Goal: Task Accomplishment & Management: Use online tool/utility

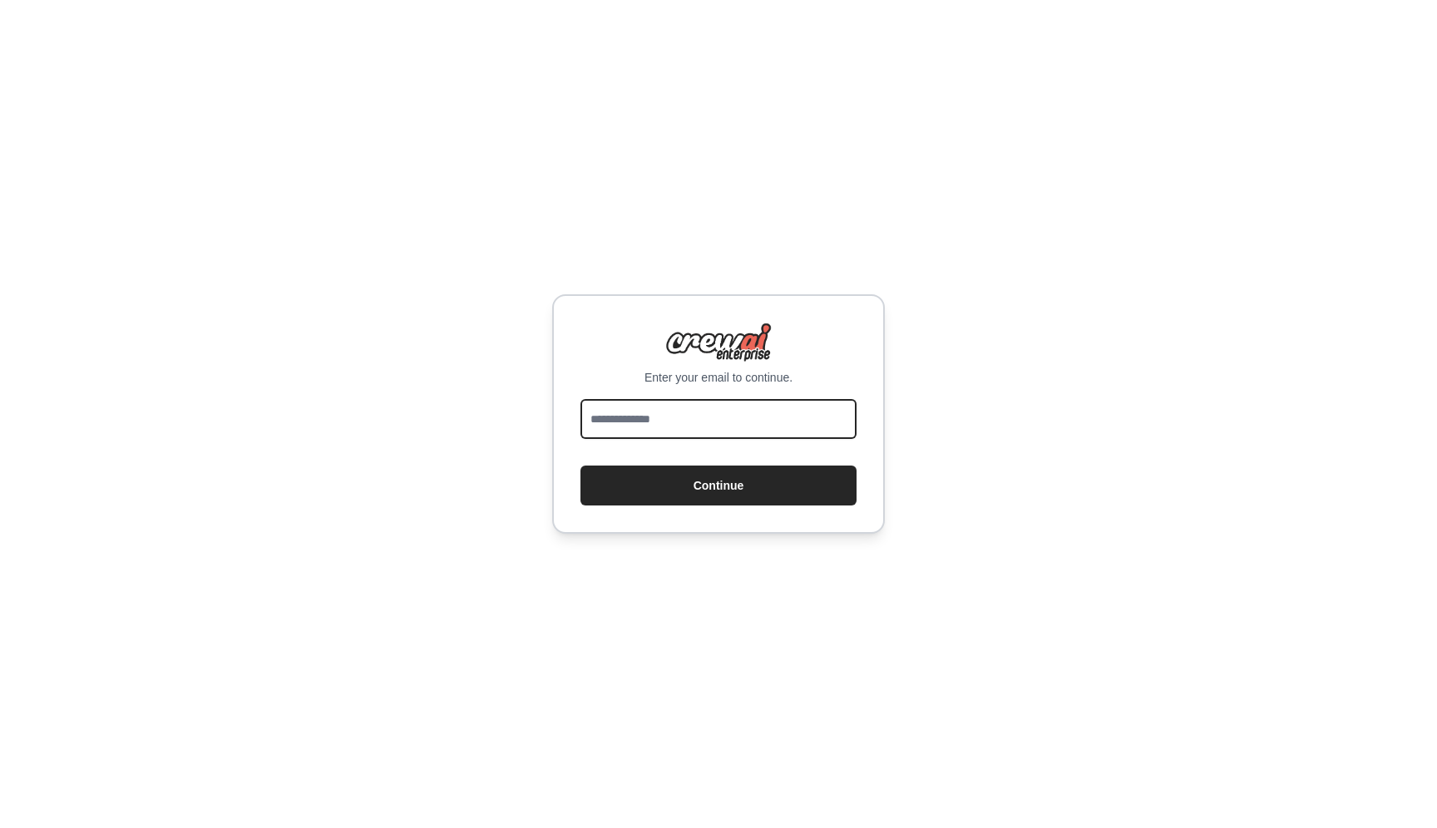
click at [778, 429] on input "email" at bounding box center [718, 419] width 276 height 40
type input "**********"
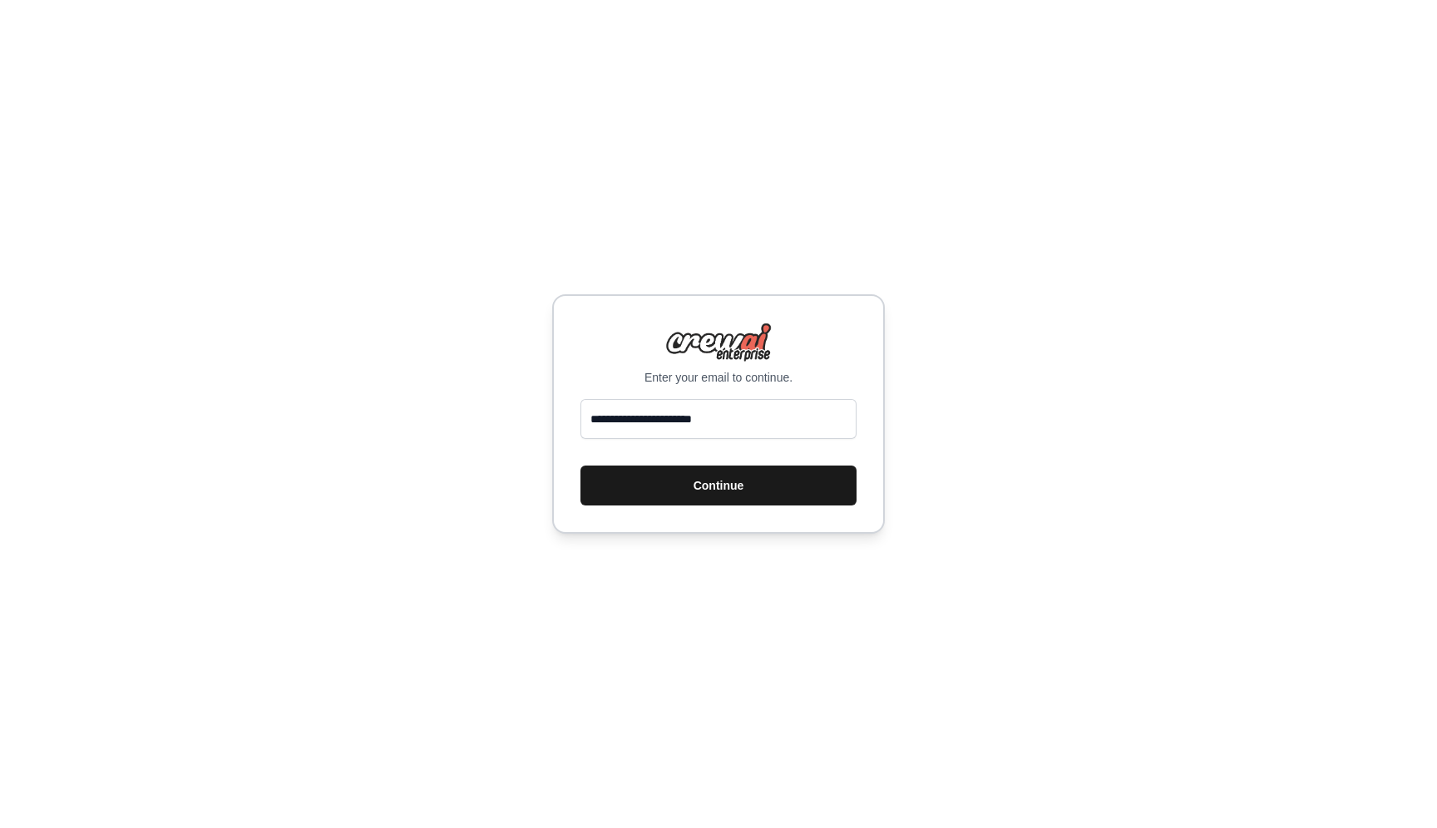
click at [746, 489] on button "Continue" at bounding box center [718, 486] width 276 height 40
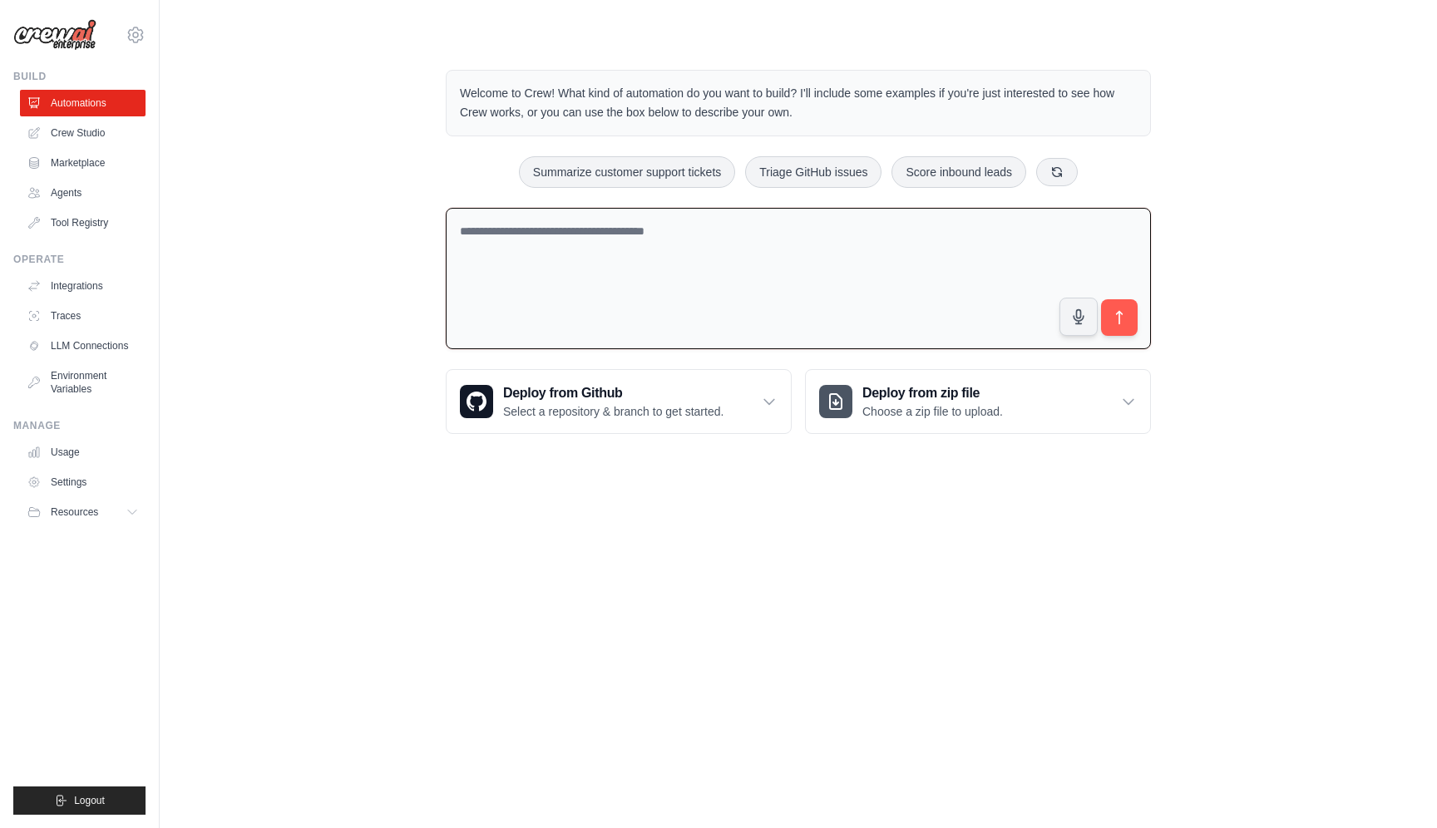
click at [517, 261] on textarea at bounding box center [798, 279] width 705 height 142
type textarea "**********"
click at [1119, 318] on icon "submit" at bounding box center [1120, 317] width 6 height 13
click at [69, 101] on link "Automations" at bounding box center [85, 103] width 126 height 27
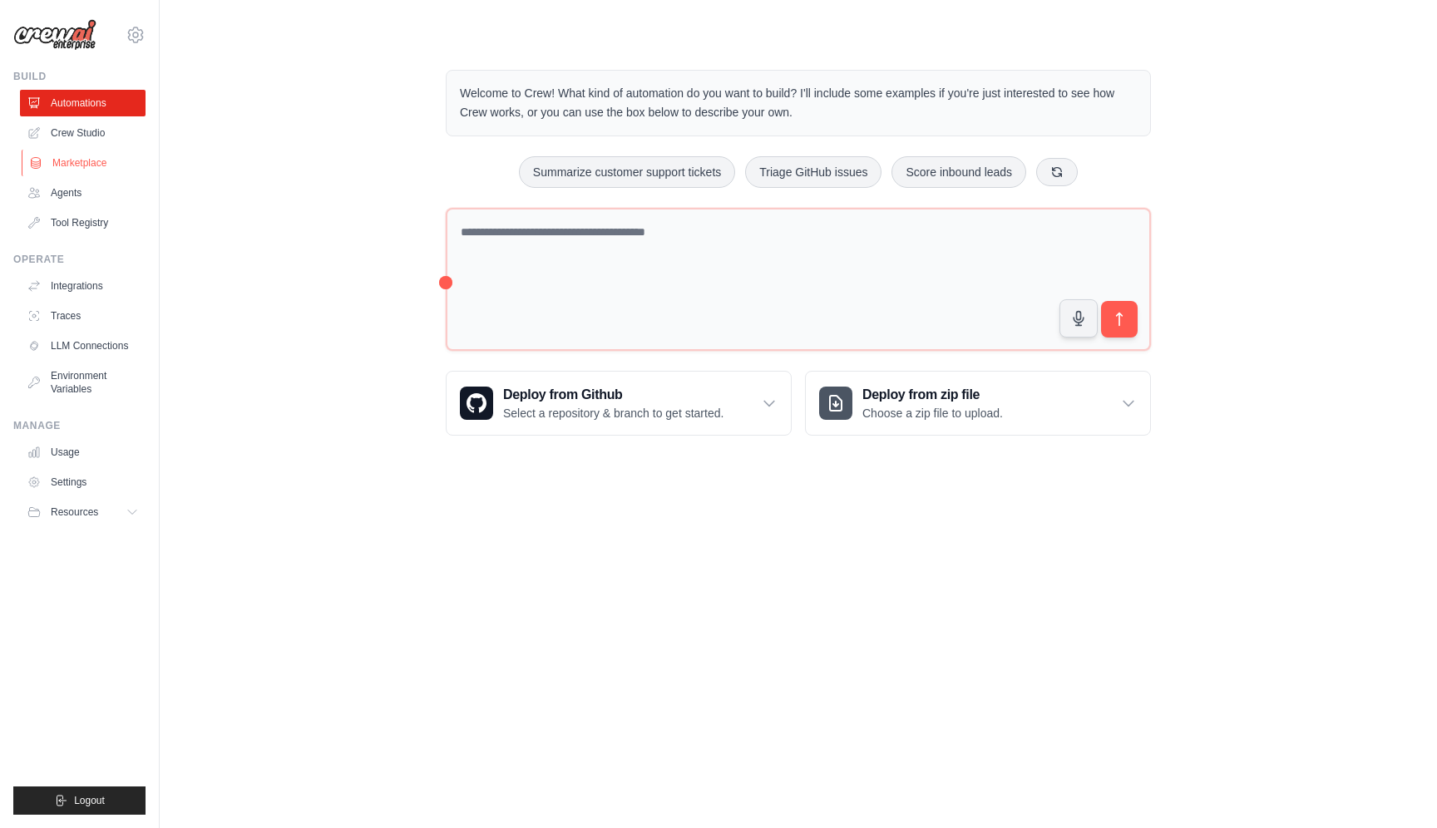
click at [74, 164] on link "Marketplace" at bounding box center [85, 163] width 126 height 27
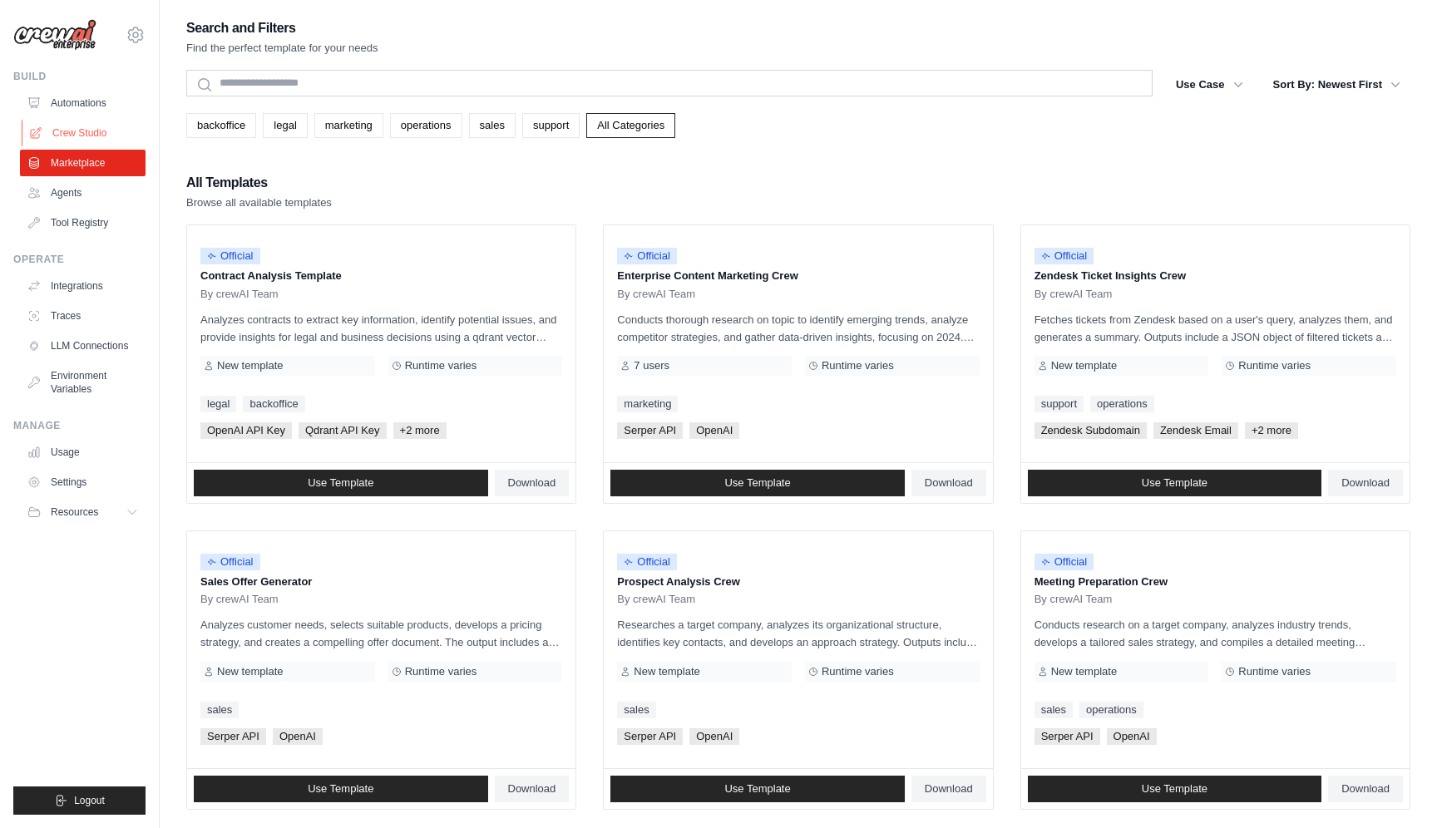
click at [72, 131] on link "Crew Studio" at bounding box center [85, 133] width 126 height 27
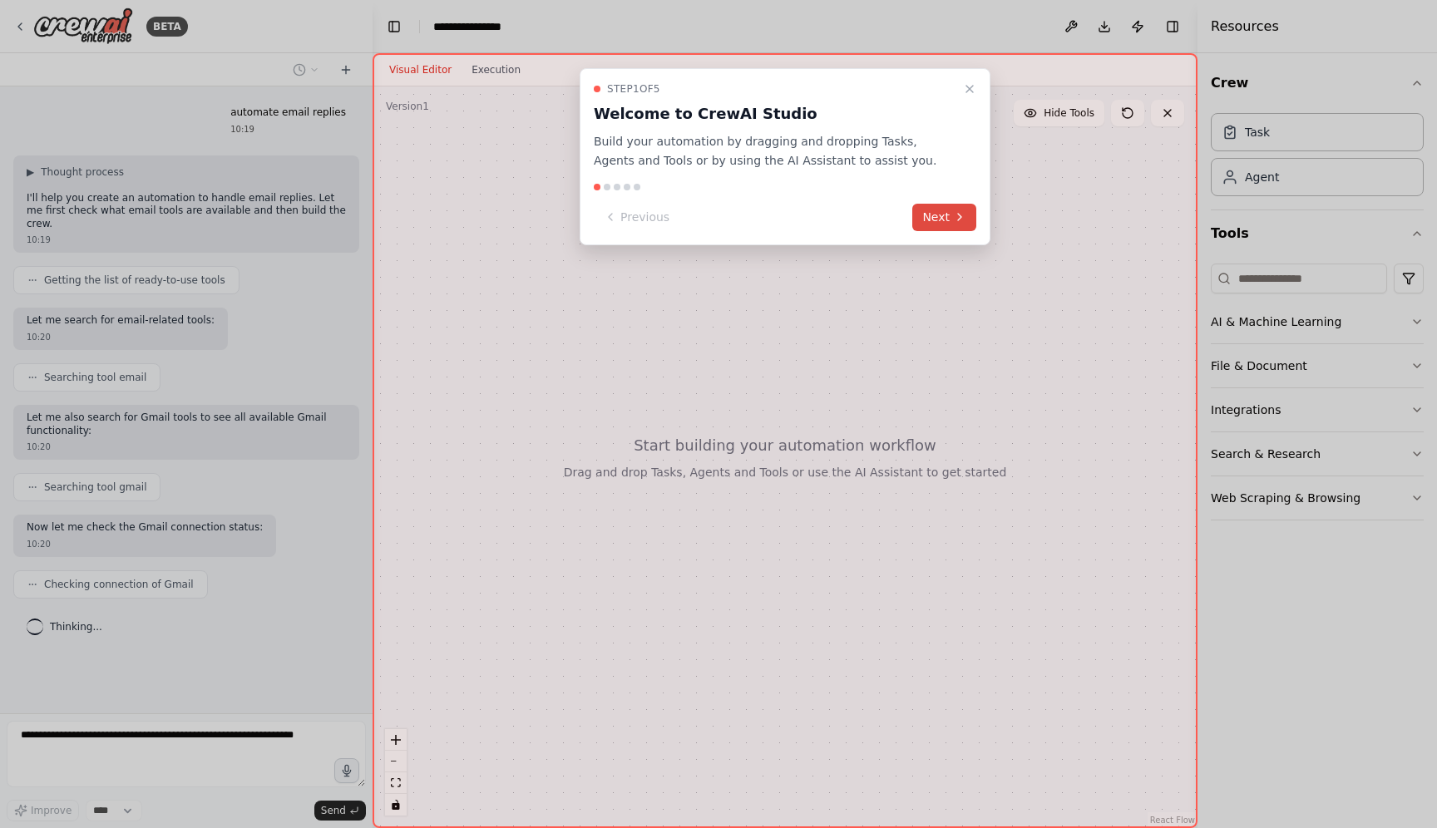
click at [940, 214] on button "Next" at bounding box center [944, 217] width 64 height 27
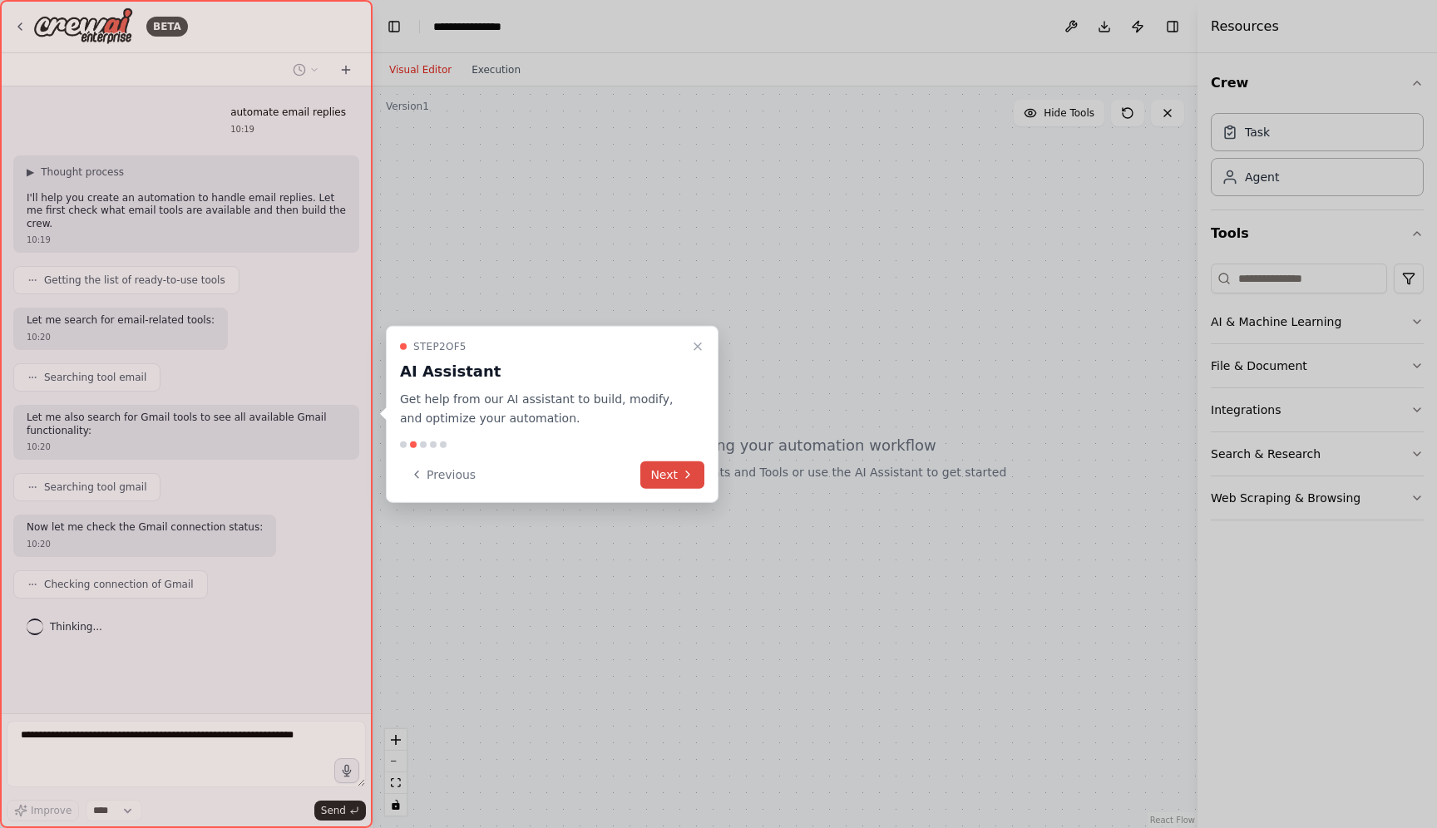
click at [660, 474] on button "Next" at bounding box center [672, 474] width 64 height 27
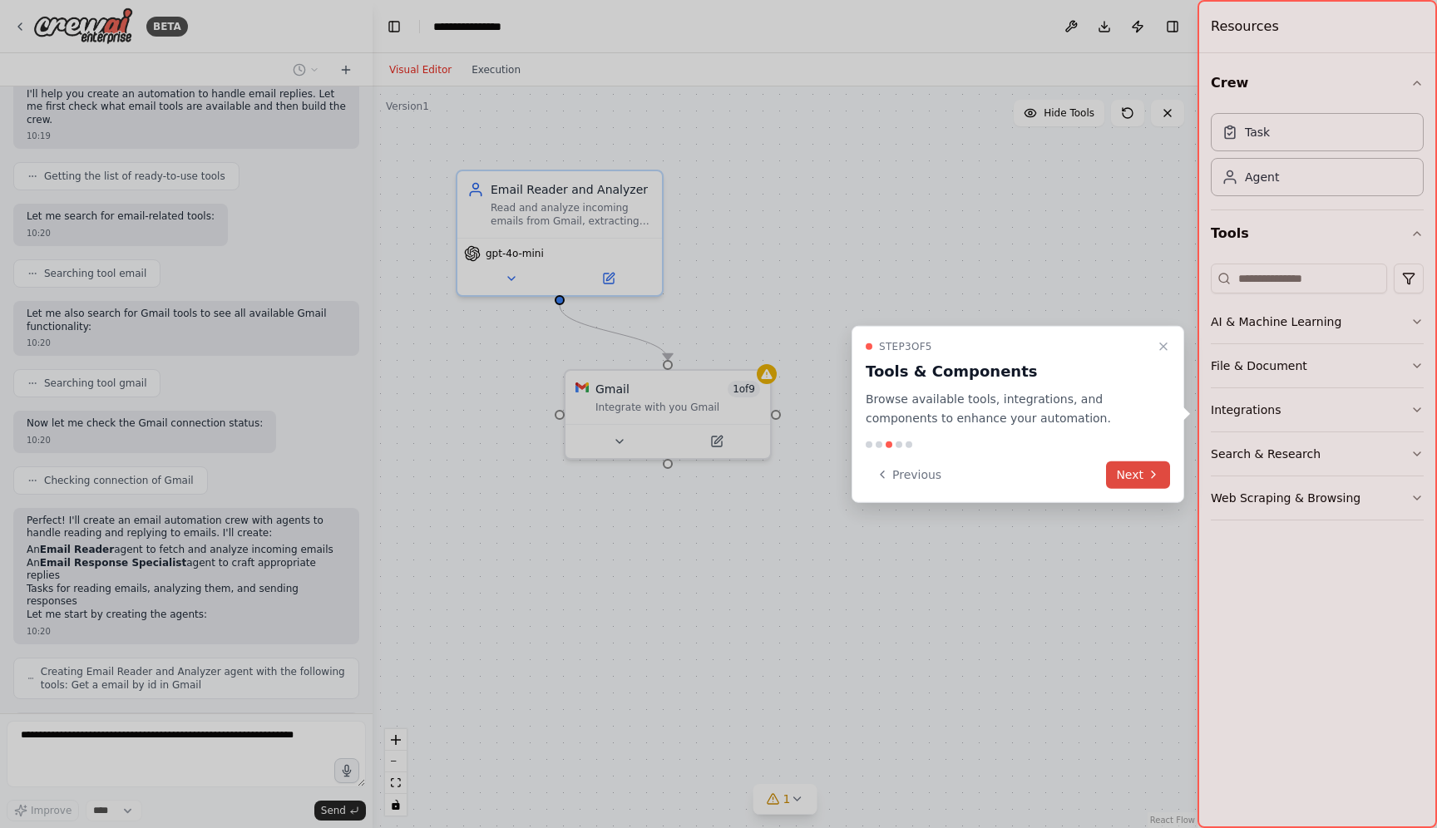
scroll to position [159, 0]
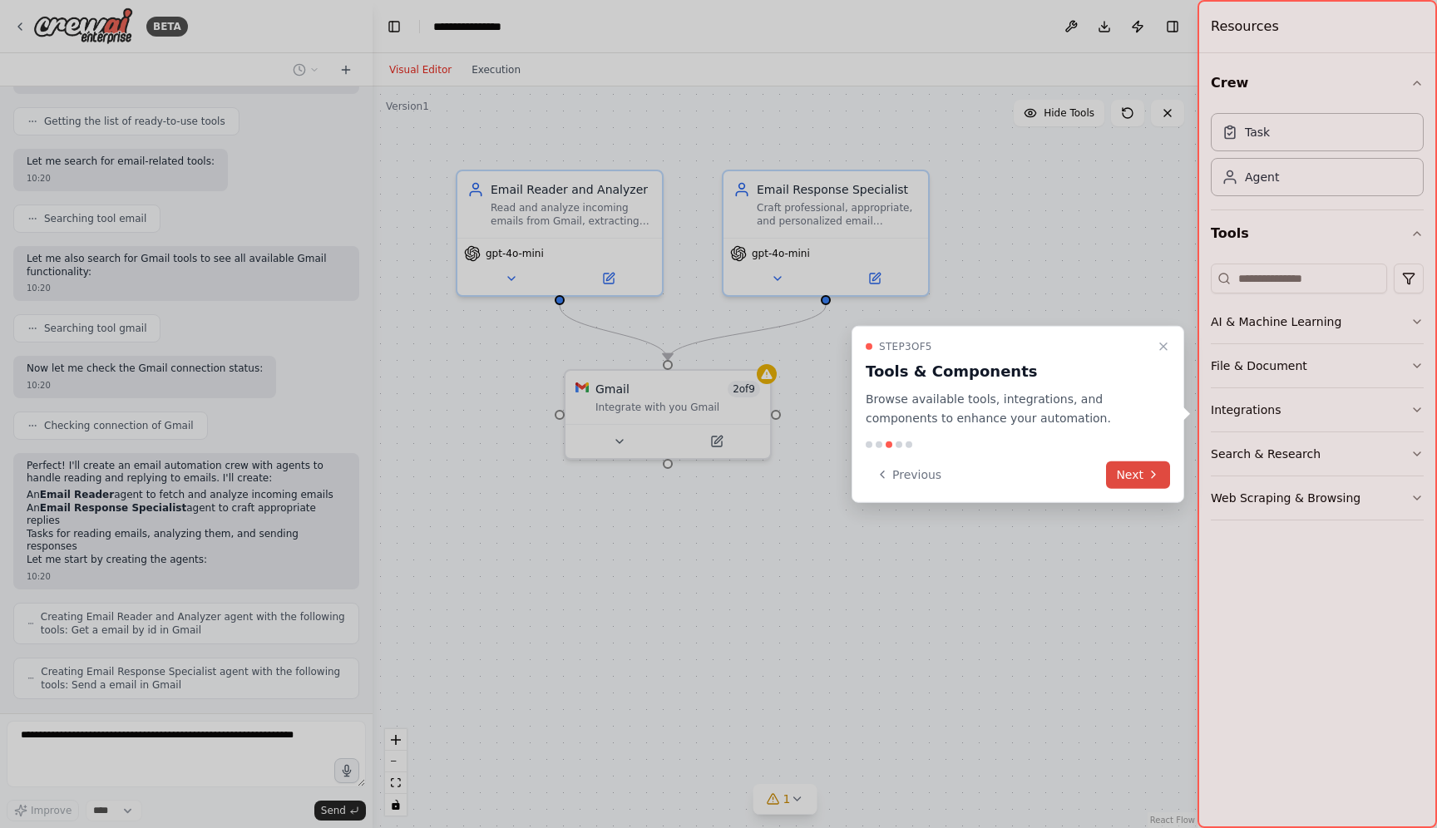
click at [1135, 473] on button "Next" at bounding box center [1138, 474] width 64 height 27
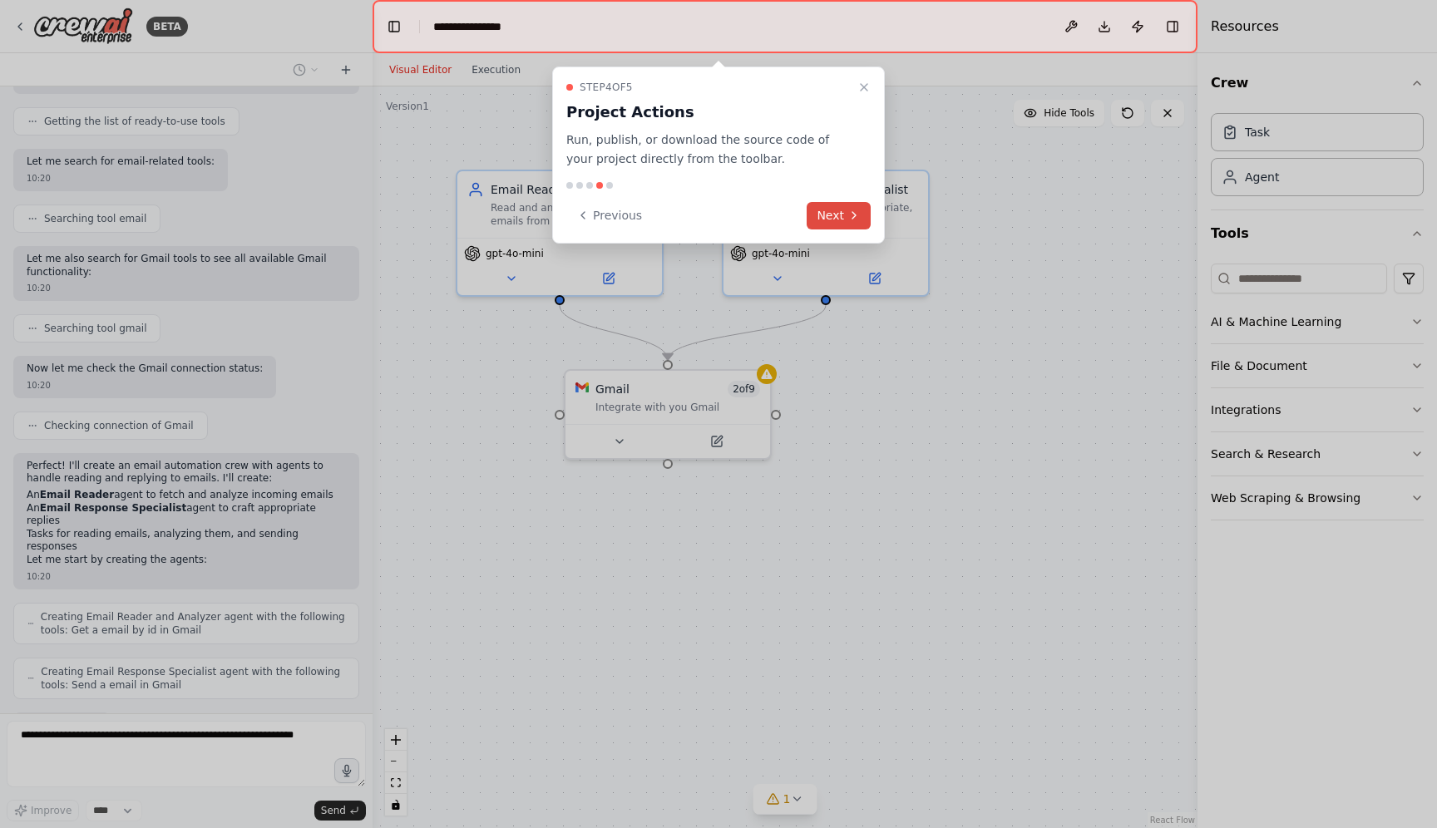
scroll to position [255, 0]
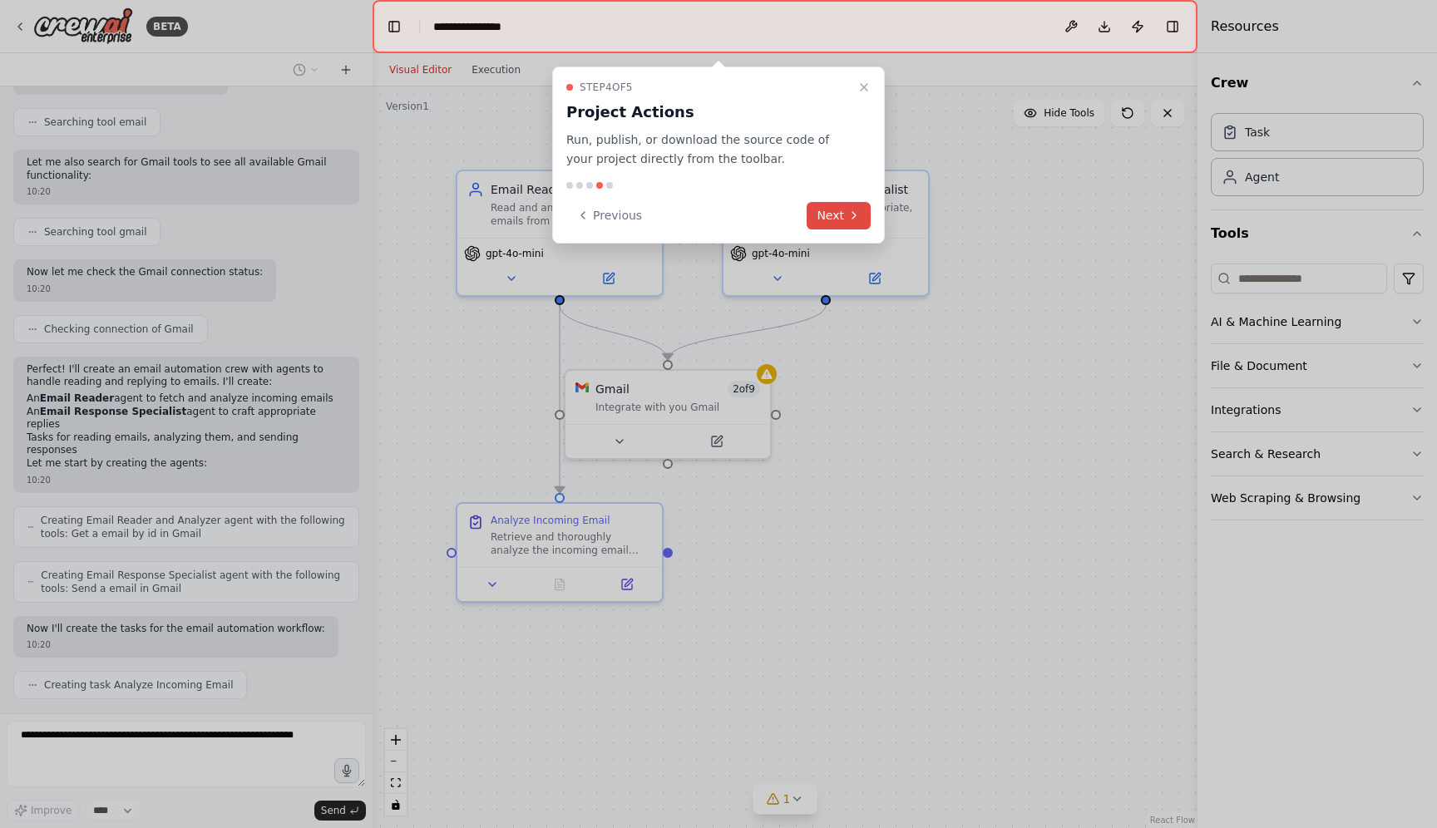
click at [832, 214] on button "Next" at bounding box center [839, 215] width 64 height 27
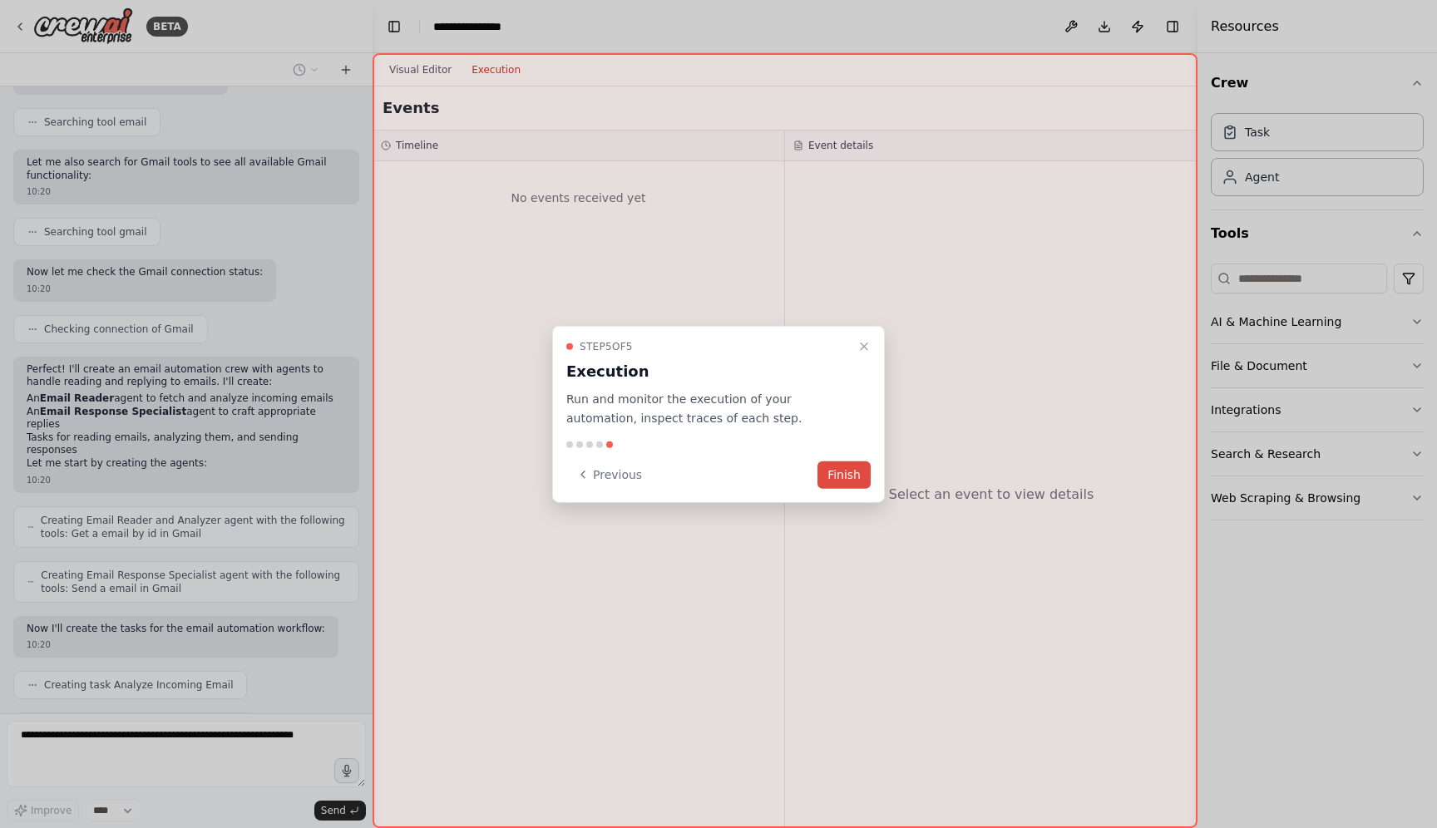
scroll to position [297, 0]
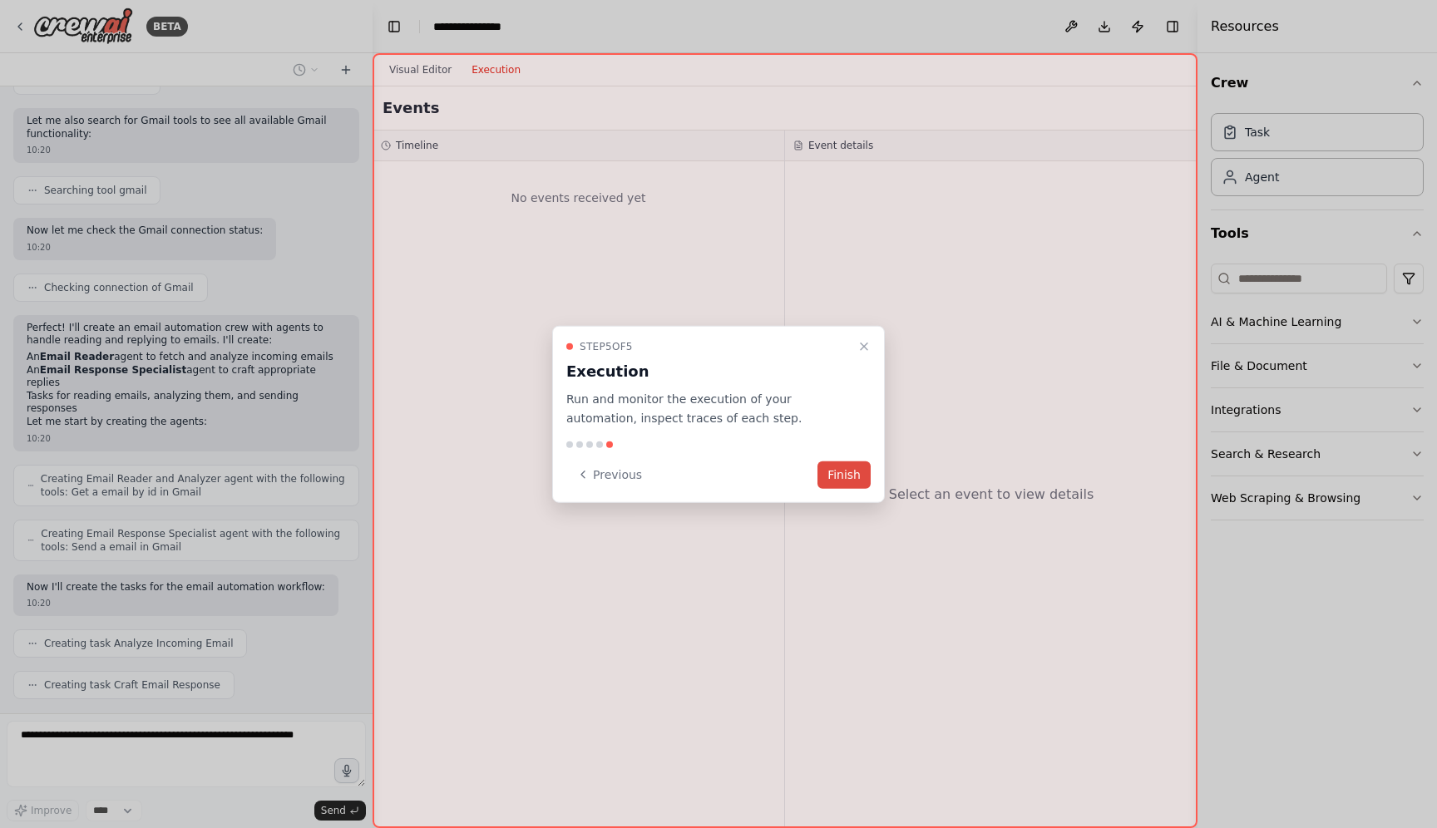
click at [839, 479] on button "Finish" at bounding box center [843, 474] width 53 height 27
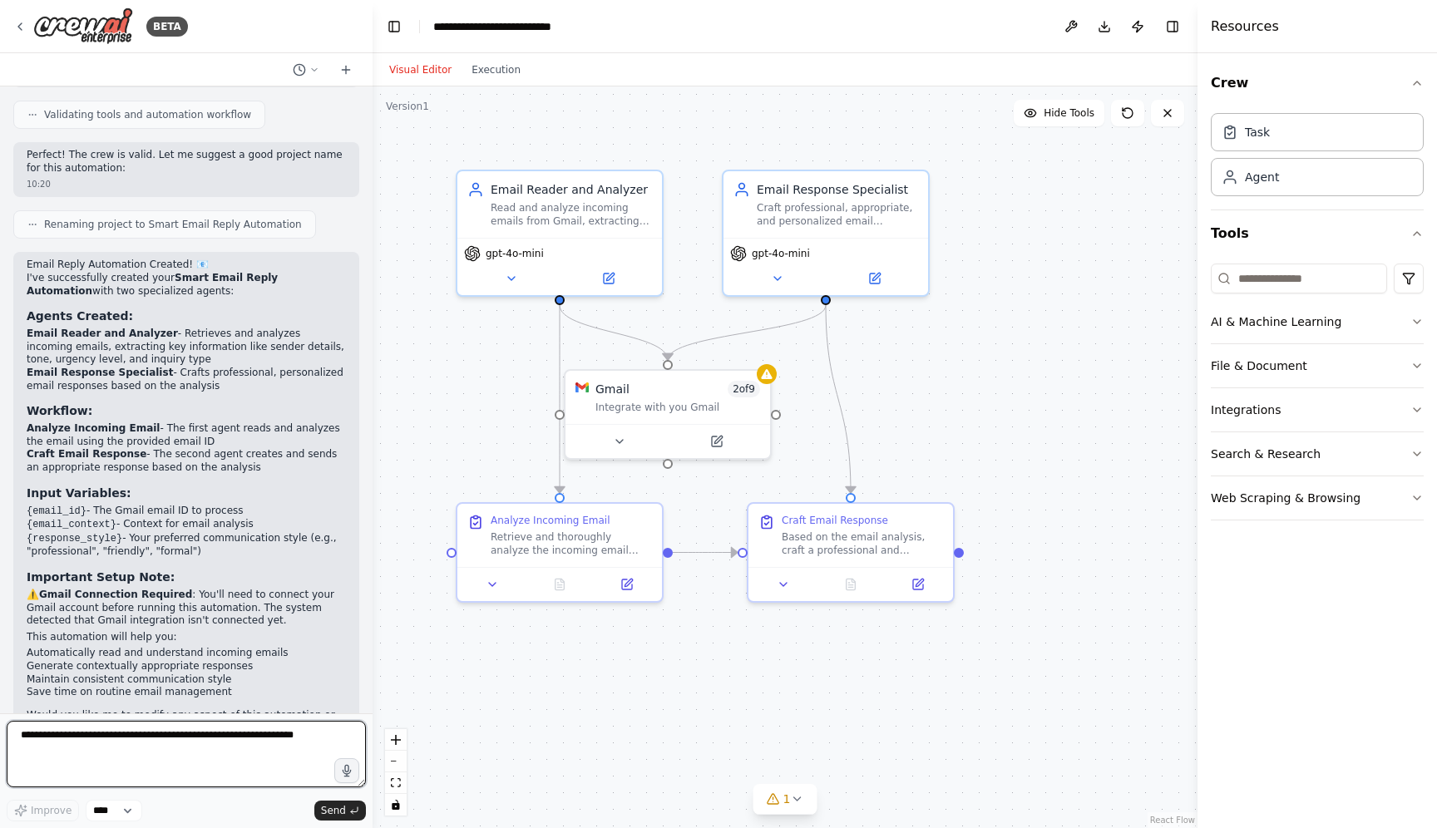
scroll to position [1004, 0]
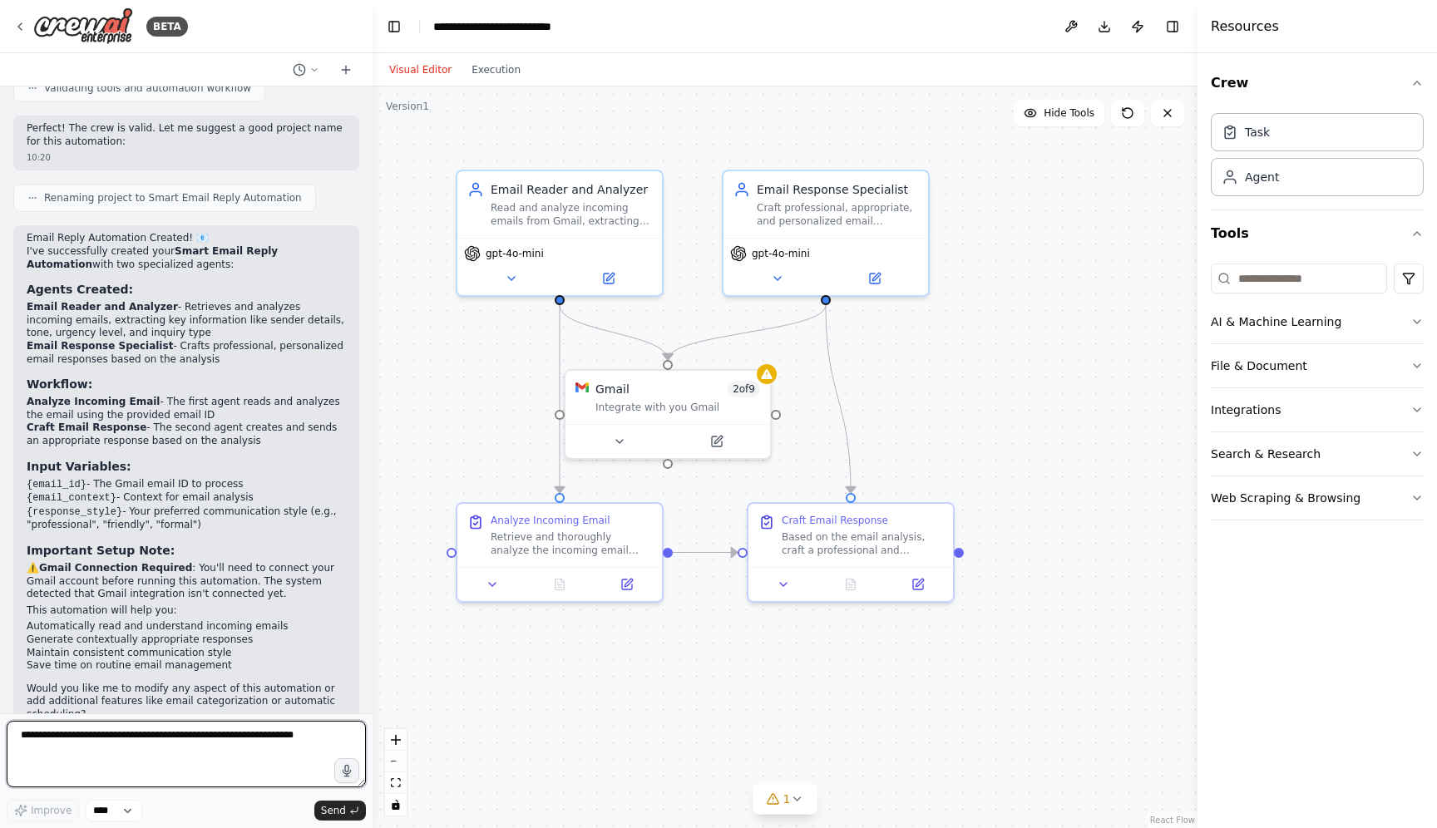
click at [78, 743] on textarea at bounding box center [186, 754] width 359 height 67
type textarea "**********"
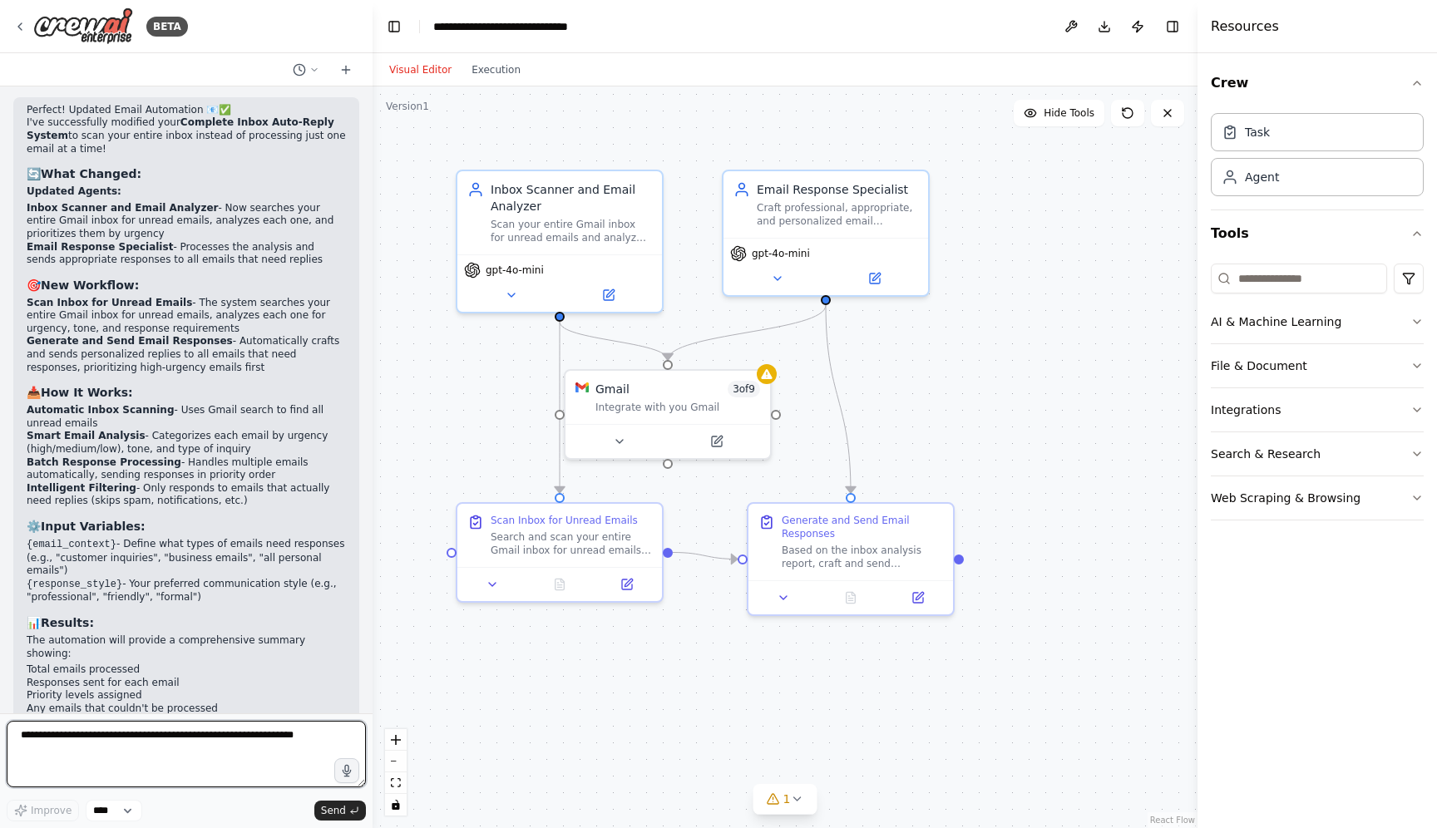
scroll to position [2885, 0]
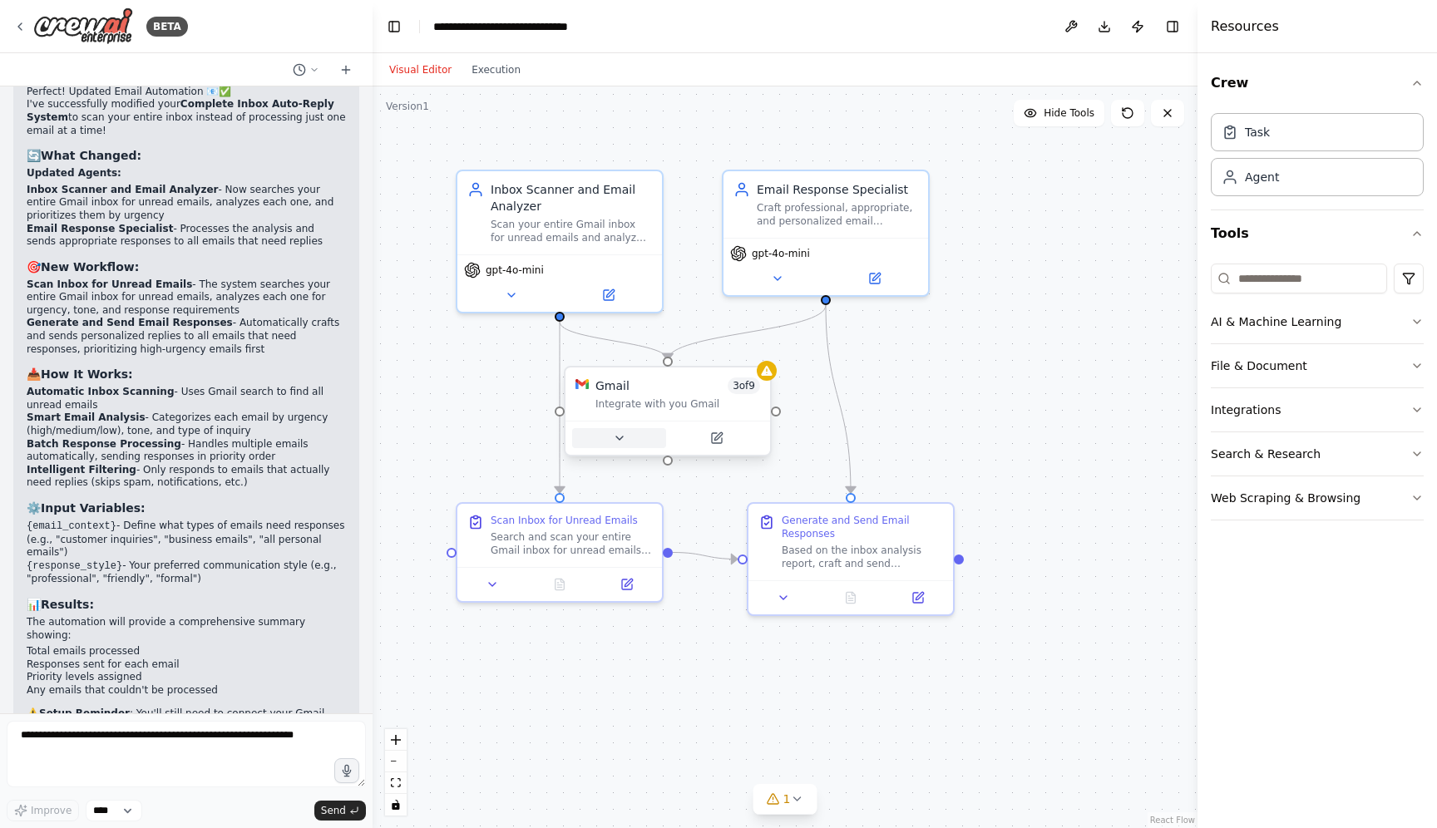
click at [637, 439] on button at bounding box center [619, 438] width 94 height 20
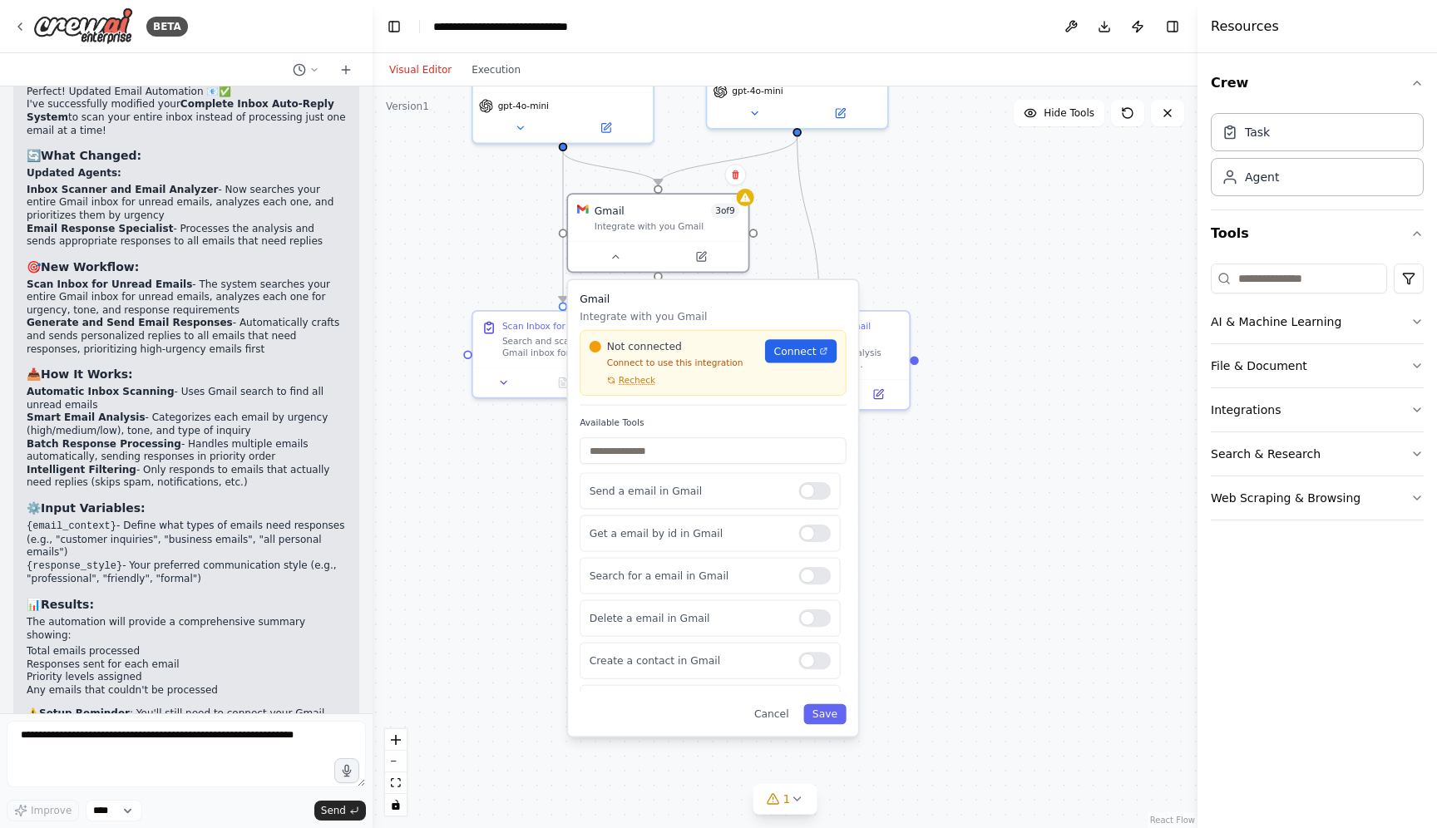
drag, startPoint x: 1072, startPoint y: 593, endPoint x: 1060, endPoint y: 407, distance: 186.6
click at [1060, 407] on div ".deletable-edge-delete-btn { width: 20px; height: 20px; border: 0px solid #ffff…" at bounding box center [785, 457] width 825 height 742
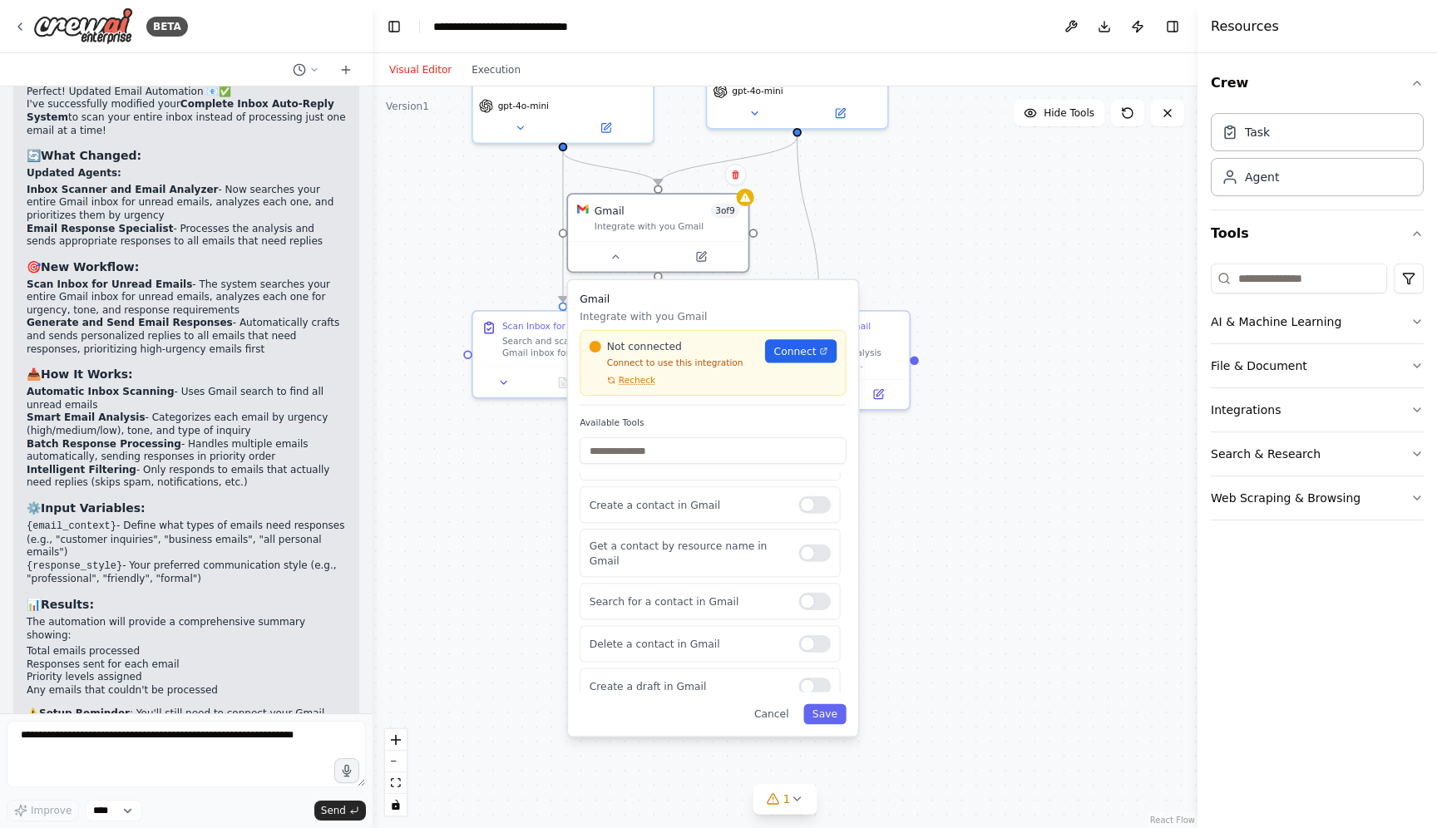
scroll to position [178, 0]
click at [820, 686] on div "Create a draft in Gmail" at bounding box center [710, 686] width 260 height 37
click at [812, 678] on div at bounding box center [814, 685] width 32 height 17
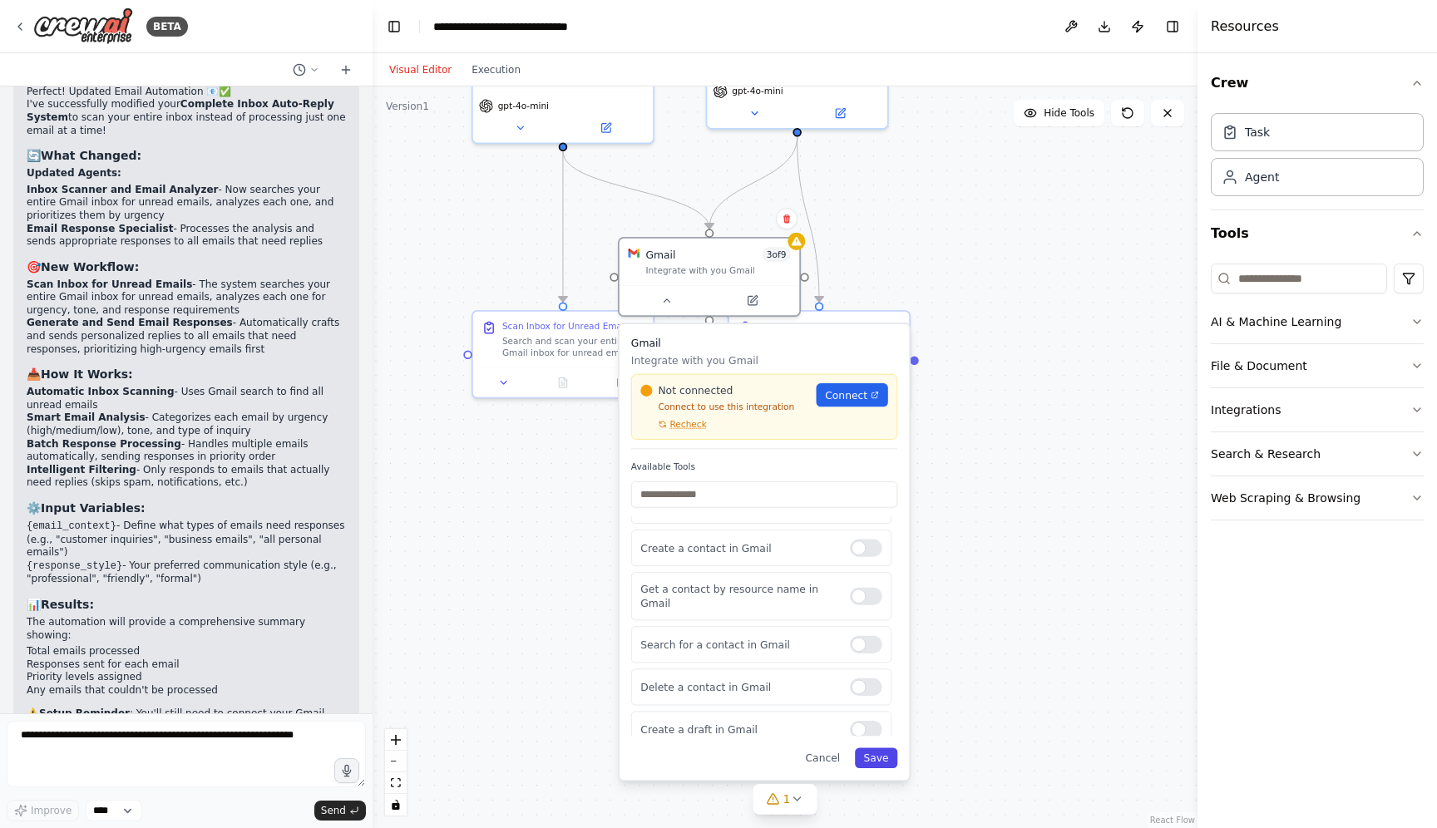
drag, startPoint x: 828, startPoint y: 717, endPoint x: 876, endPoint y: 758, distance: 63.1
click at [876, 758] on button "Save" at bounding box center [876, 758] width 42 height 21
click at [832, 395] on span "Connect" at bounding box center [846, 395] width 42 height 15
click at [519, 500] on div ".deletable-edge-delete-btn { width: 20px; height: 20px; border: 0px solid #ffff…" at bounding box center [785, 457] width 825 height 742
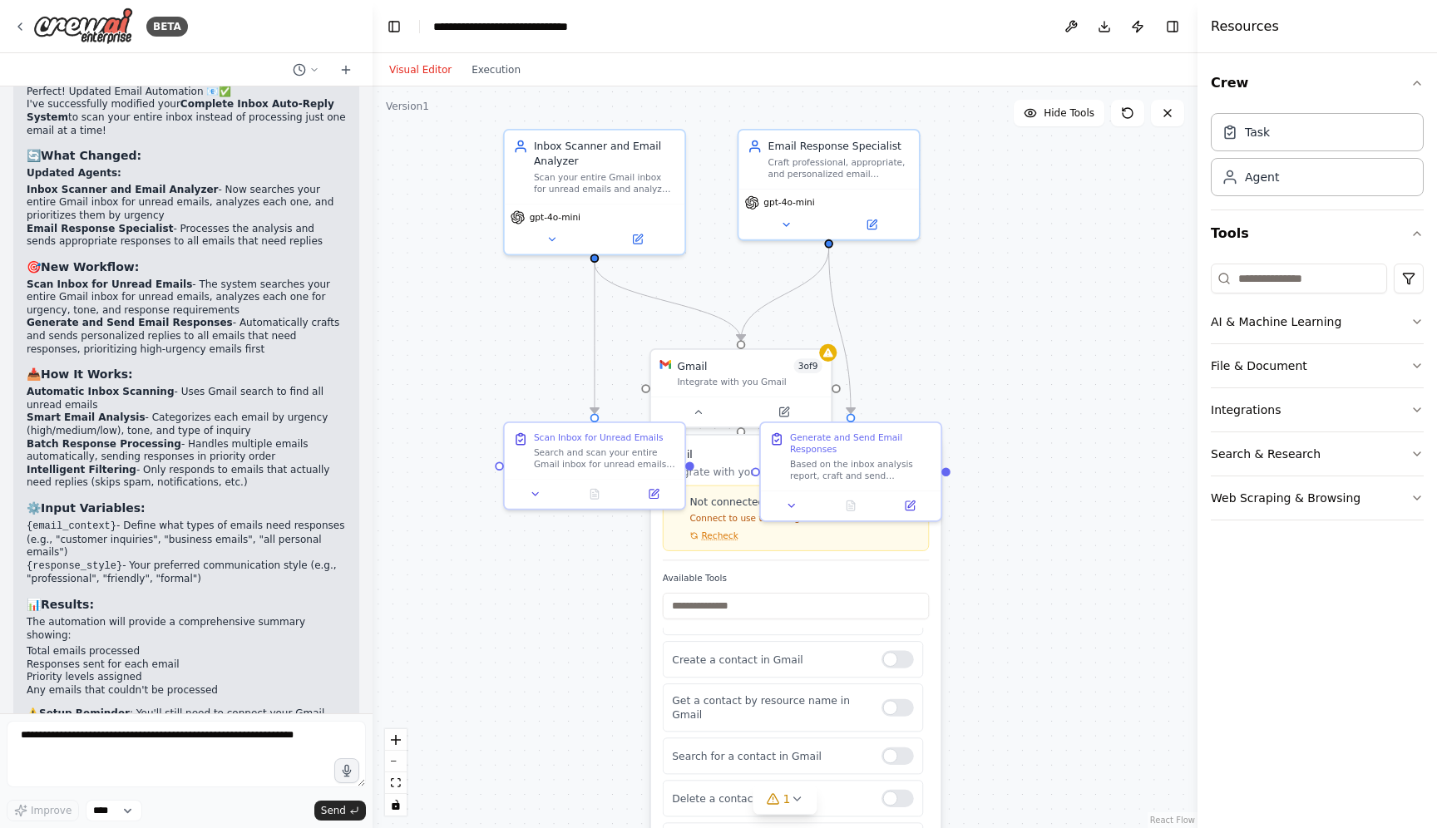
drag, startPoint x: 1005, startPoint y: 309, endPoint x: 1036, endPoint y: 422, distance: 116.6
click at [1036, 422] on div ".deletable-edge-delete-btn { width: 20px; height: 20px; border: 0px solid #ffff…" at bounding box center [785, 457] width 825 height 742
click at [1303, 173] on div "Agent" at bounding box center [1317, 176] width 213 height 38
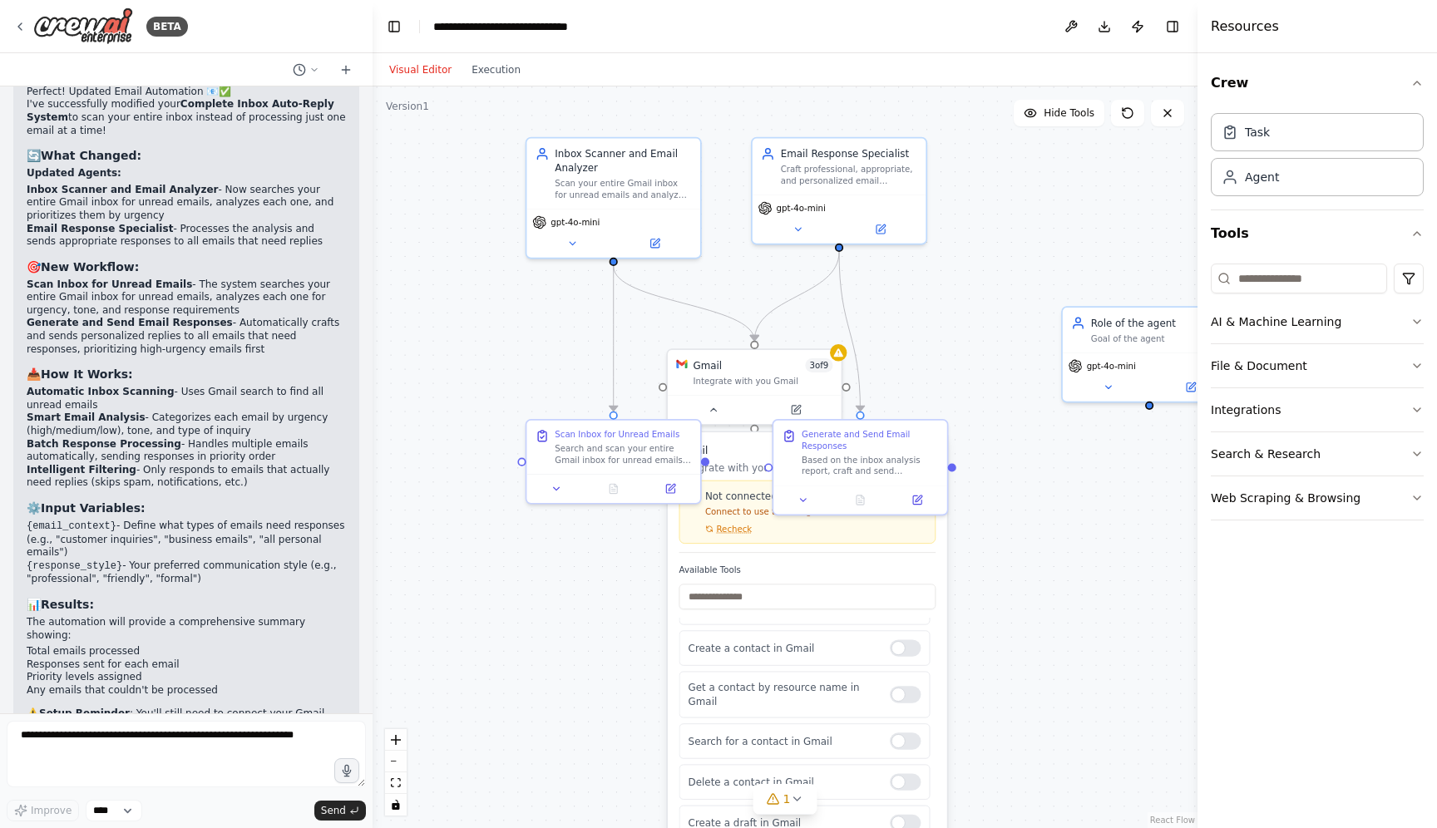
click at [1116, 282] on div ".deletable-edge-delete-btn { width: 20px; height: 20px; border: 0px solid #ffff…" at bounding box center [785, 457] width 825 height 742
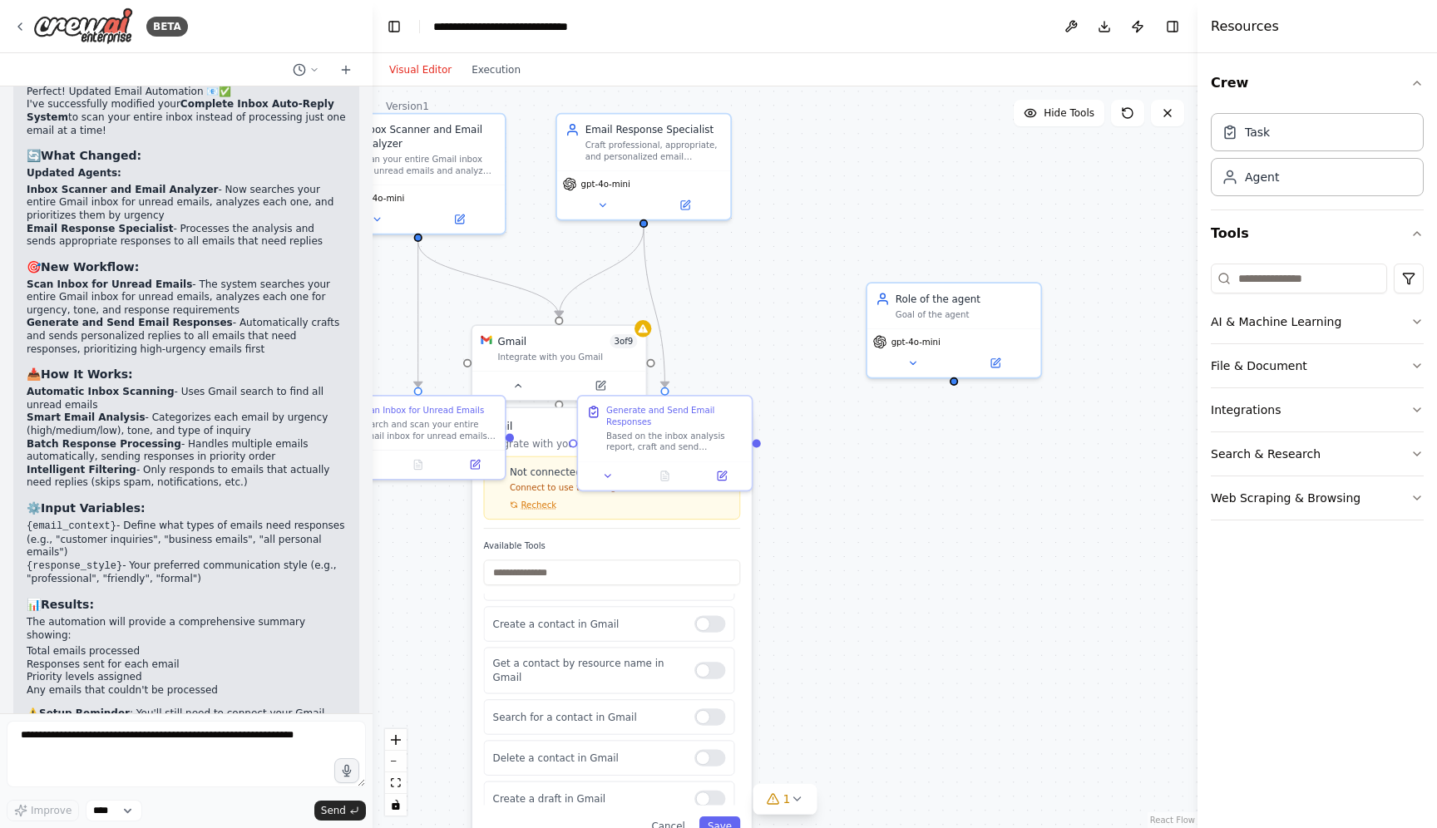
drag, startPoint x: 1116, startPoint y: 282, endPoint x: 921, endPoint y: 257, distance: 197.0
click at [921, 257] on div ".deletable-edge-delete-btn { width: 20px; height: 20px; border: 0px solid #ffff…" at bounding box center [785, 457] width 825 height 742
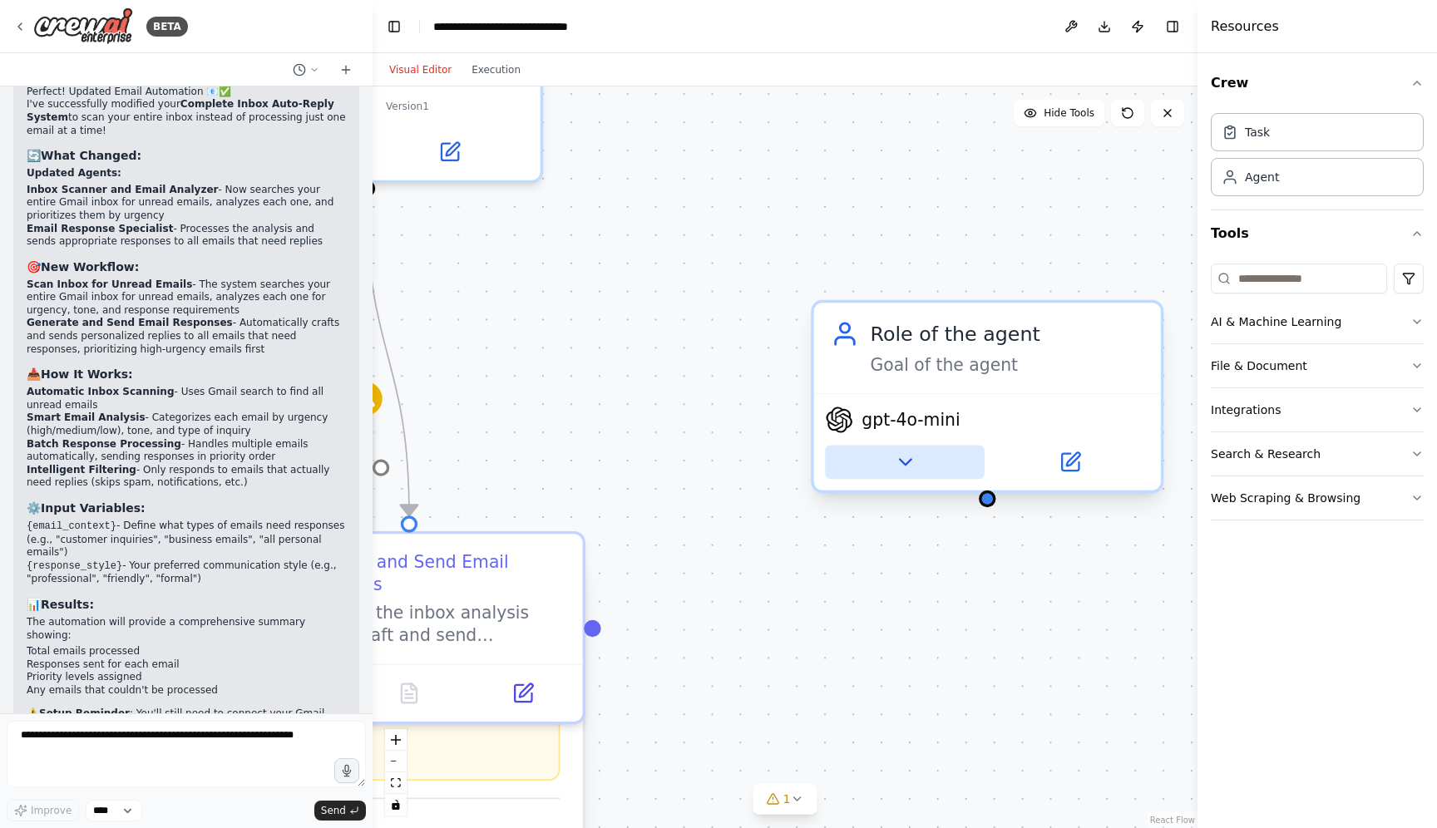
click at [904, 465] on icon at bounding box center [905, 462] width 12 height 6
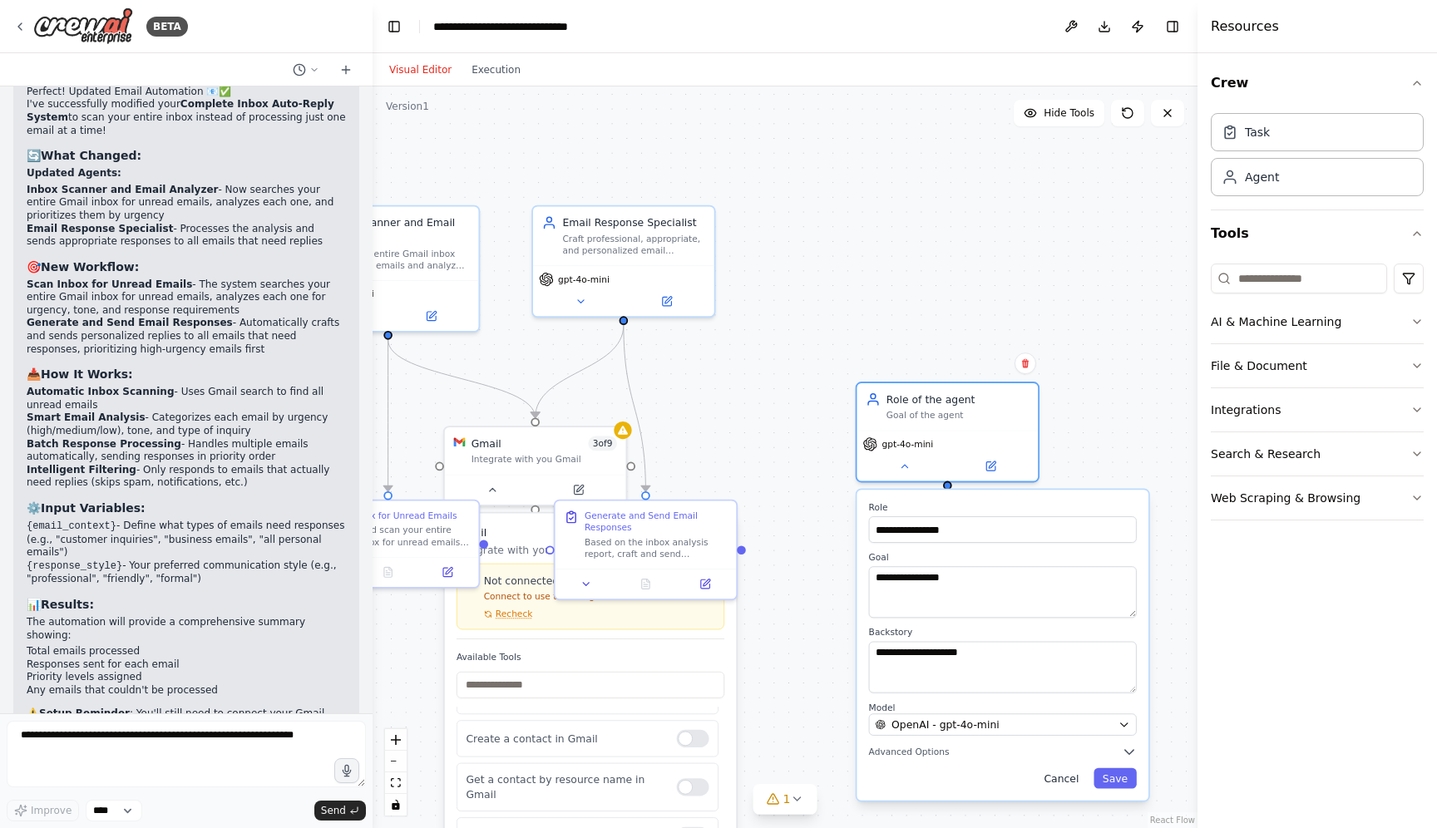
click at [1064, 777] on button "Cancel" at bounding box center [1061, 778] width 52 height 21
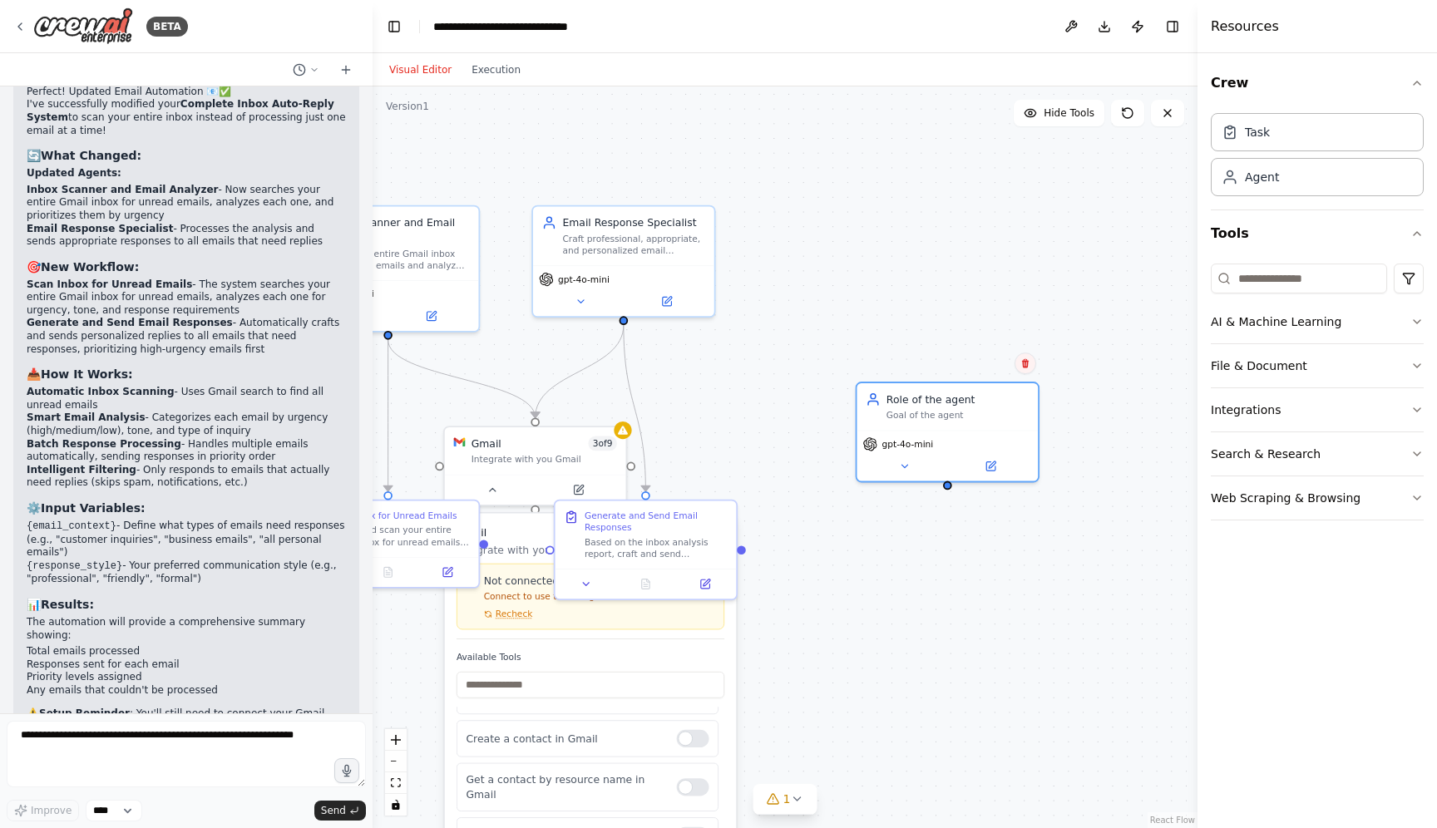
click at [1027, 369] on button at bounding box center [1026, 364] width 22 height 22
click at [989, 361] on button "Confirm" at bounding box center [978, 363] width 59 height 20
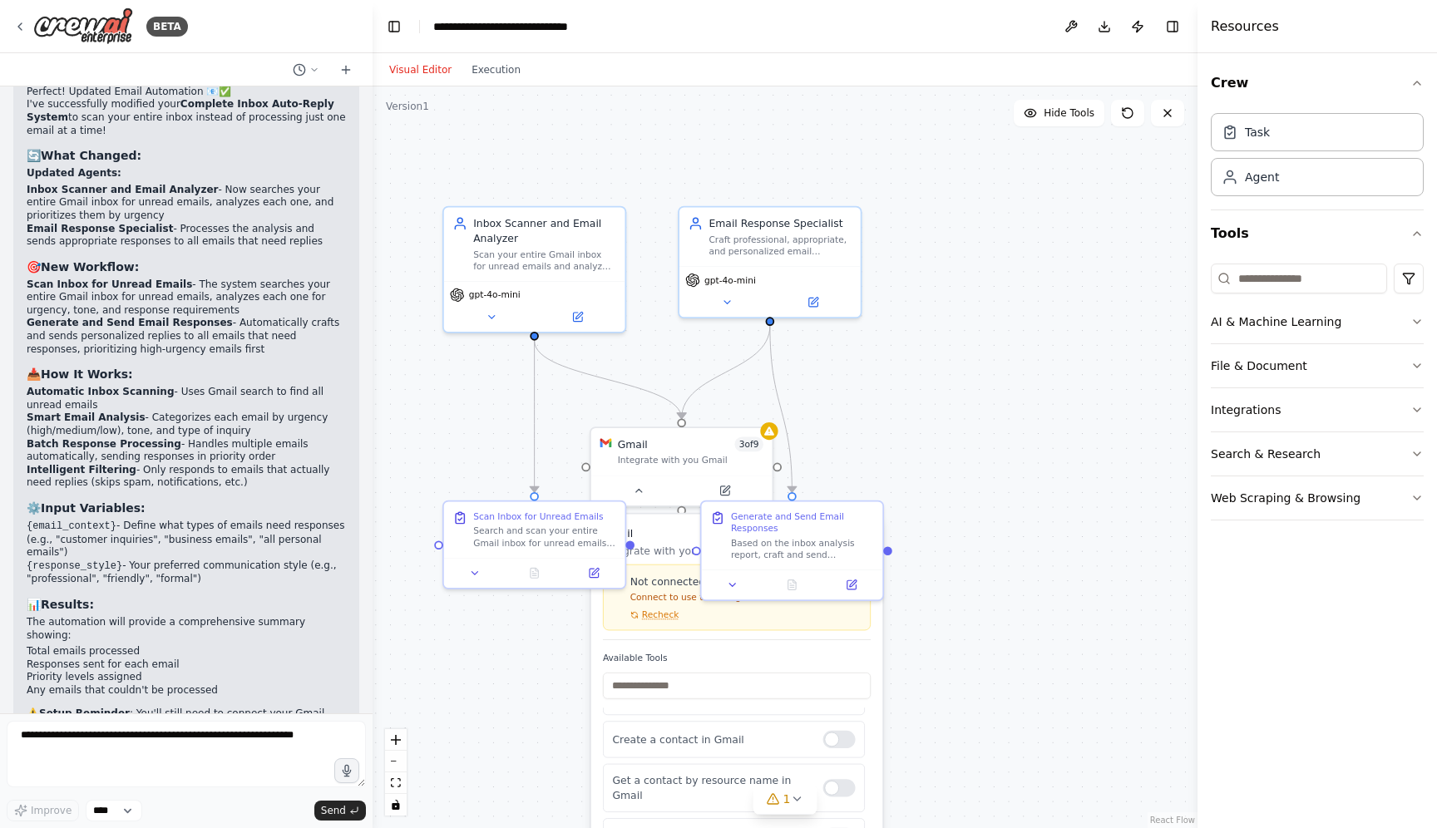
drag, startPoint x: 931, startPoint y: 342, endPoint x: 1076, endPoint y: 343, distance: 145.5
click at [1076, 343] on div ".deletable-edge-delete-btn { width: 20px; height: 20px; border: 0px solid #ffff…" at bounding box center [785, 457] width 825 height 742
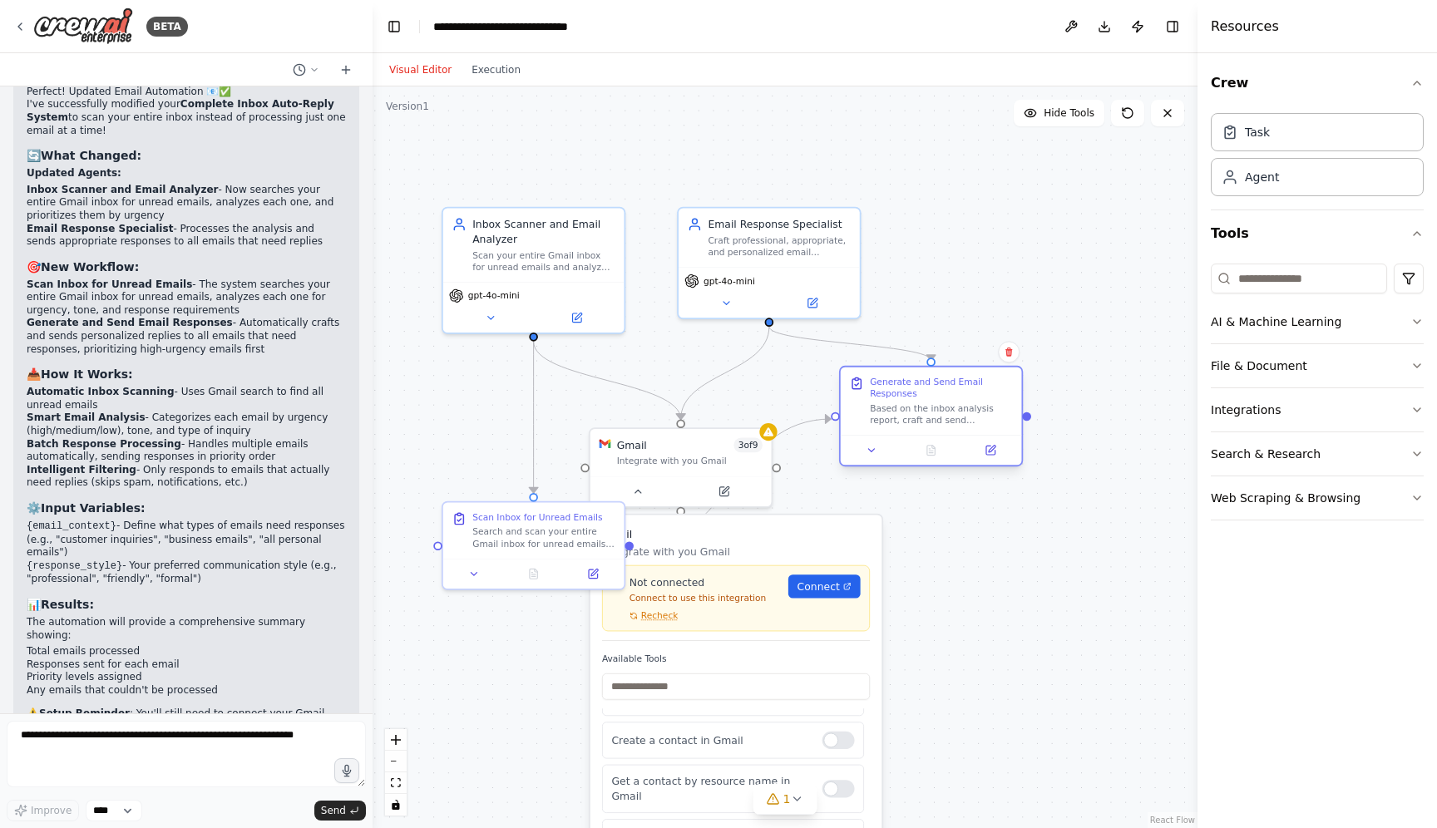
drag, startPoint x: 850, startPoint y: 521, endPoint x: 995, endPoint y: 391, distance: 194.9
click at [995, 390] on div "Generate and Send Email Responses" at bounding box center [941, 387] width 143 height 23
click at [872, 453] on icon at bounding box center [872, 451] width 12 height 12
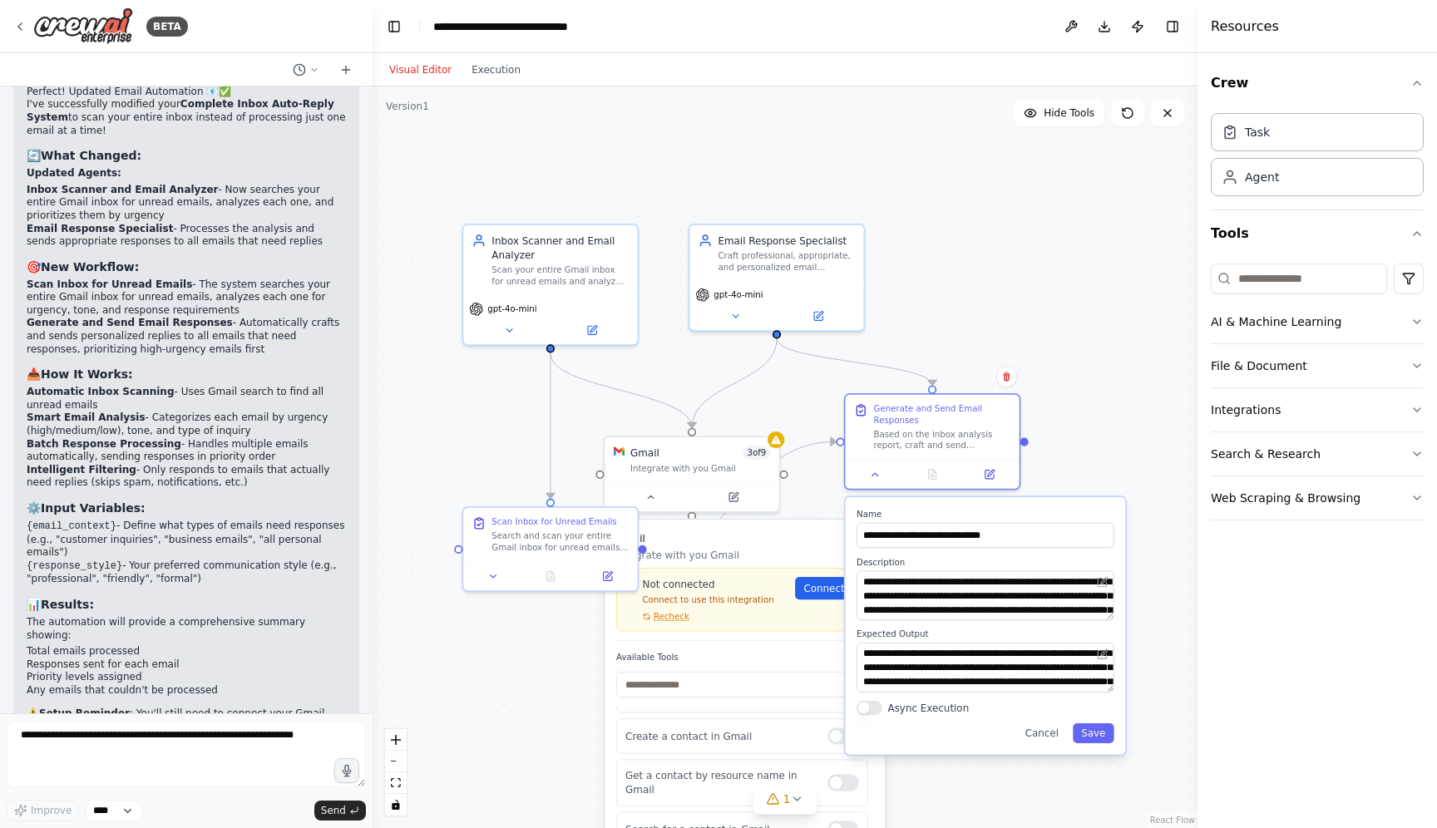
drag, startPoint x: 1109, startPoint y: 639, endPoint x: 1112, endPoint y: 659, distance: 20.9
click at [1113, 659] on div "**********" at bounding box center [985, 668] width 257 height 50
click at [1040, 607] on textarea "**********" at bounding box center [985, 595] width 257 height 50
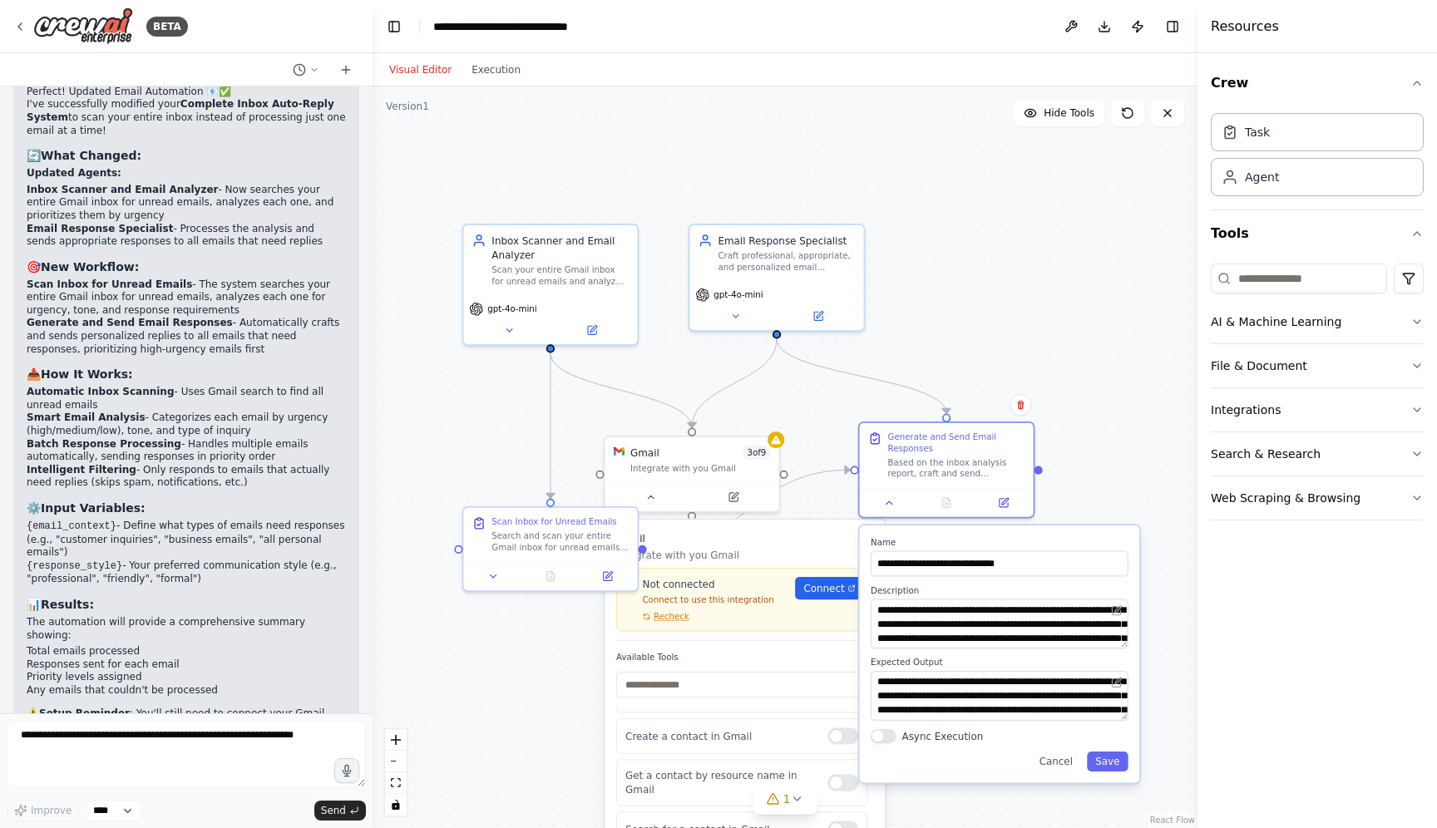
drag, startPoint x: 1112, startPoint y: 620, endPoint x: 1119, endPoint y: 645, distance: 26.0
click at [1119, 645] on div "**********" at bounding box center [999, 624] width 257 height 50
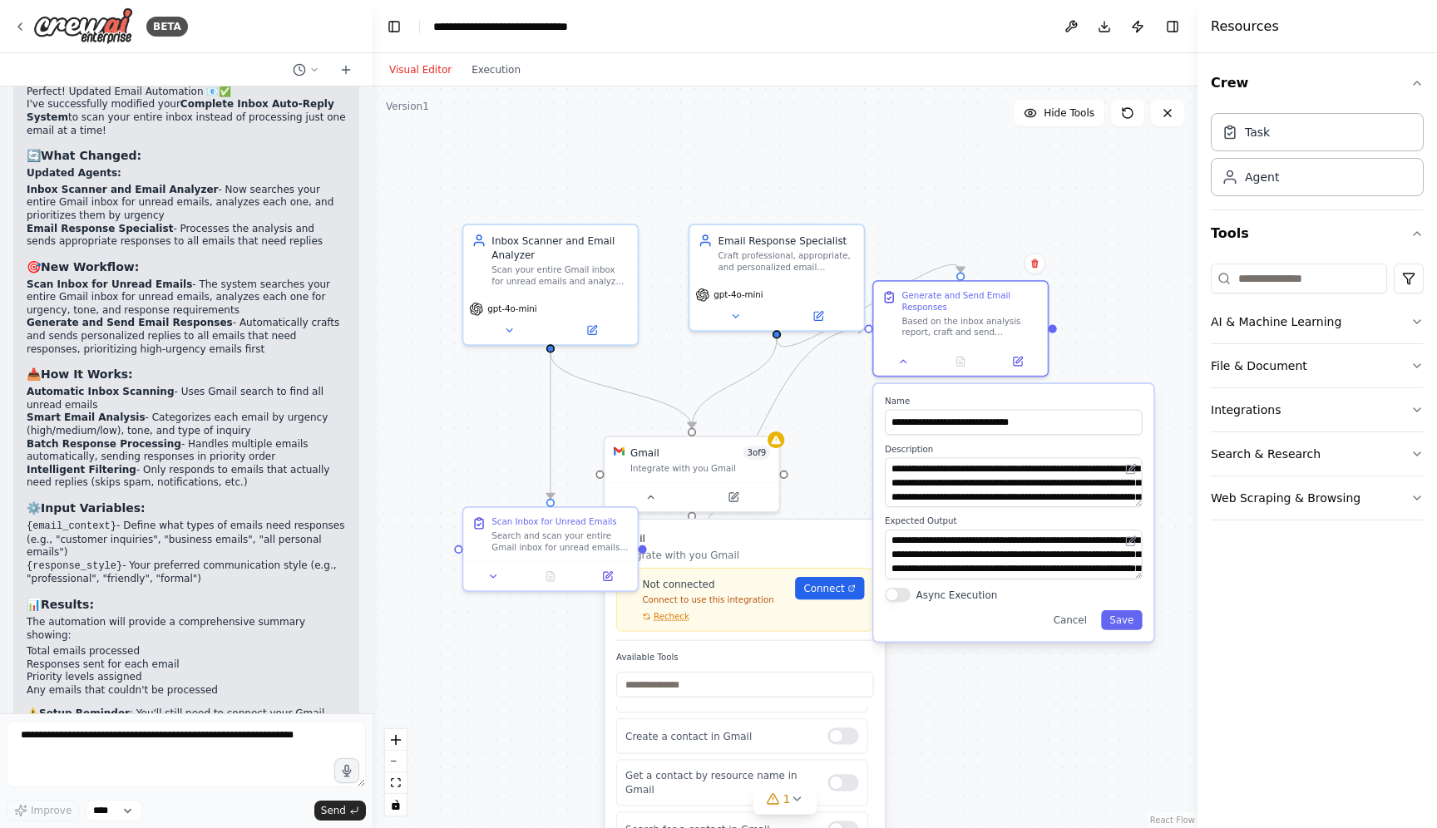
drag, startPoint x: 1128, startPoint y: 647, endPoint x: 1148, endPoint y: 502, distance: 146.1
click at [1148, 502] on div "**********" at bounding box center [1014, 512] width 280 height 257
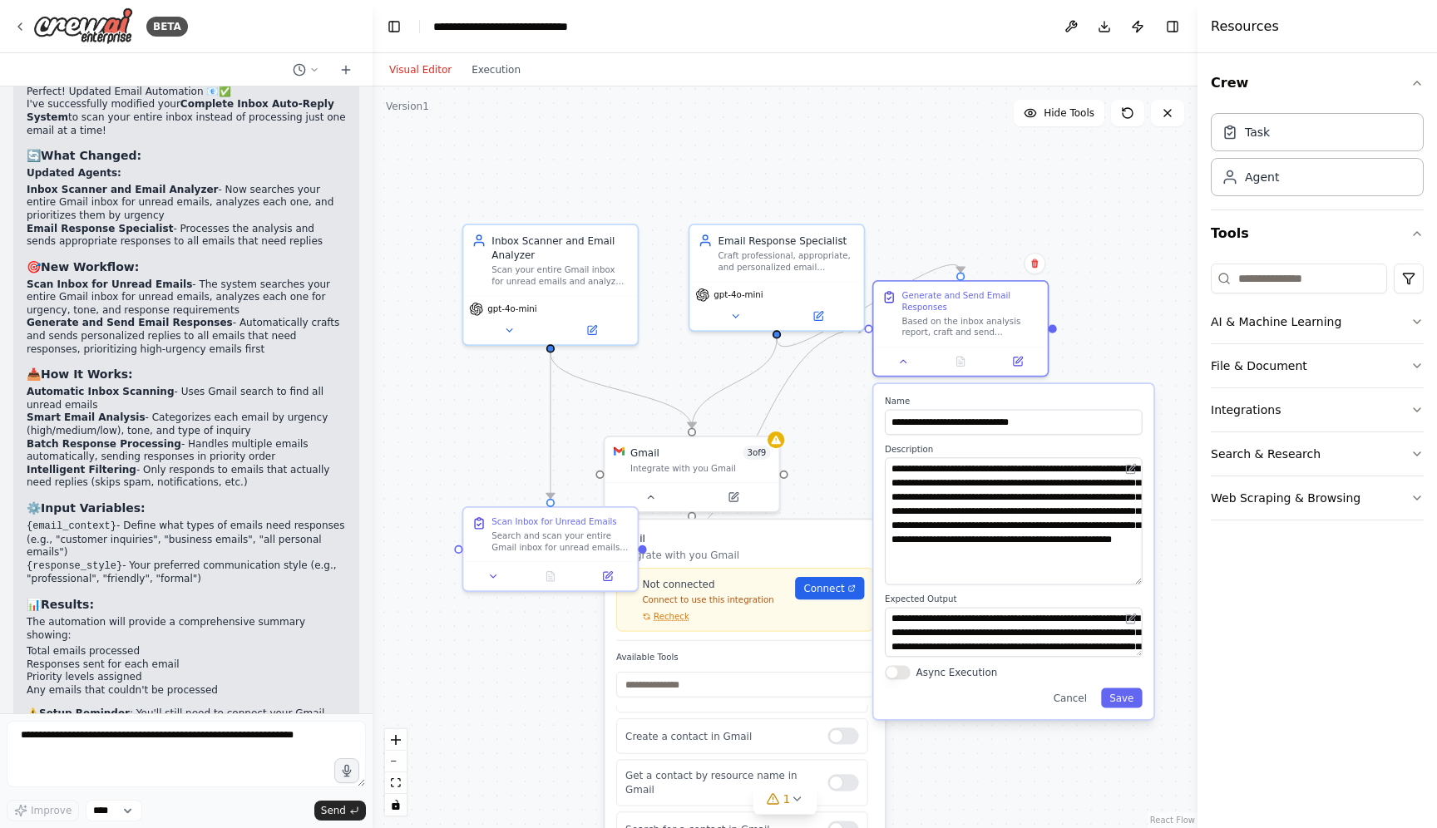
drag, startPoint x: 1140, startPoint y: 505, endPoint x: 1154, endPoint y: 582, distance: 78.6
click at [1142, 582] on textarea "**********" at bounding box center [1013, 520] width 257 height 127
drag, startPoint x: 1138, startPoint y: 653, endPoint x: 1141, endPoint y: 716, distance: 63.3
click at [1141, 716] on textarea "**********" at bounding box center [1013, 664] width 257 height 112
click at [1109, 257] on div ".deletable-edge-delete-btn { width: 20px; height: 20px; border: 0px solid #ffff…" at bounding box center [785, 457] width 825 height 742
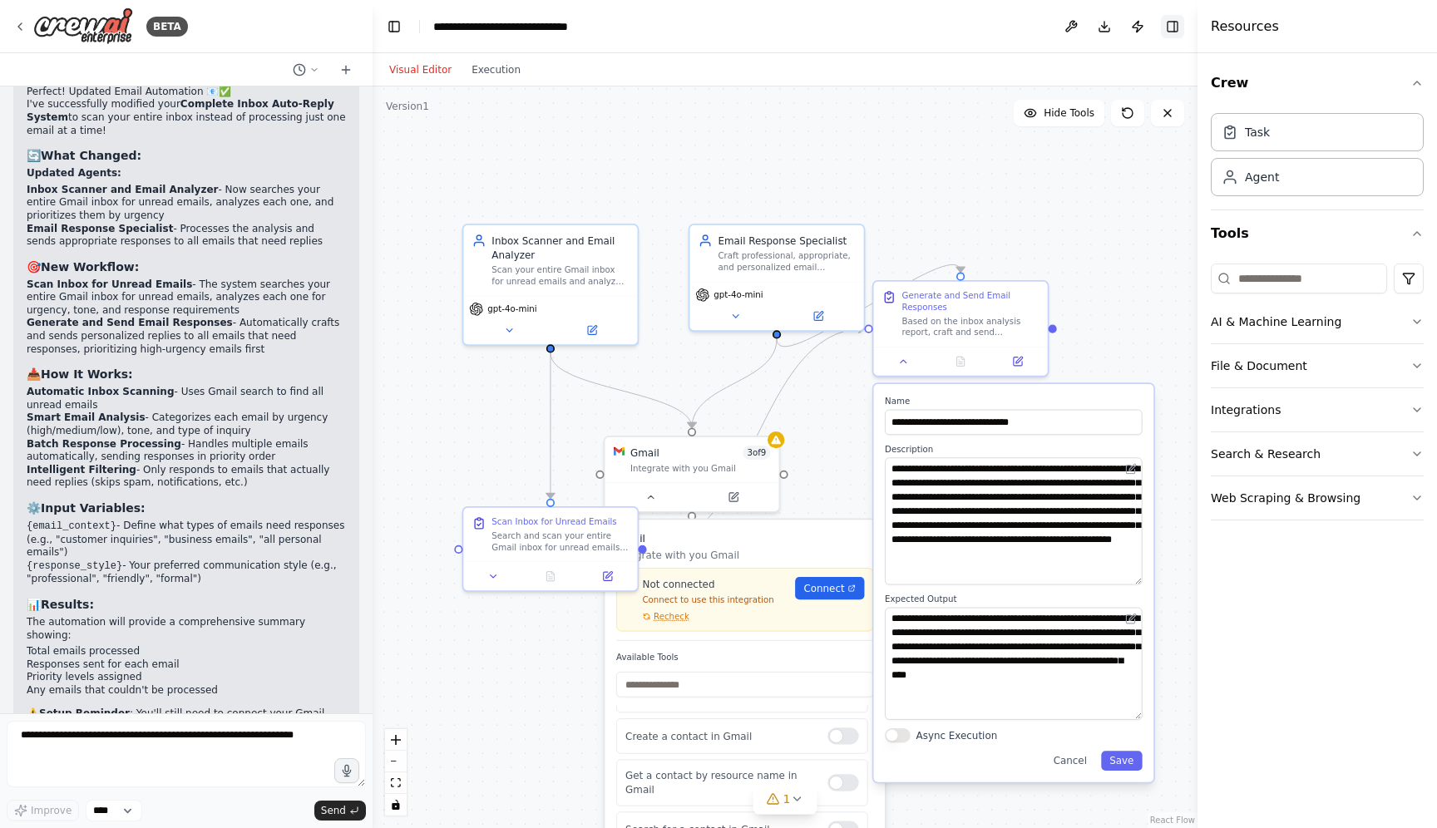
click at [1175, 25] on button "Toggle Right Sidebar" at bounding box center [1172, 26] width 23 height 23
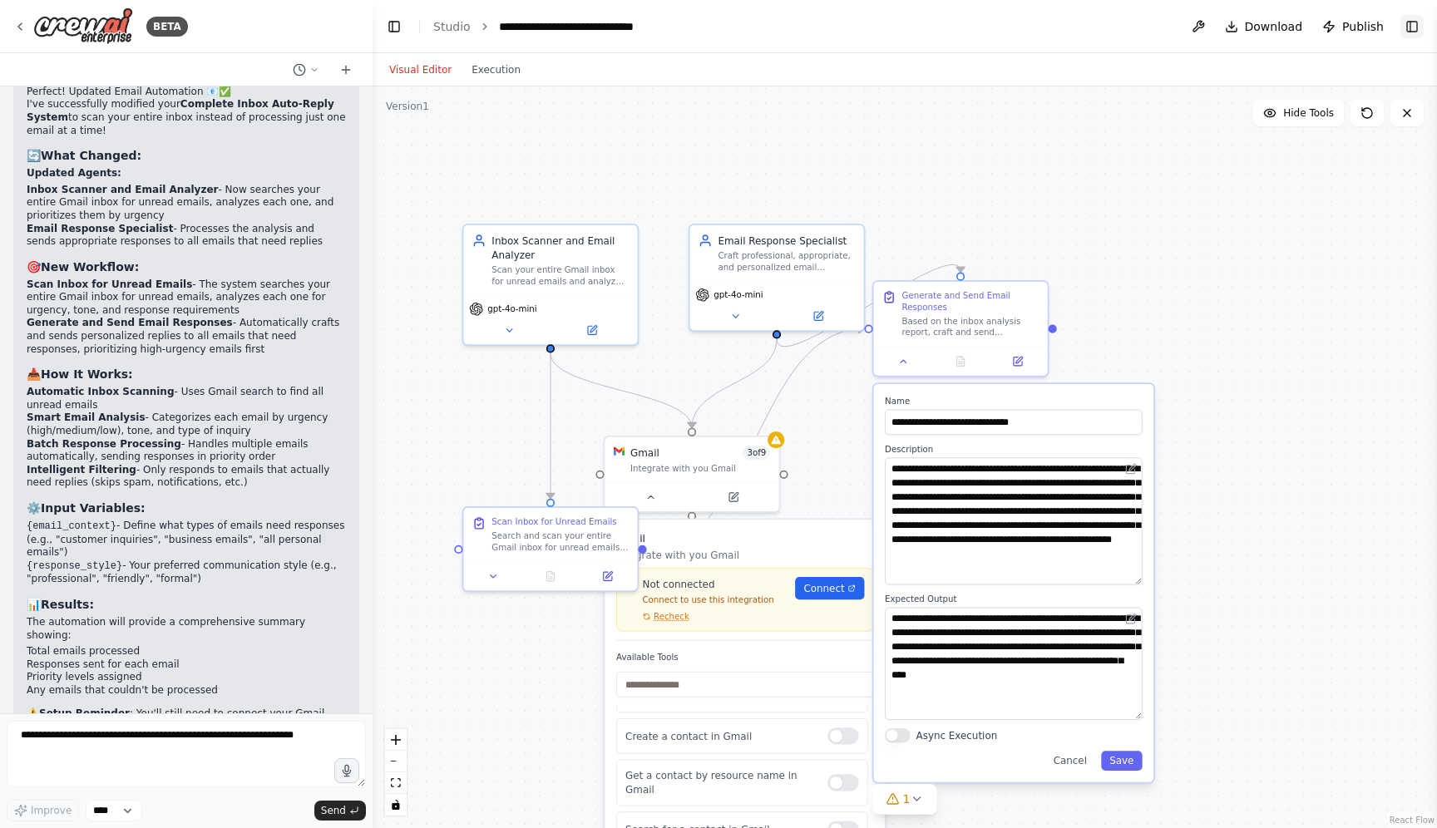
click at [1412, 26] on button "Toggle Right Sidebar" at bounding box center [1411, 26] width 23 height 23
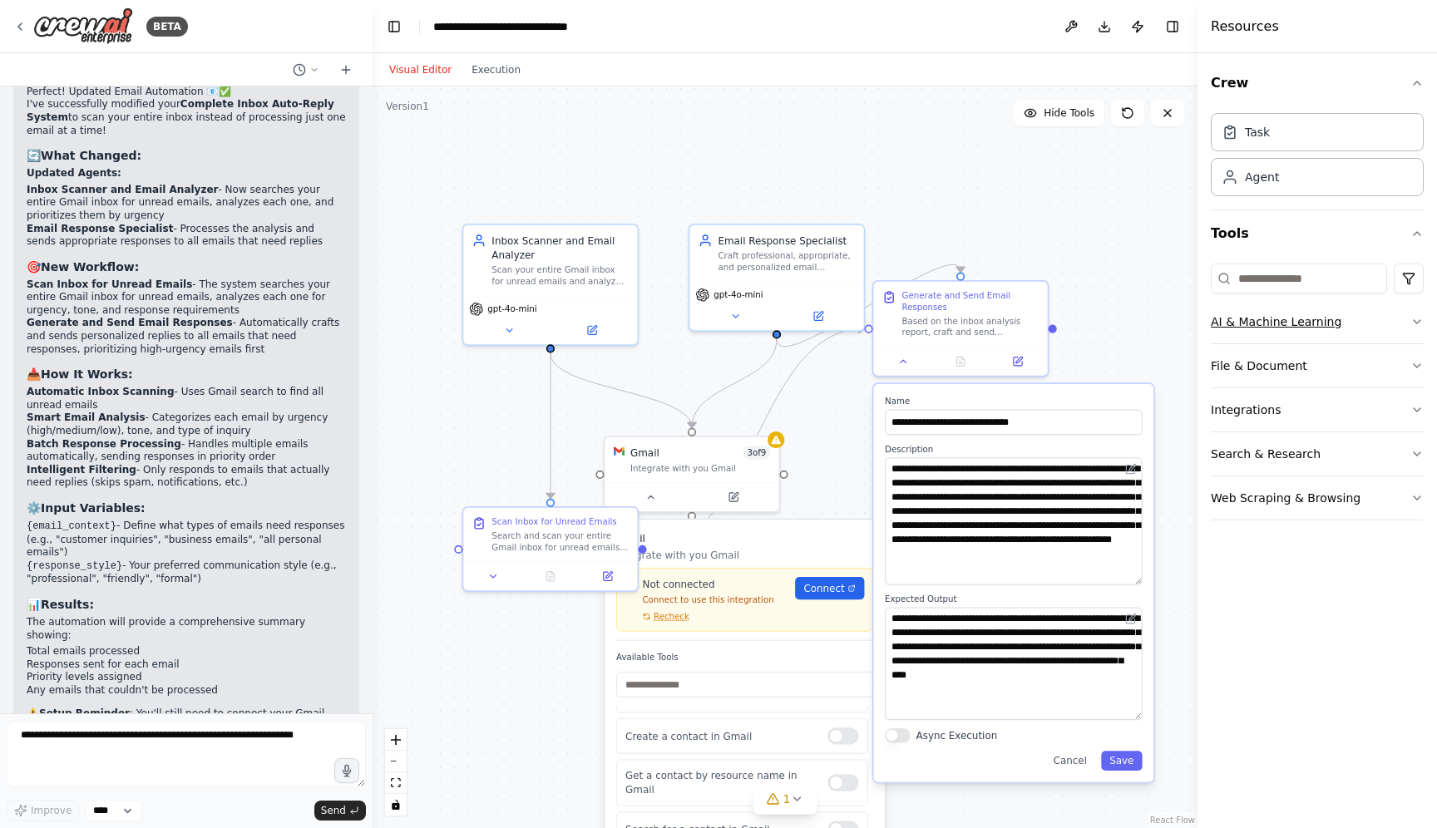
click at [1409, 318] on button "AI & Machine Learning" at bounding box center [1317, 321] width 213 height 43
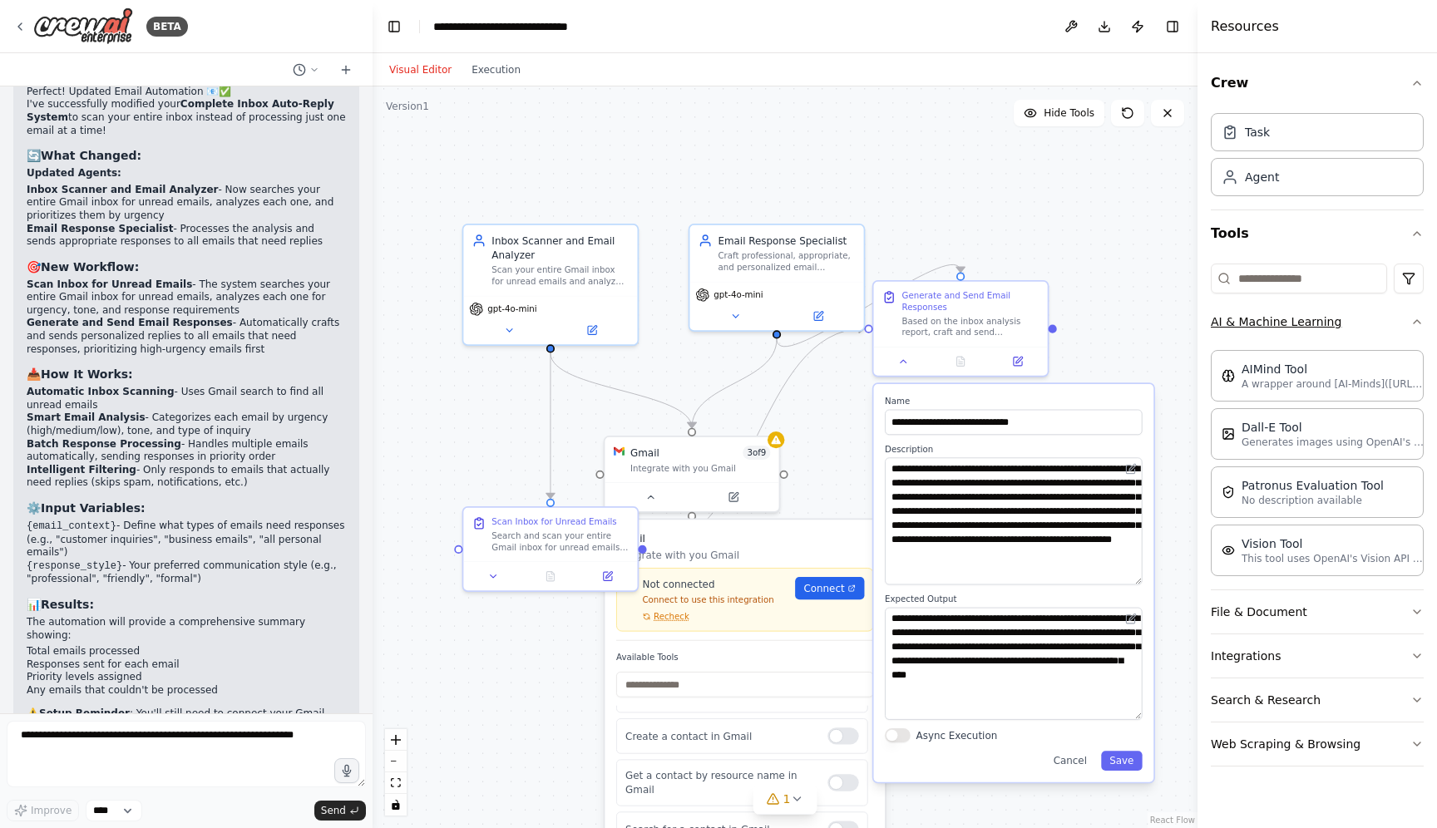
click at [1409, 318] on button "AI & Machine Learning" at bounding box center [1317, 321] width 213 height 43
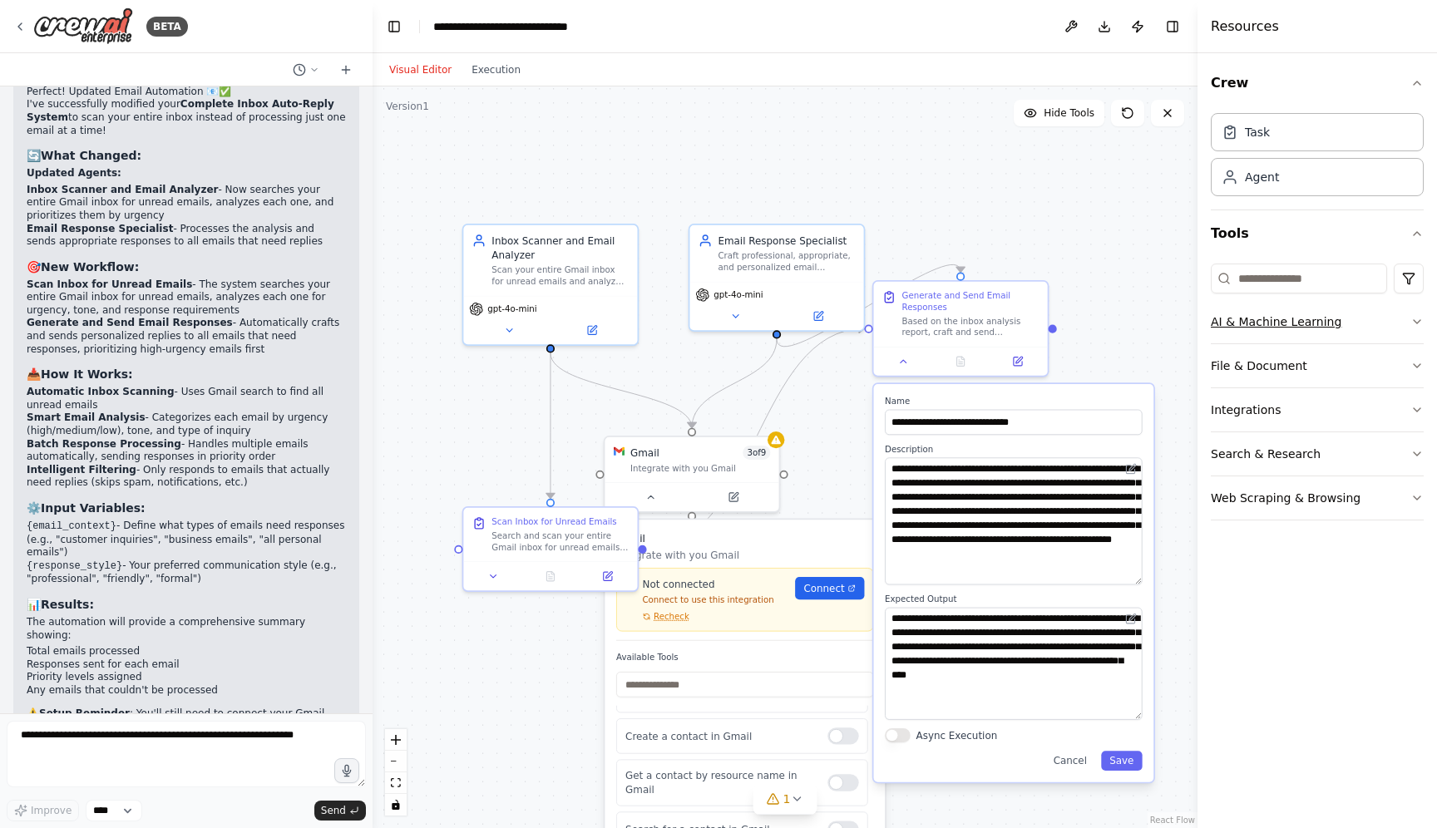
click at [1409, 318] on button "AI & Machine Learning" at bounding box center [1317, 321] width 213 height 43
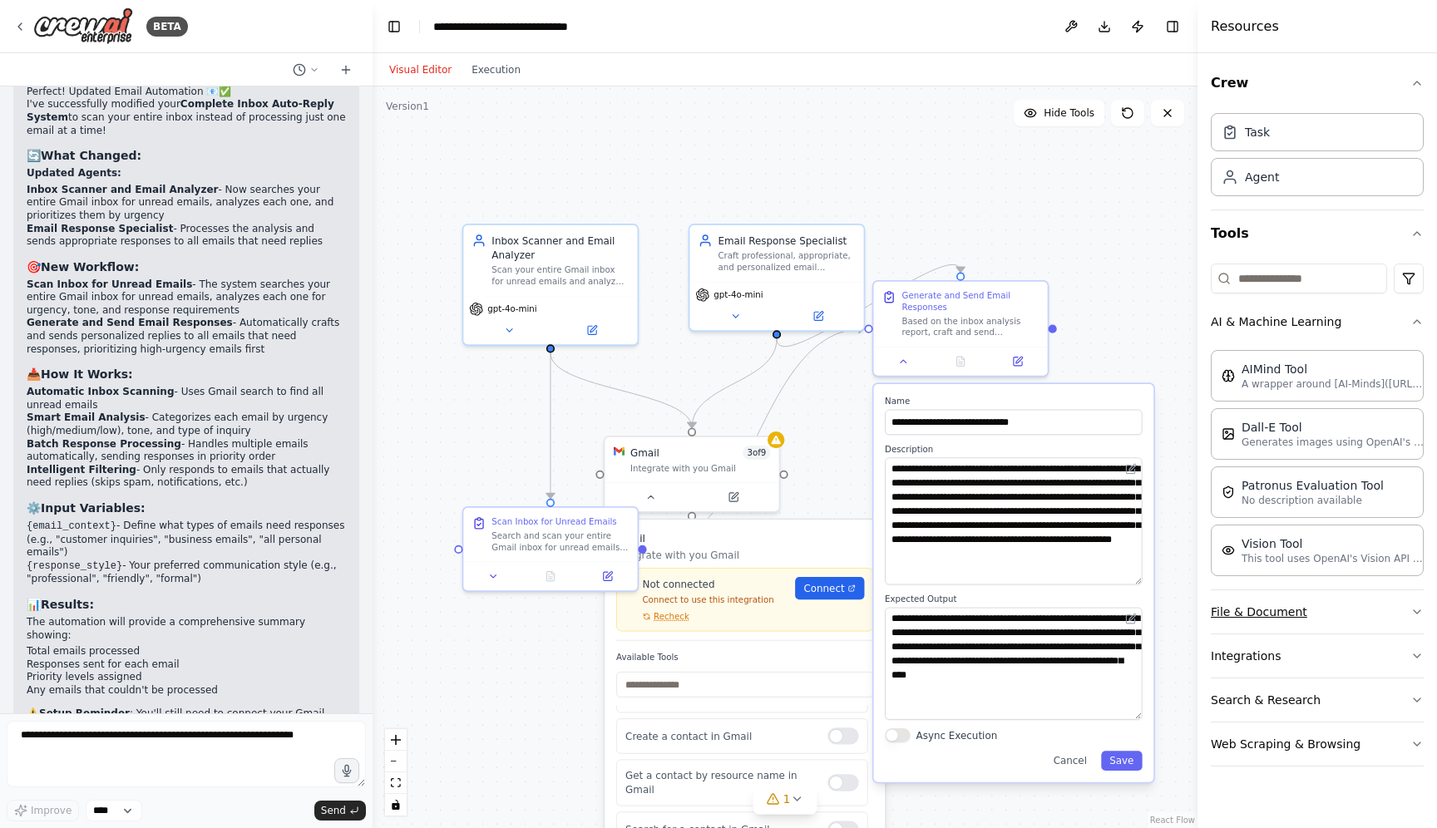
click at [1417, 609] on icon "button" at bounding box center [1416, 611] width 13 height 13
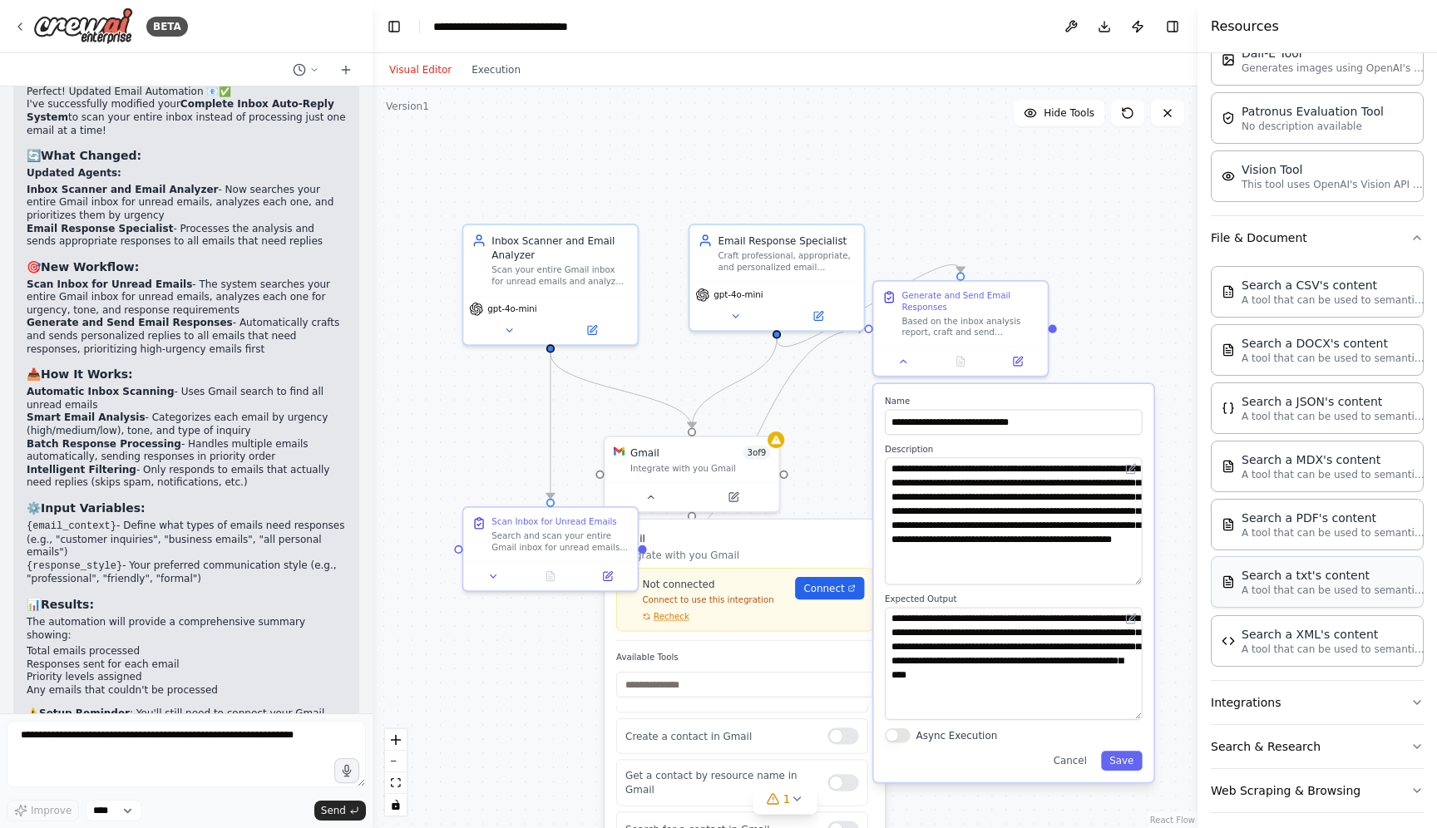
scroll to position [386, 0]
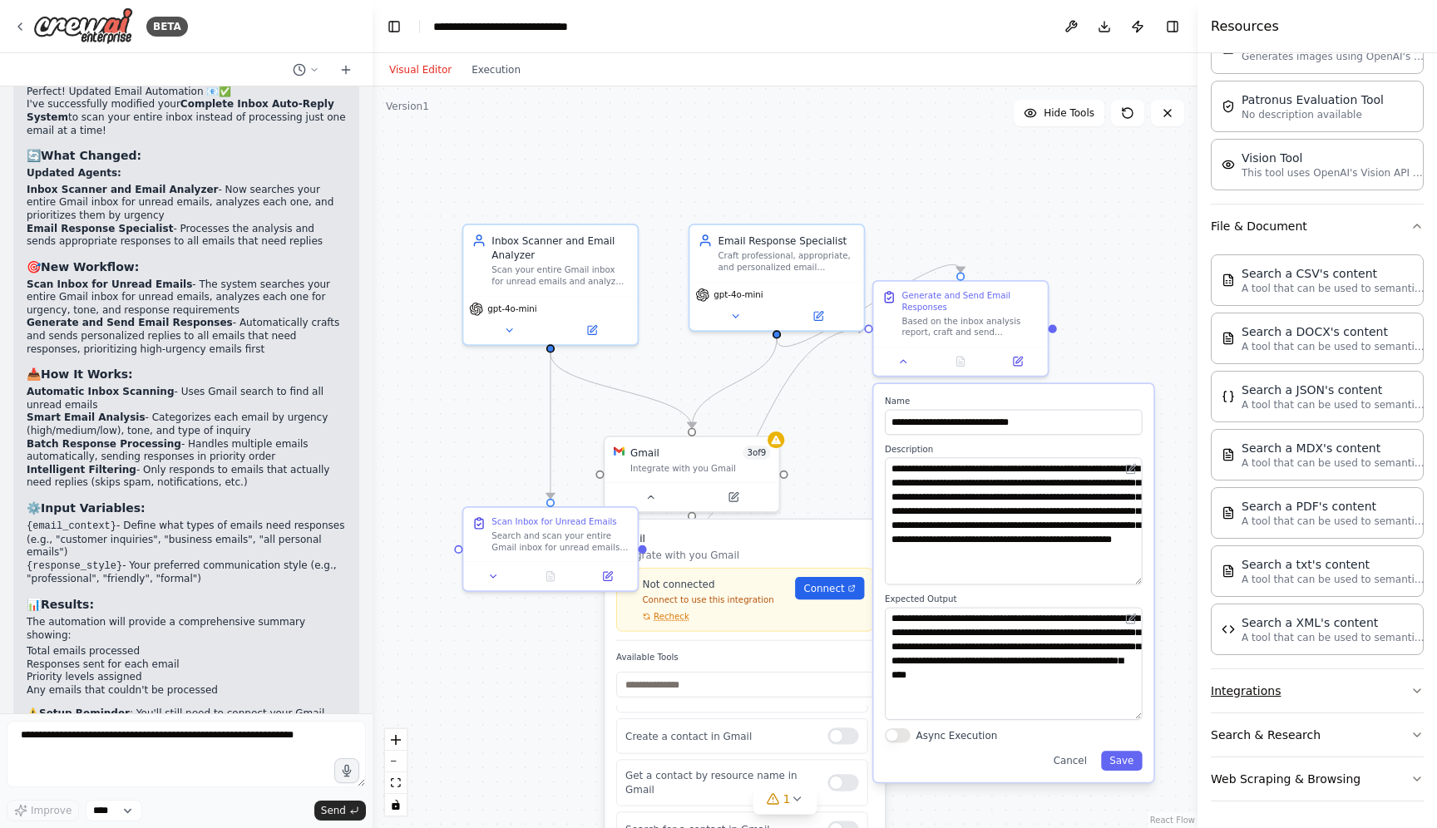
click at [1410, 694] on button "Integrations" at bounding box center [1317, 690] width 213 height 43
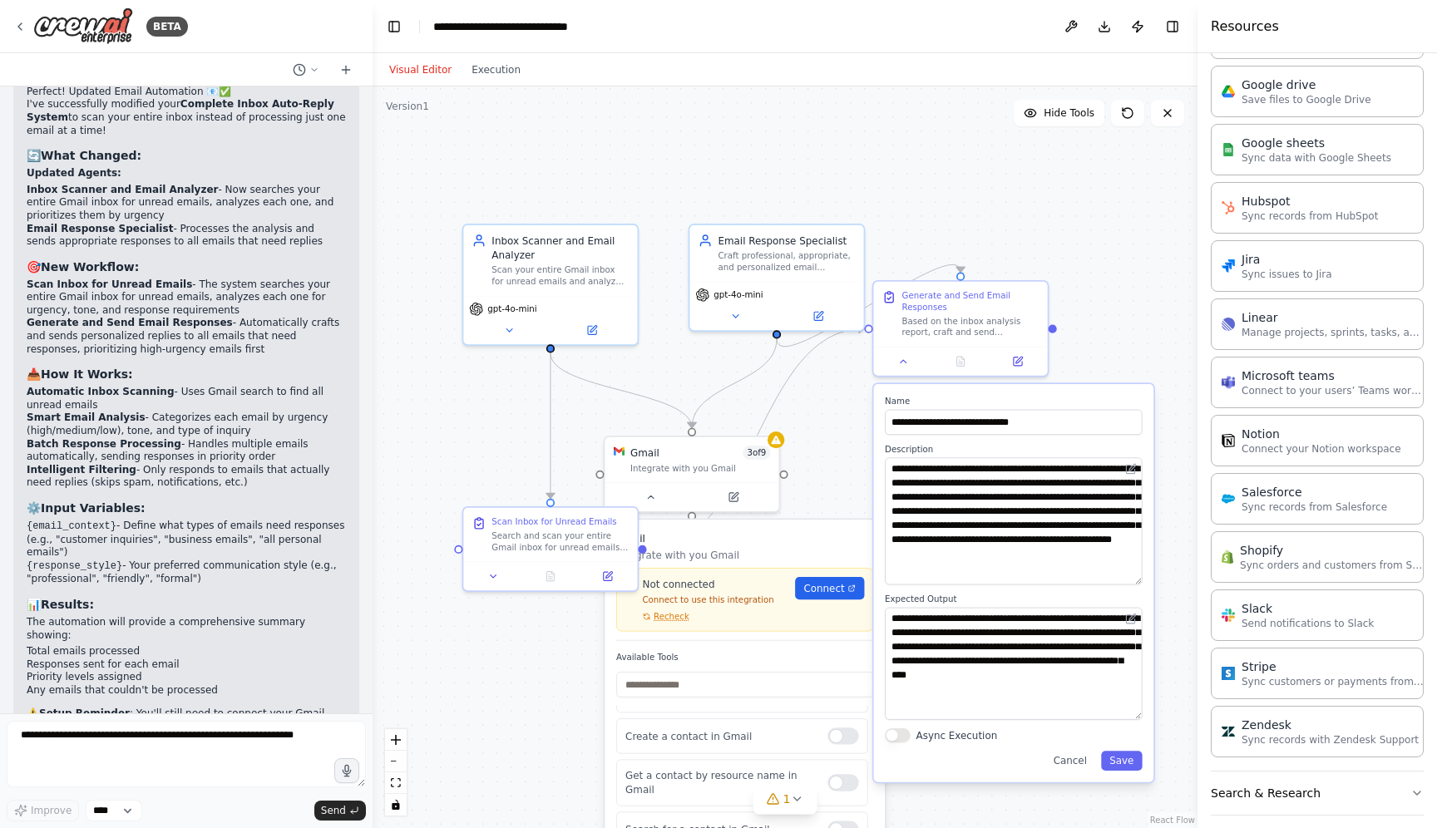
scroll to position [1505, 0]
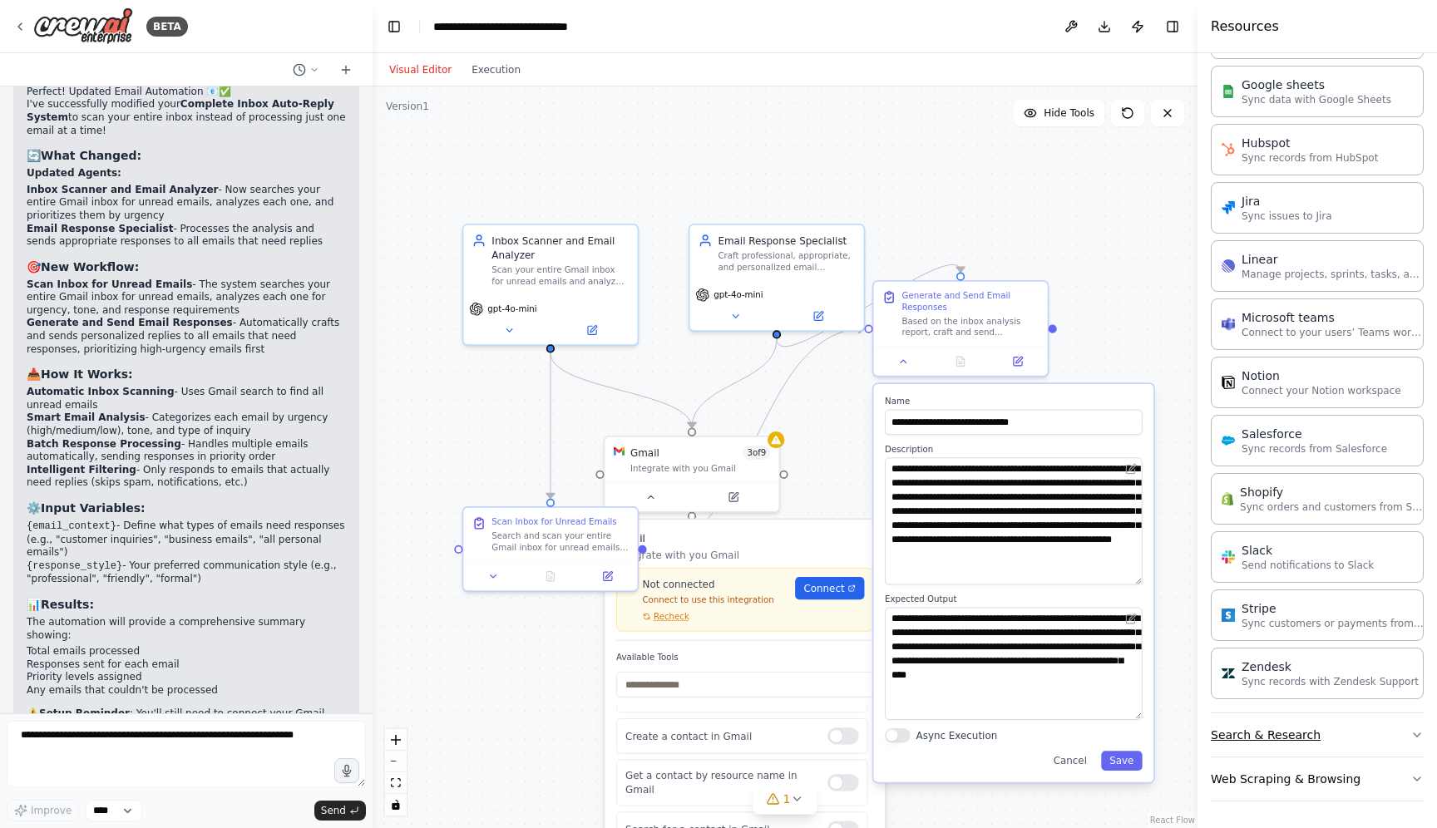
click at [1410, 732] on button "Search & Research" at bounding box center [1317, 734] width 213 height 43
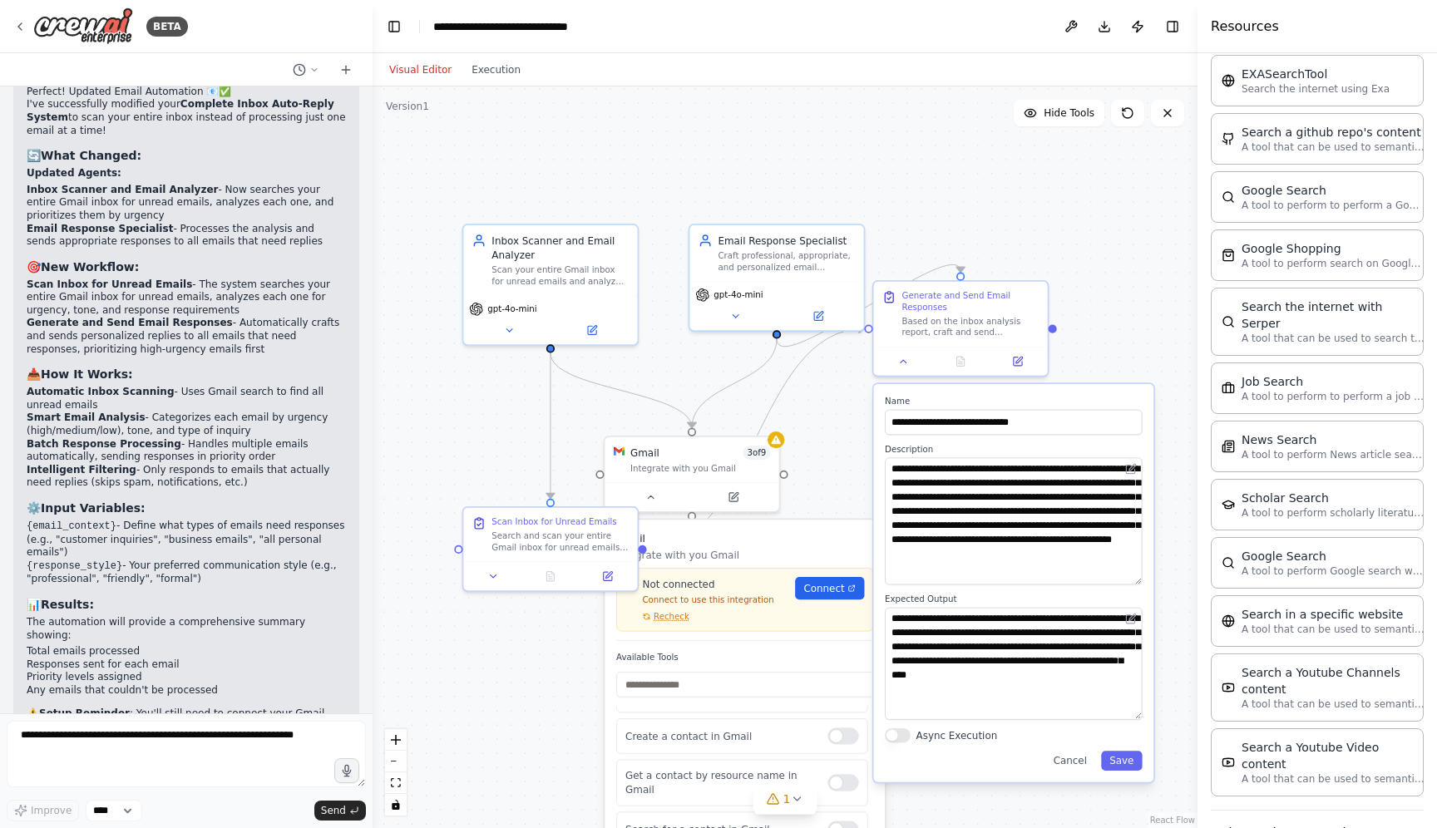
scroll to position [2350, 0]
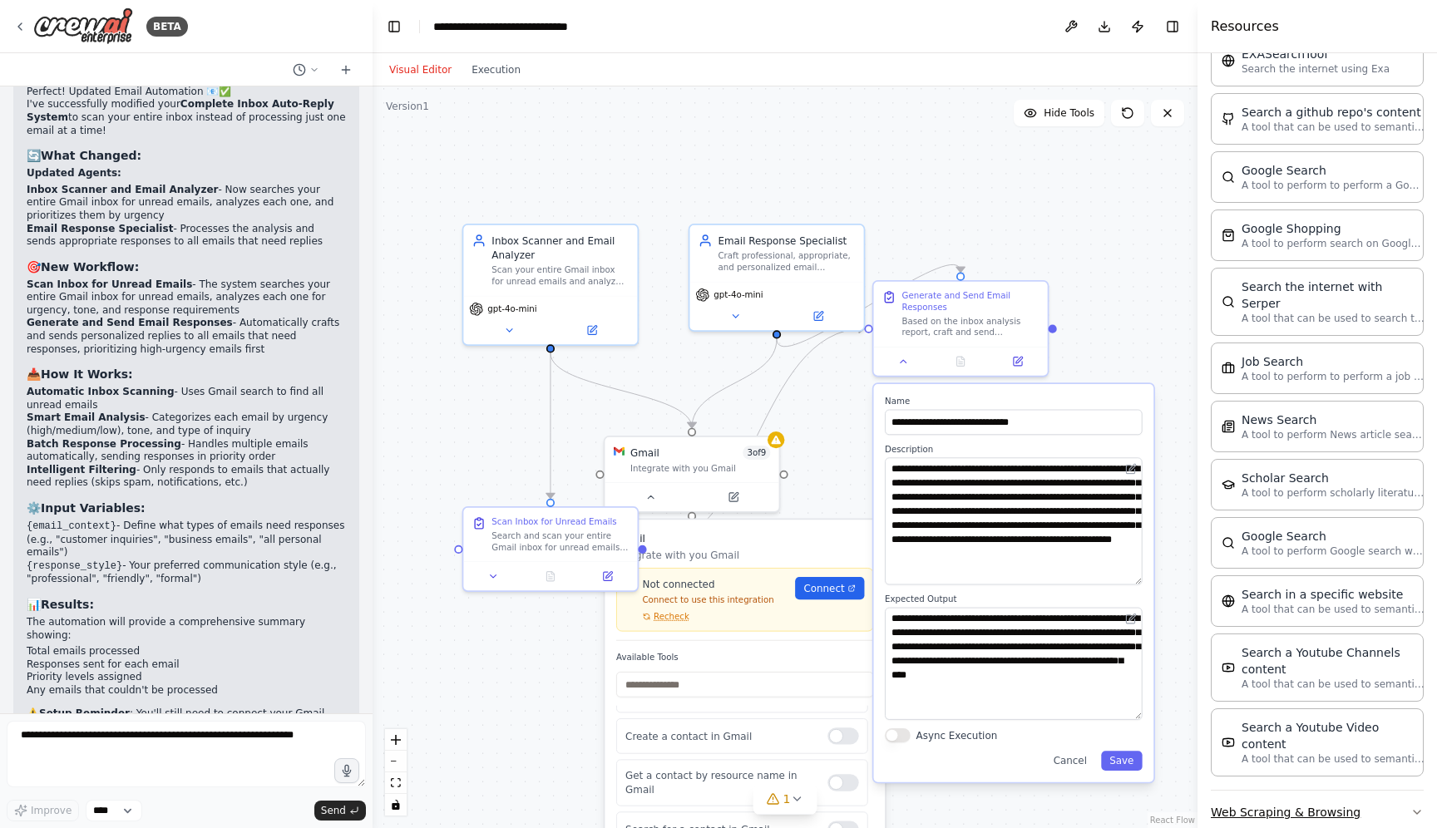
click at [1409, 791] on button "Web Scraping & Browsing" at bounding box center [1317, 812] width 213 height 43
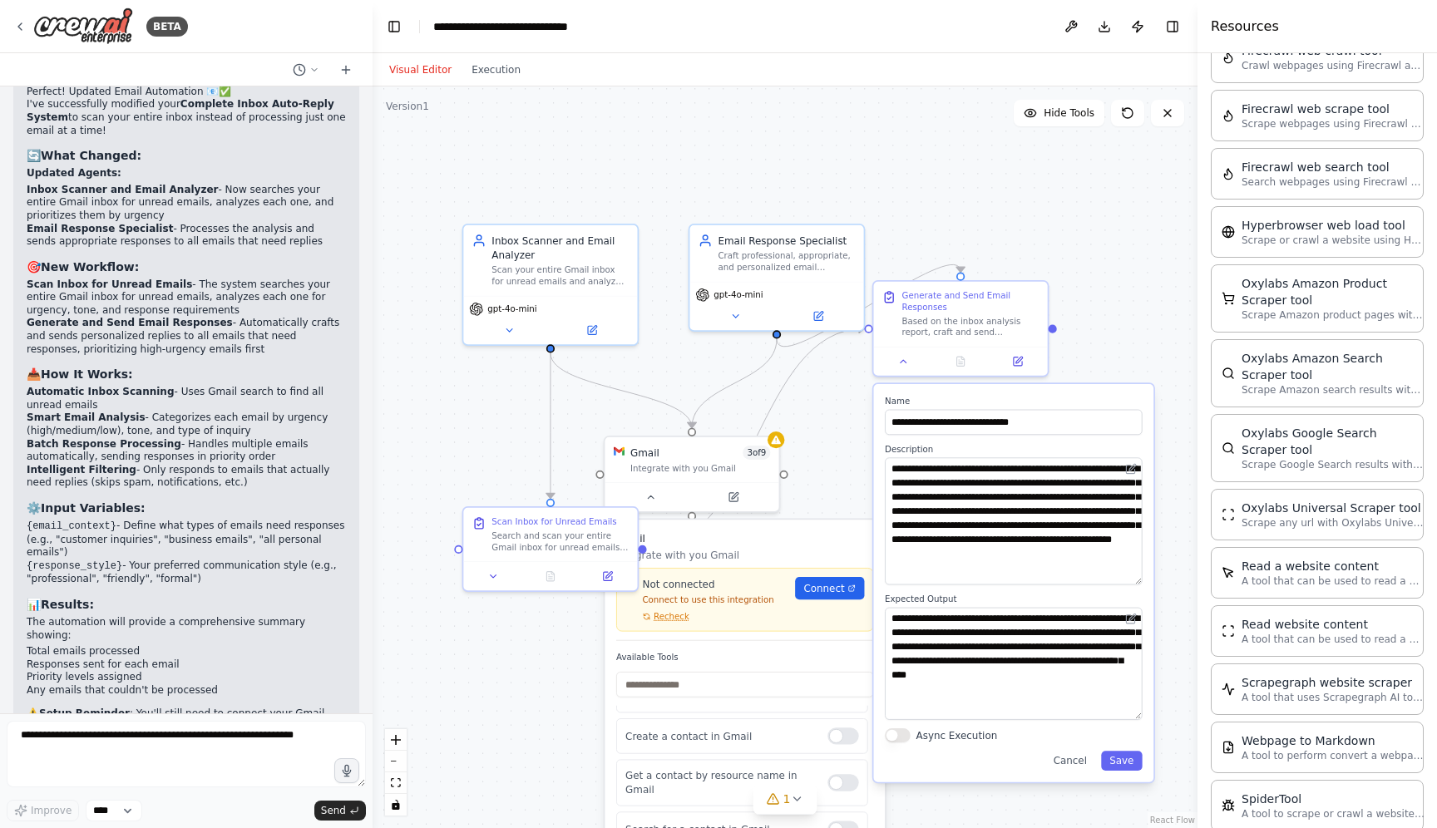
scroll to position [3228, 0]
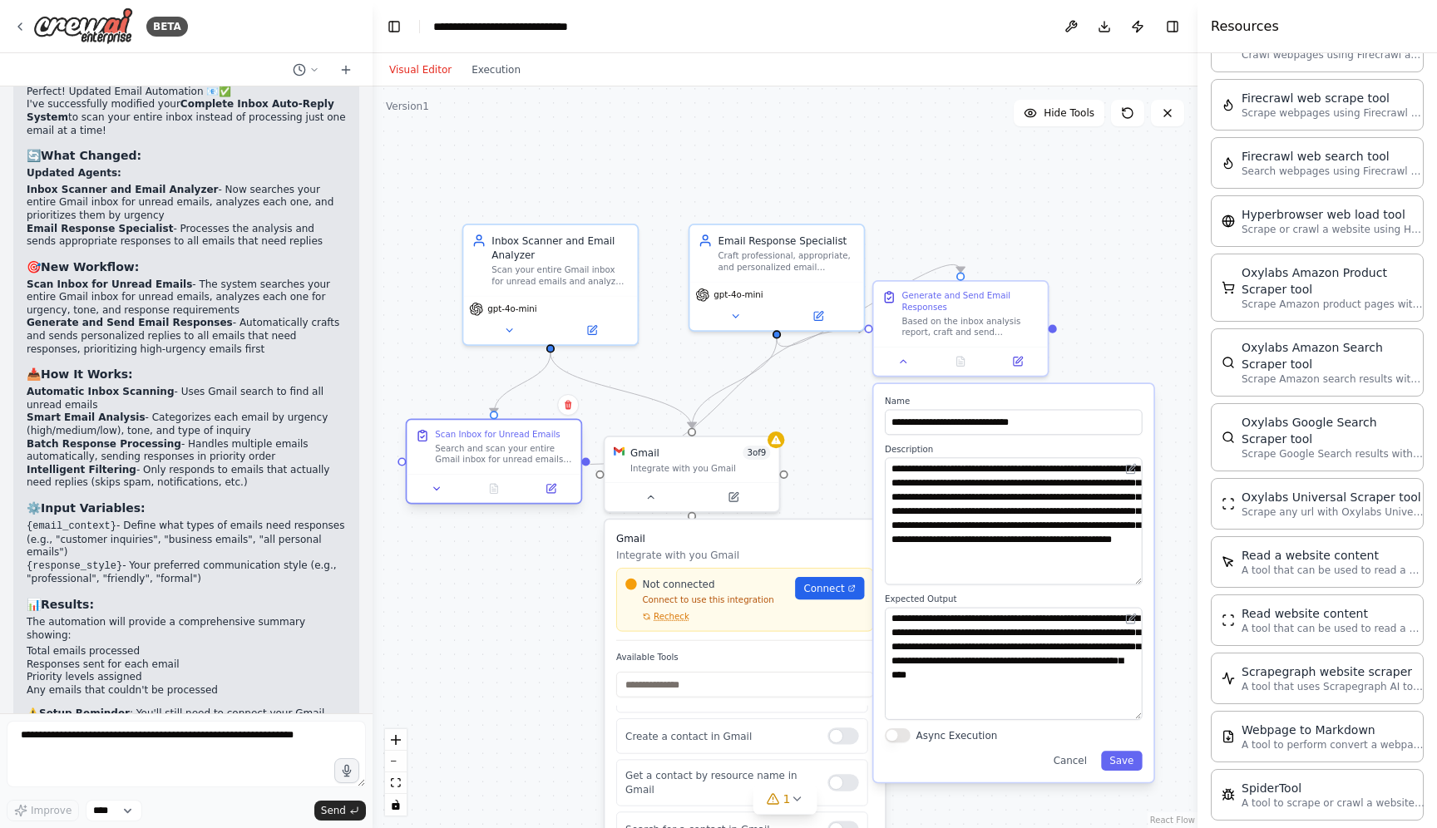
drag, startPoint x: 540, startPoint y: 524, endPoint x: 484, endPoint y: 446, distance: 96.0
click at [484, 446] on div "Scan Inbox for Unread Emails Search and scan your entire Gmail inbox for unread…" at bounding box center [503, 447] width 137 height 37
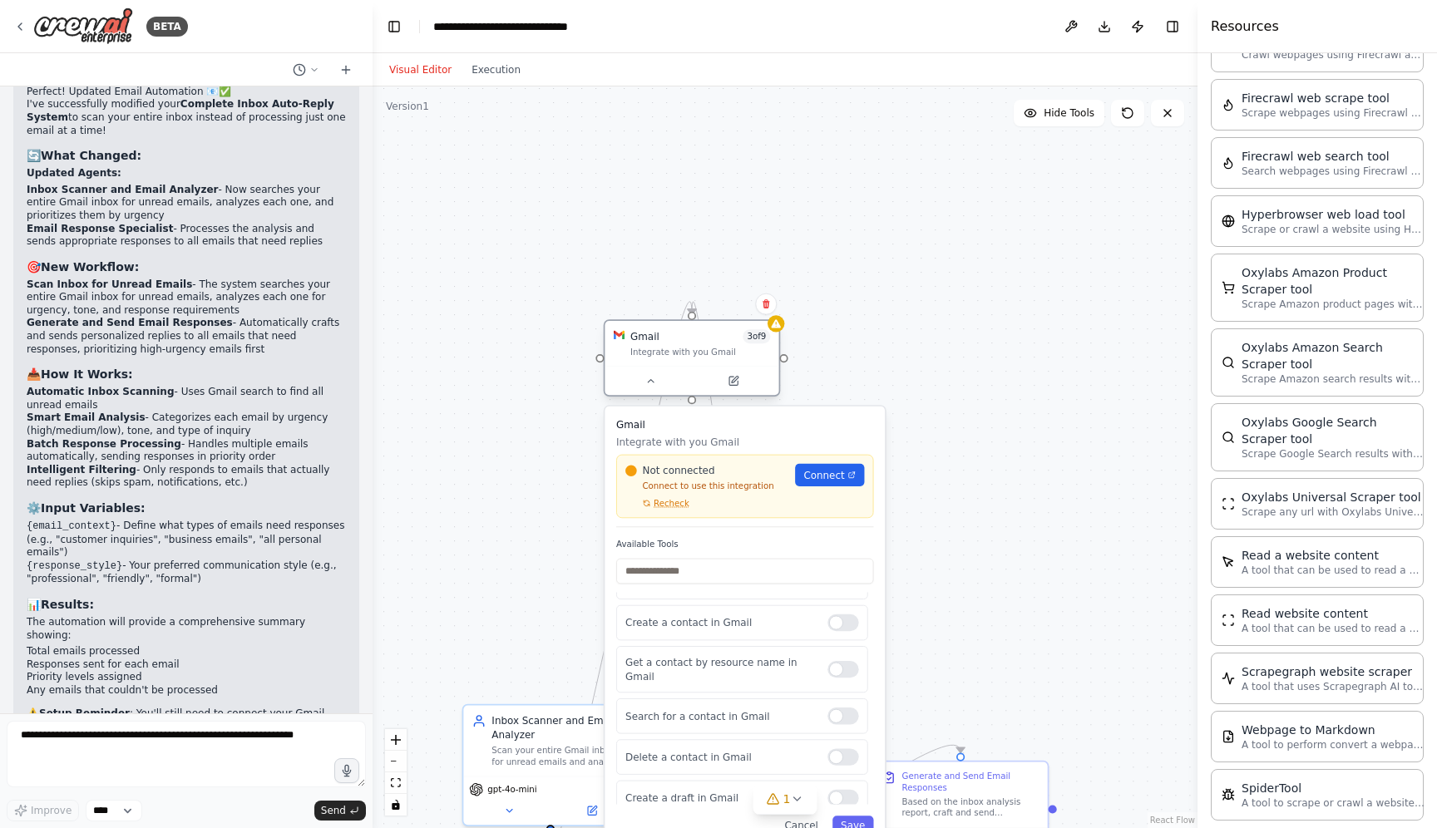
drag, startPoint x: 671, startPoint y: 451, endPoint x: 667, endPoint y: 337, distance: 114.0
click at [667, 337] on div "Gmail 3 of 9" at bounding box center [700, 336] width 140 height 14
click at [651, 389] on button at bounding box center [650, 381] width 80 height 17
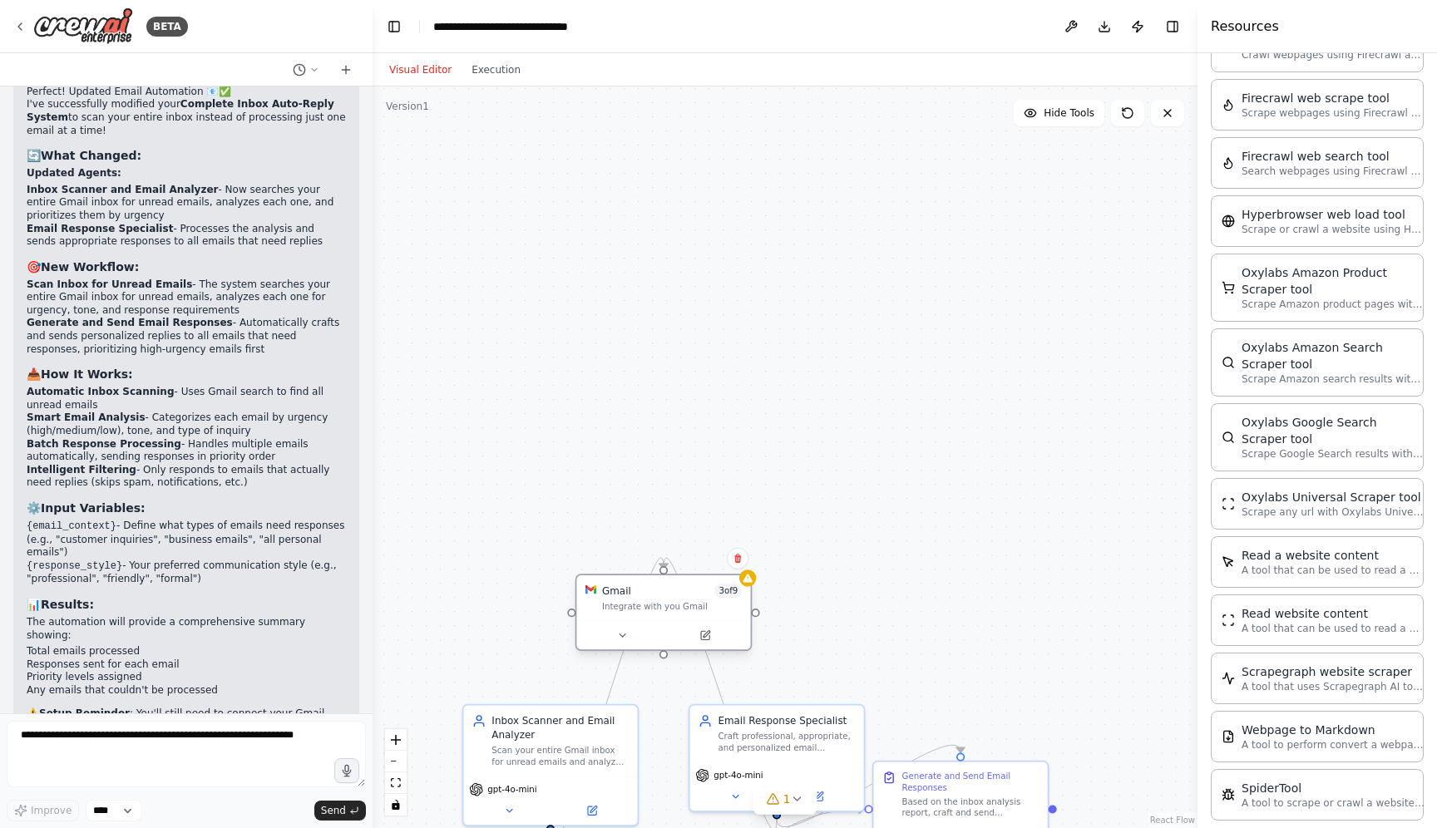
drag, startPoint x: 691, startPoint y: 372, endPoint x: 663, endPoint y: 629, distance: 259.3
click at [663, 629] on div at bounding box center [663, 634] width 174 height 29
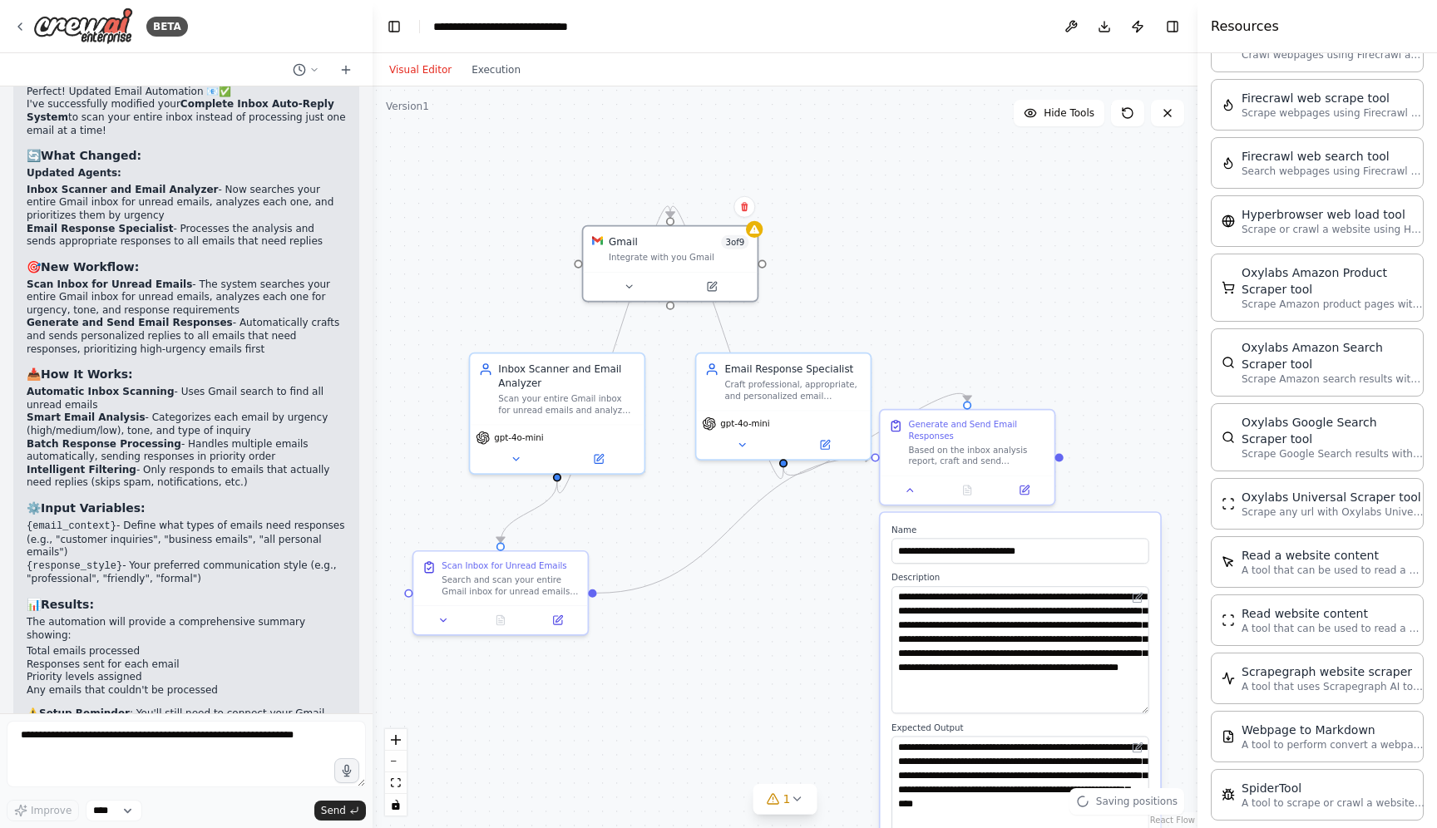
drag, startPoint x: 921, startPoint y: 557, endPoint x: 933, endPoint y: 205, distance: 352.8
click at [933, 205] on div ".deletable-edge-delete-btn { width: 20px; height: 20px; border: 0px solid #ffff…" at bounding box center [785, 457] width 825 height 742
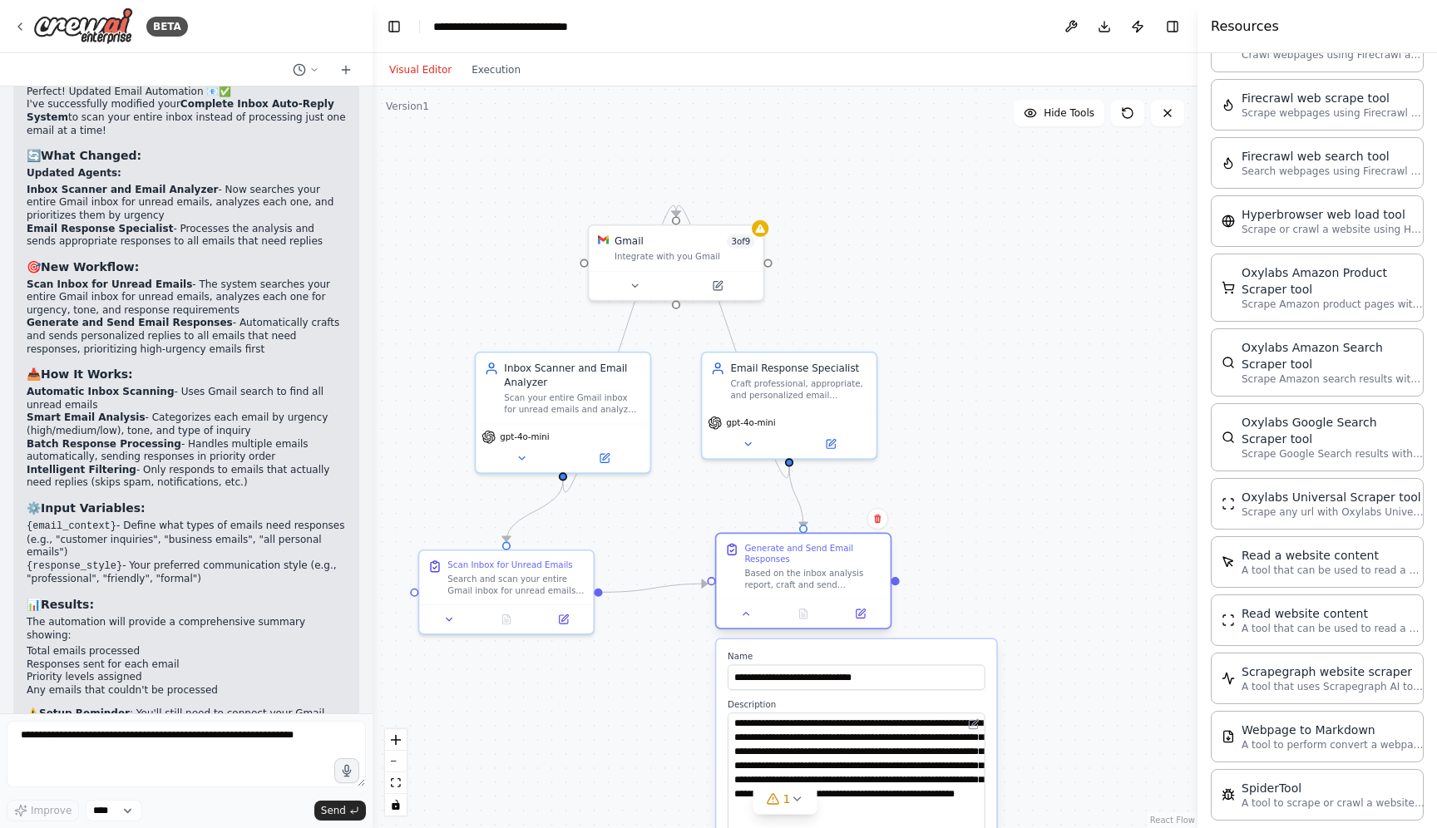
drag, startPoint x: 972, startPoint y: 427, endPoint x: 798, endPoint y: 560, distance: 218.9
click at [798, 560] on div "Generate and Send Email Responses" at bounding box center [812, 553] width 137 height 22
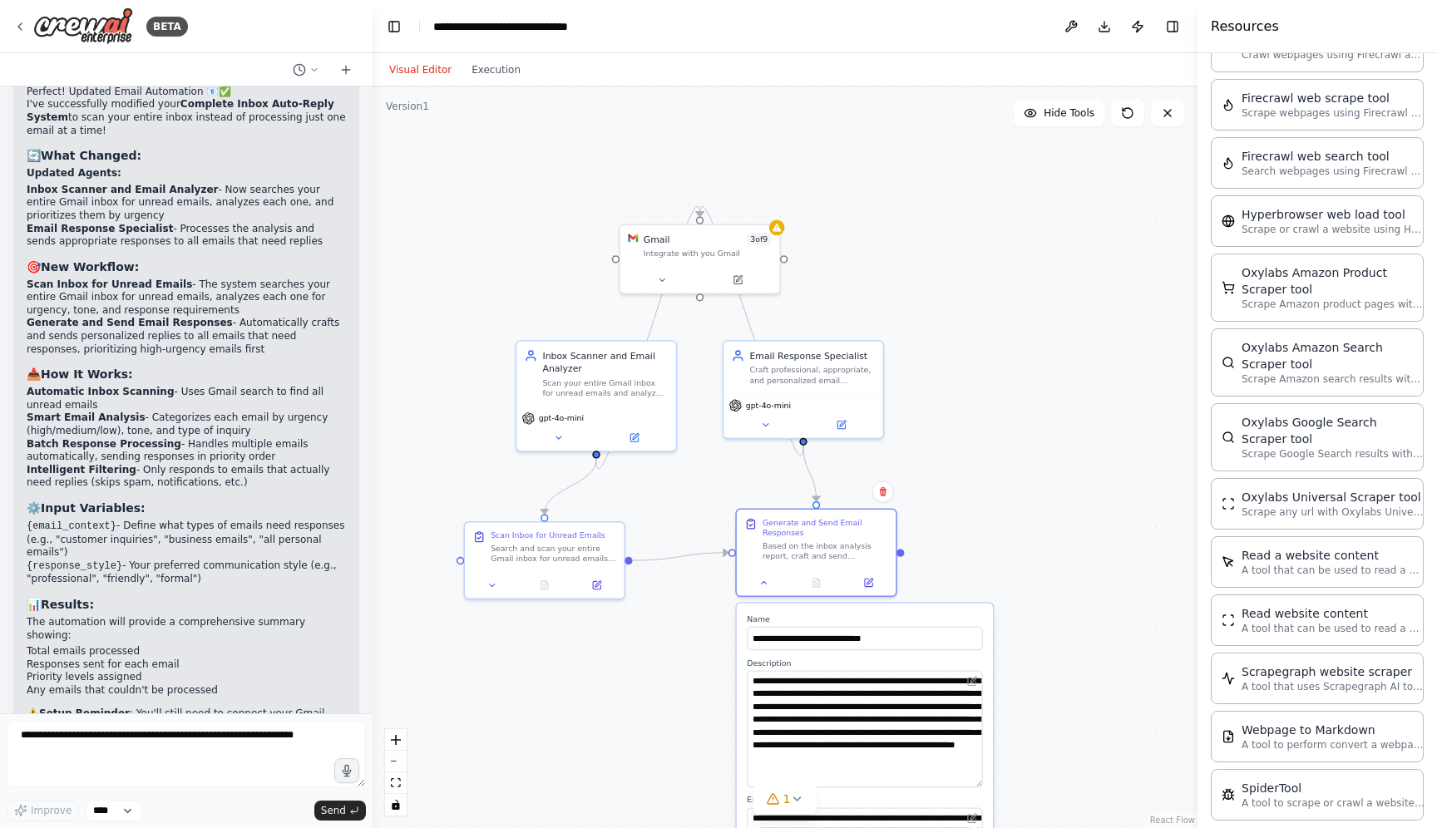
click at [504, 86] on div "Visual Editor Execution" at bounding box center [785, 69] width 825 height 33
click at [495, 73] on button "Execution" at bounding box center [496, 70] width 69 height 20
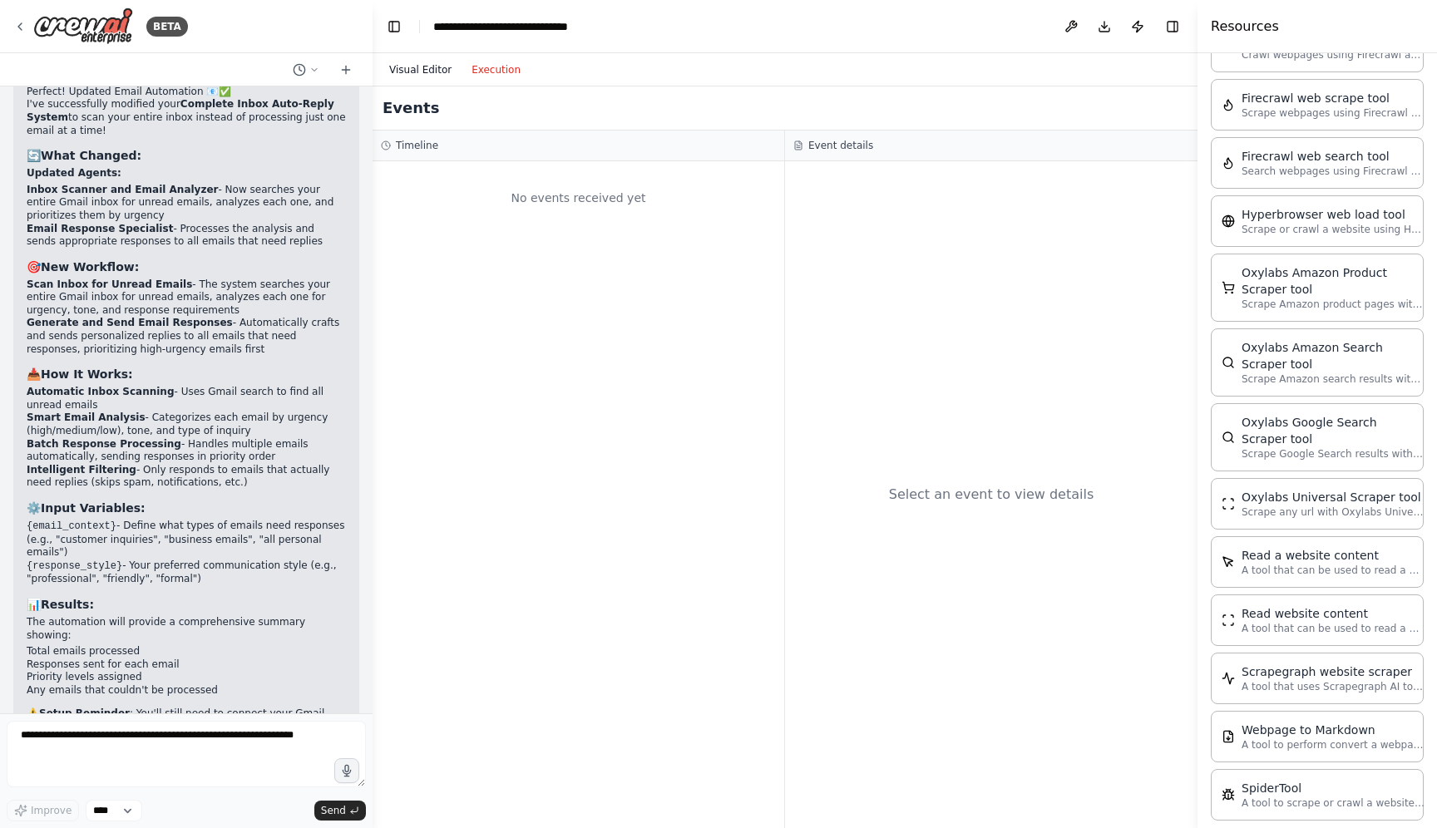
click at [425, 65] on button "Visual Editor" at bounding box center [420, 70] width 82 height 20
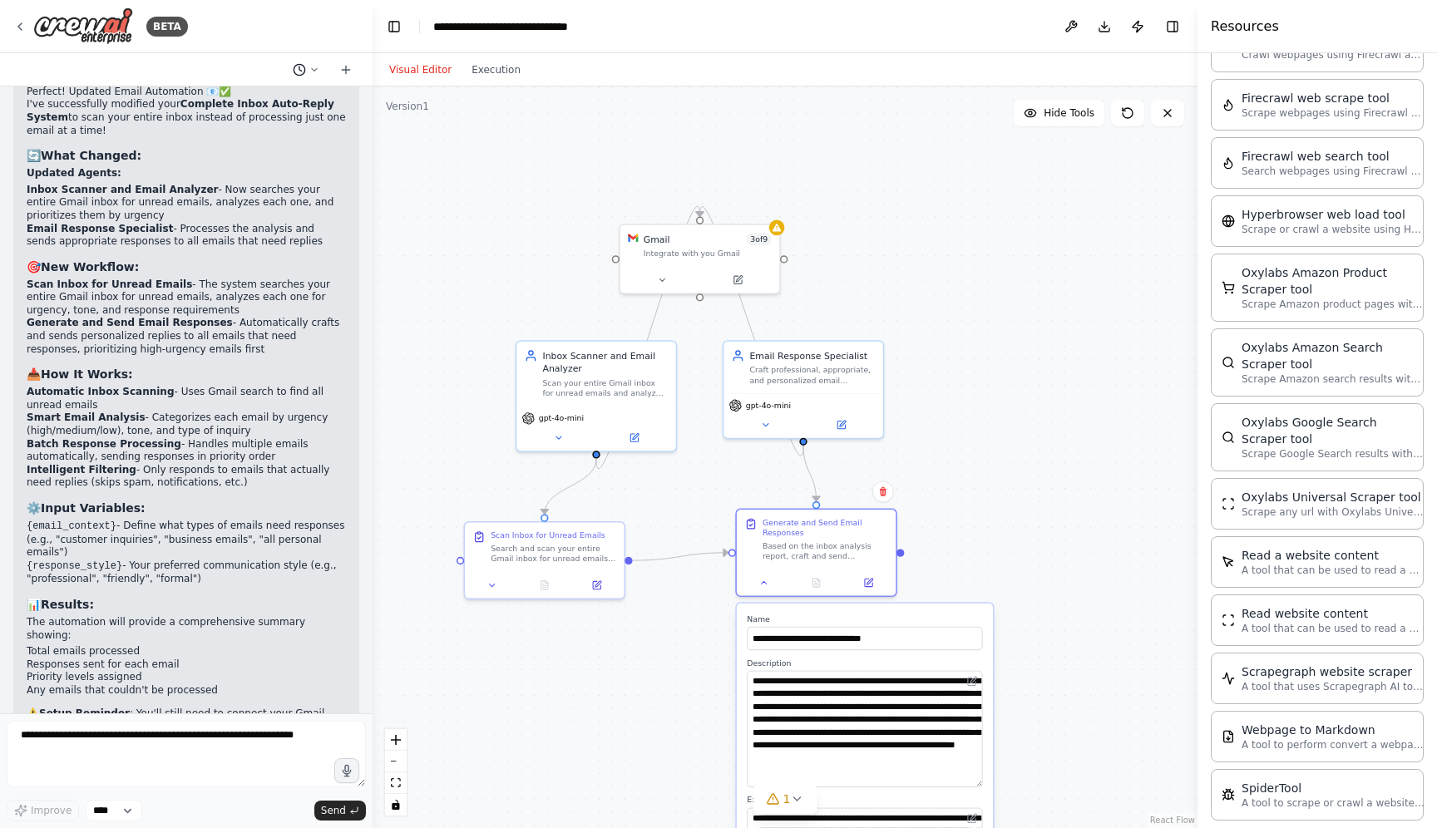
click at [315, 69] on icon at bounding box center [314, 70] width 10 height 10
click at [297, 18] on div at bounding box center [186, 414] width 373 height 828
click at [25, 23] on icon at bounding box center [19, 26] width 13 height 13
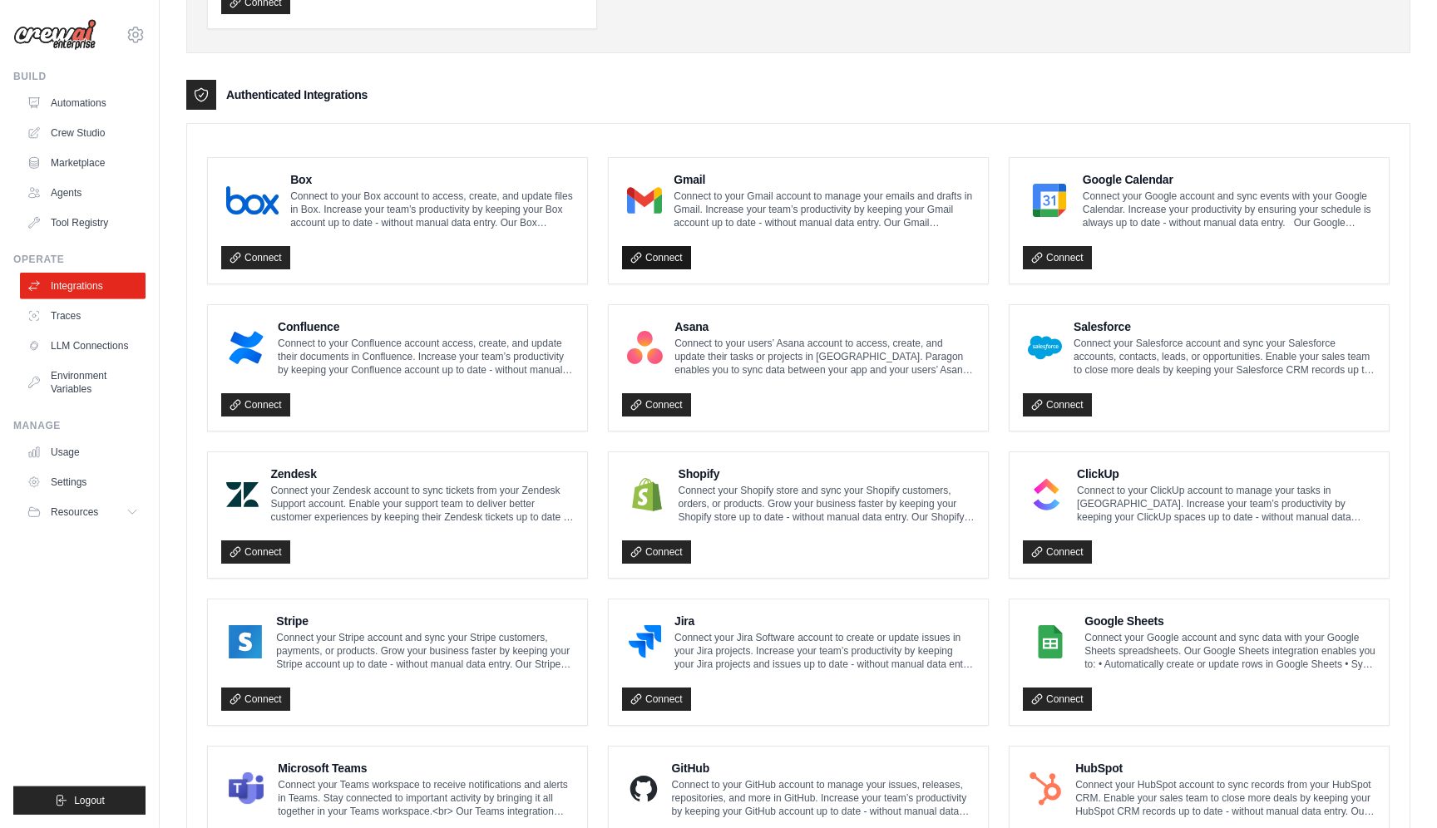
scroll to position [337, 0]
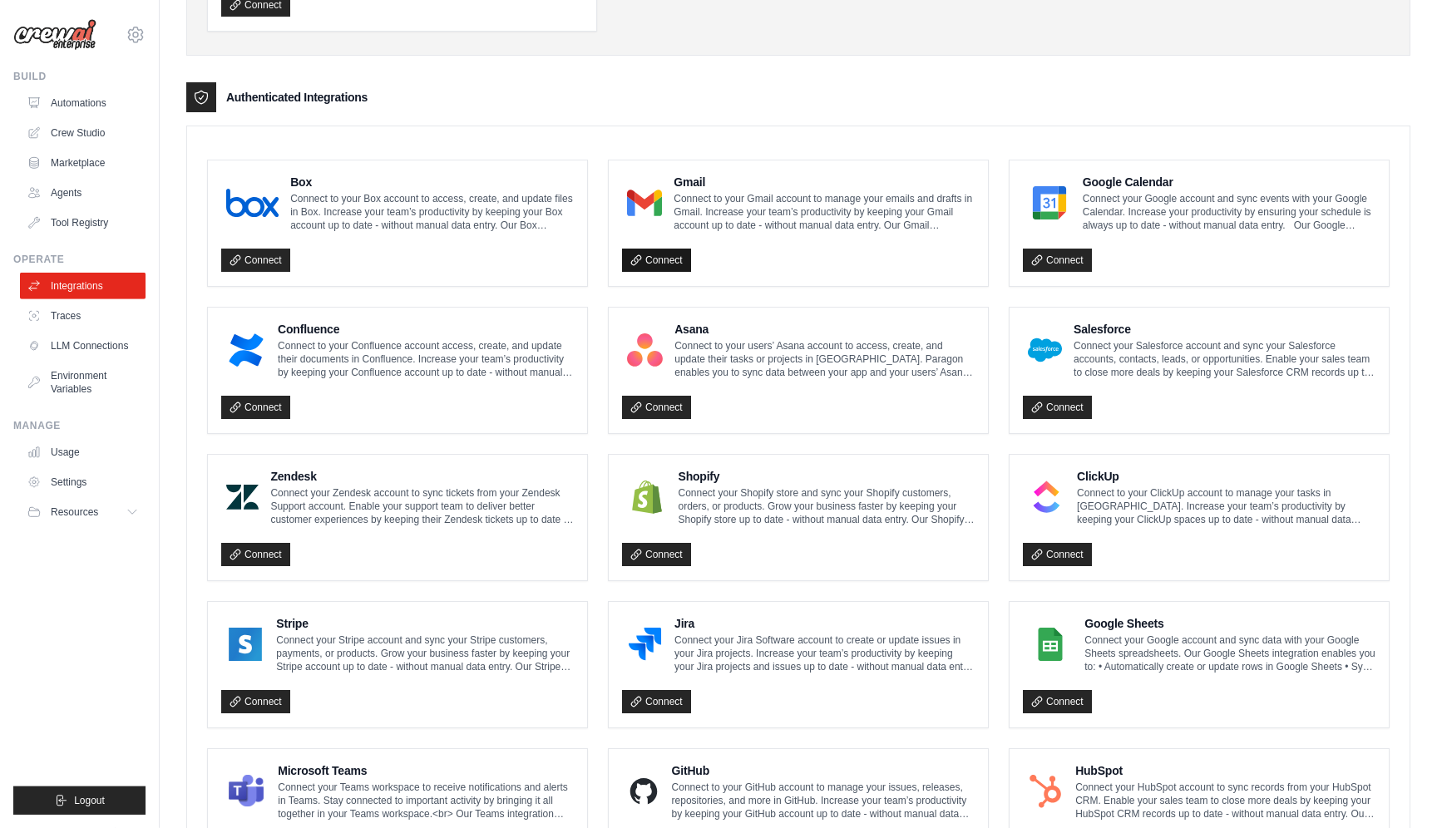
click at [664, 264] on link "Connect" at bounding box center [656, 260] width 69 height 23
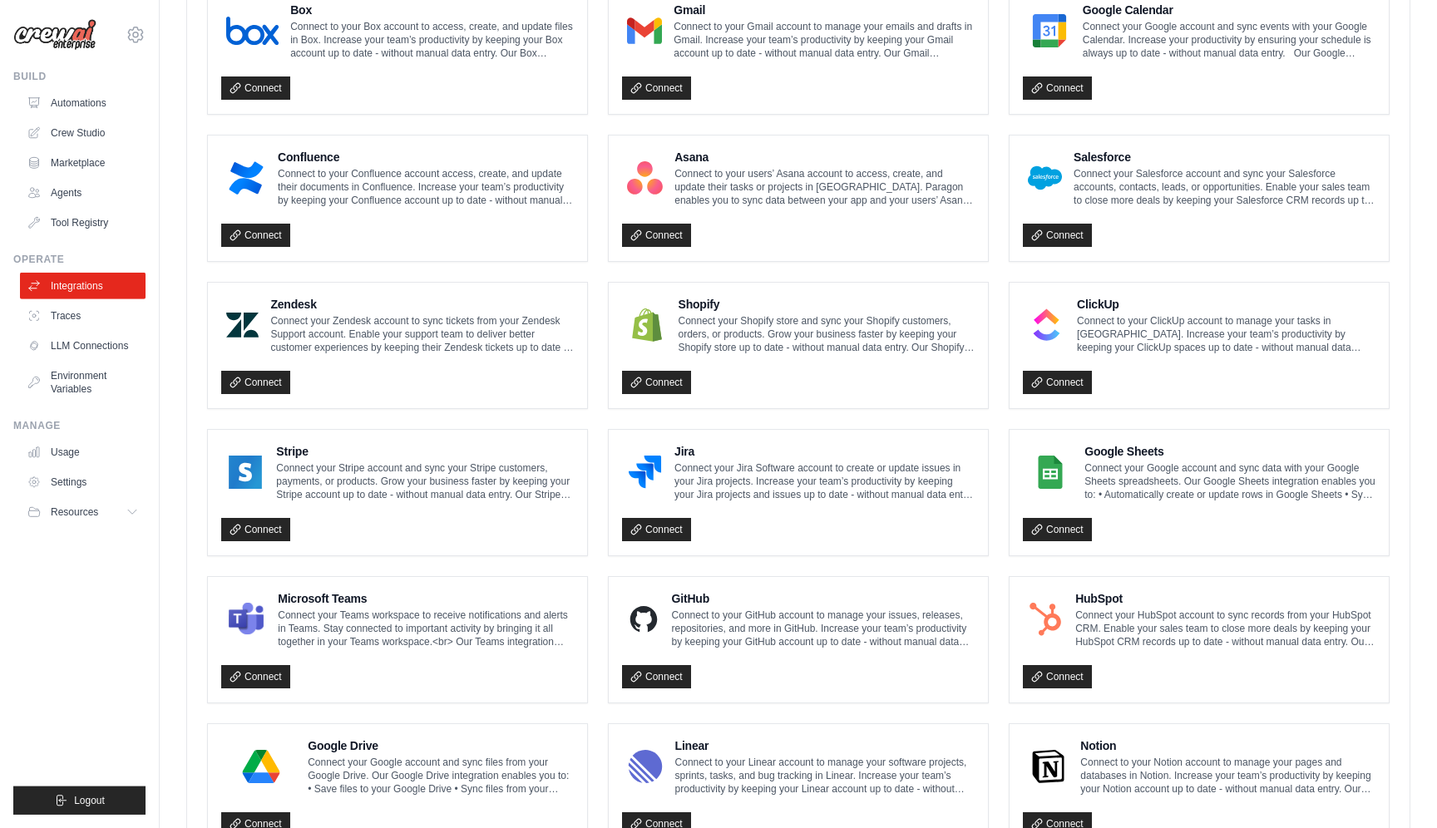
scroll to position [516, 0]
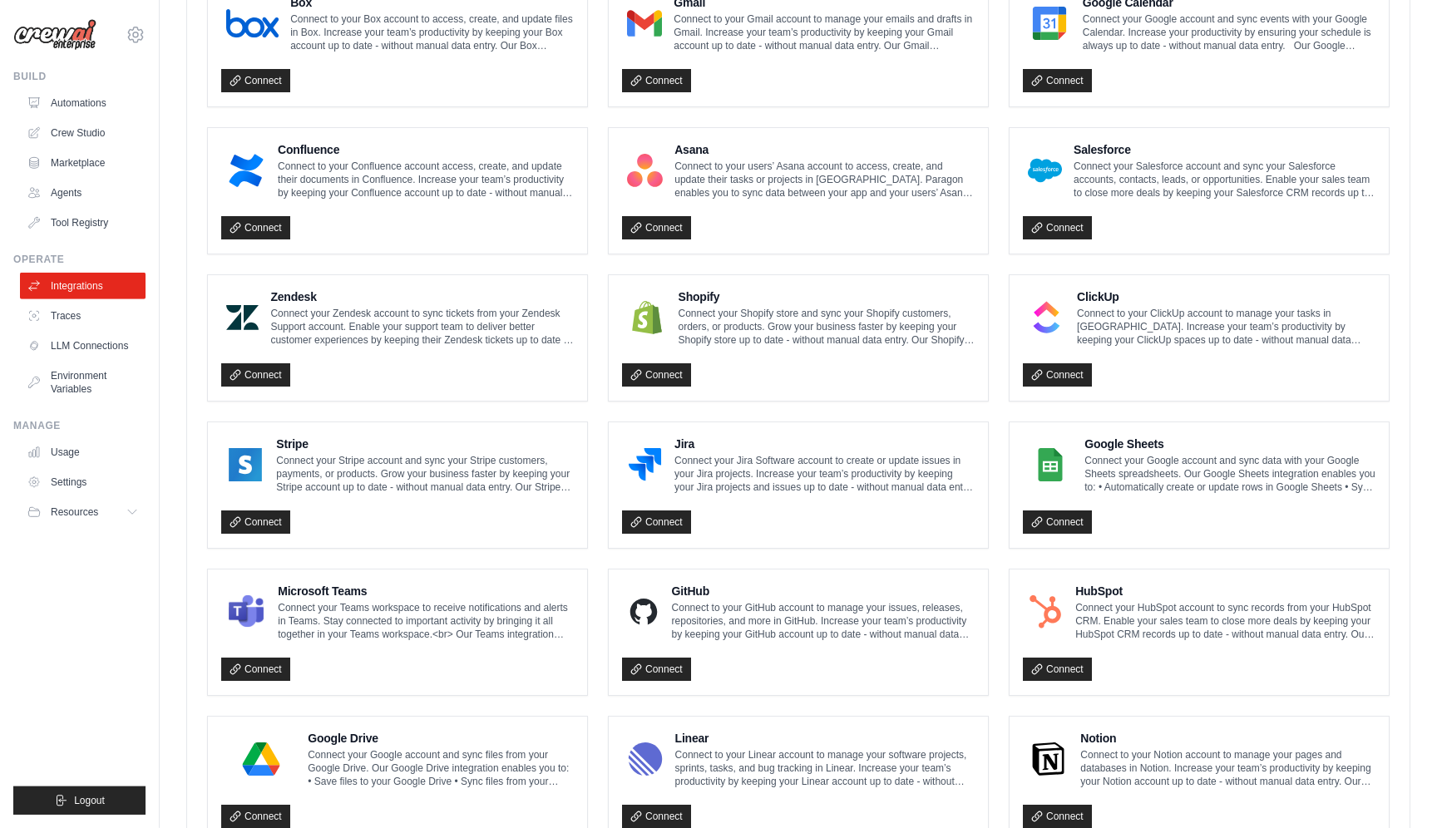
click at [501, 630] on p "Connect your Teams workspace to receive notifications and alerts in Teams. Stay…" at bounding box center [426, 621] width 296 height 40
click at [358, 633] on p "Connect your Teams workspace to receive notifications and alerts in Teams. Stay…" at bounding box center [426, 621] width 296 height 40
click at [250, 673] on link "Connect" at bounding box center [255, 669] width 69 height 23
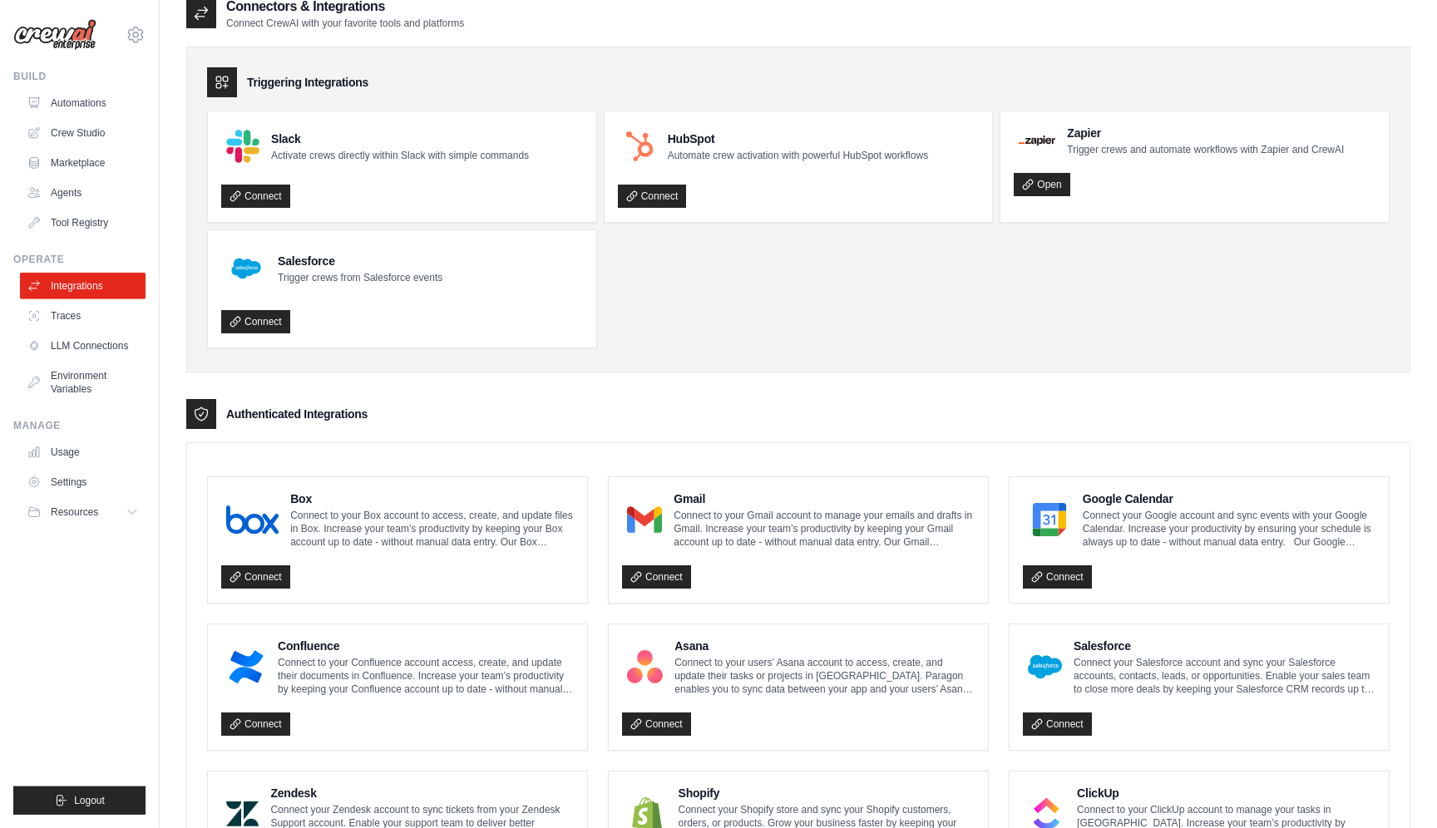
scroll to position [0, 0]
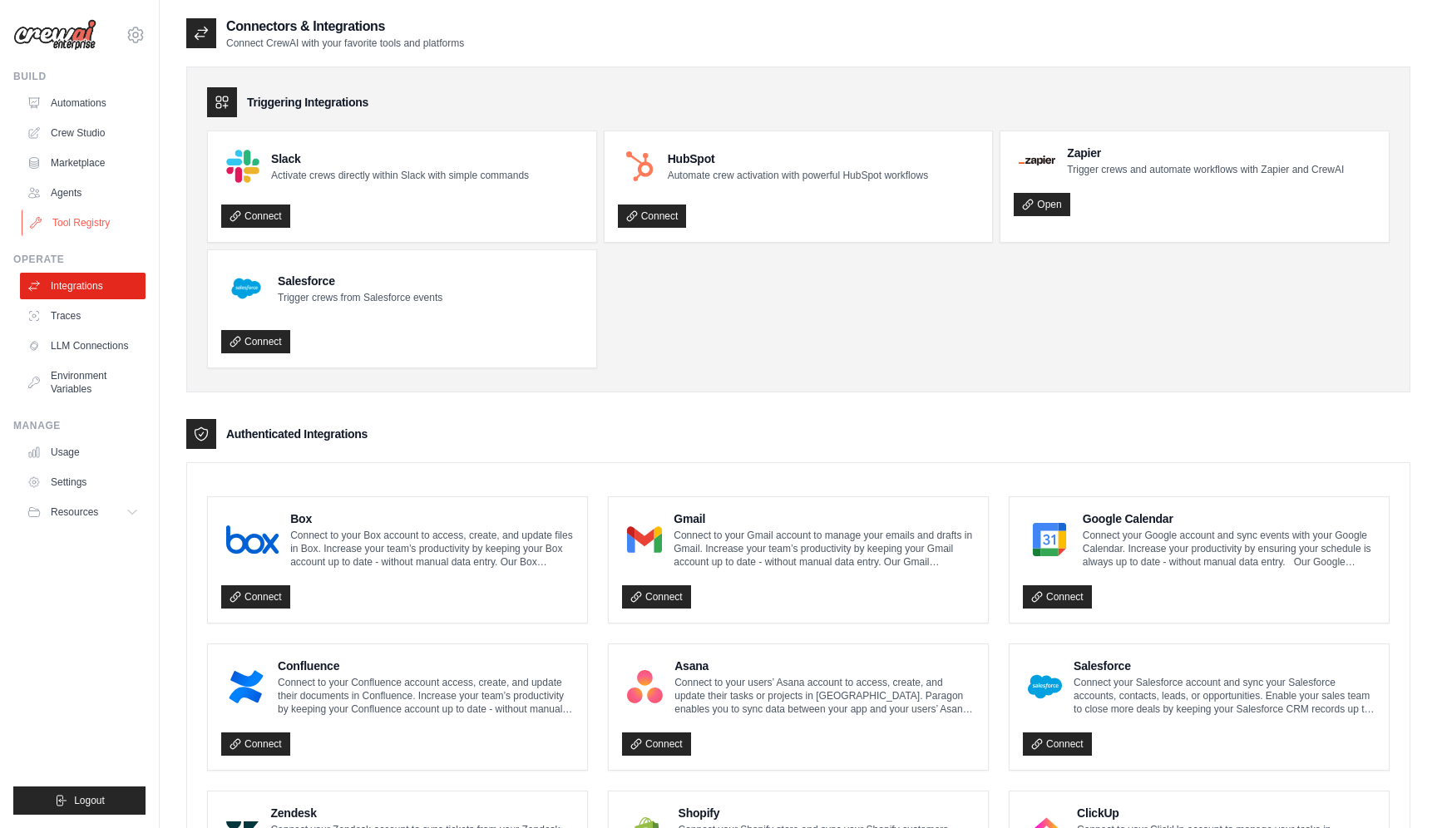
click at [68, 220] on link "Tool Registry" at bounding box center [85, 223] width 126 height 27
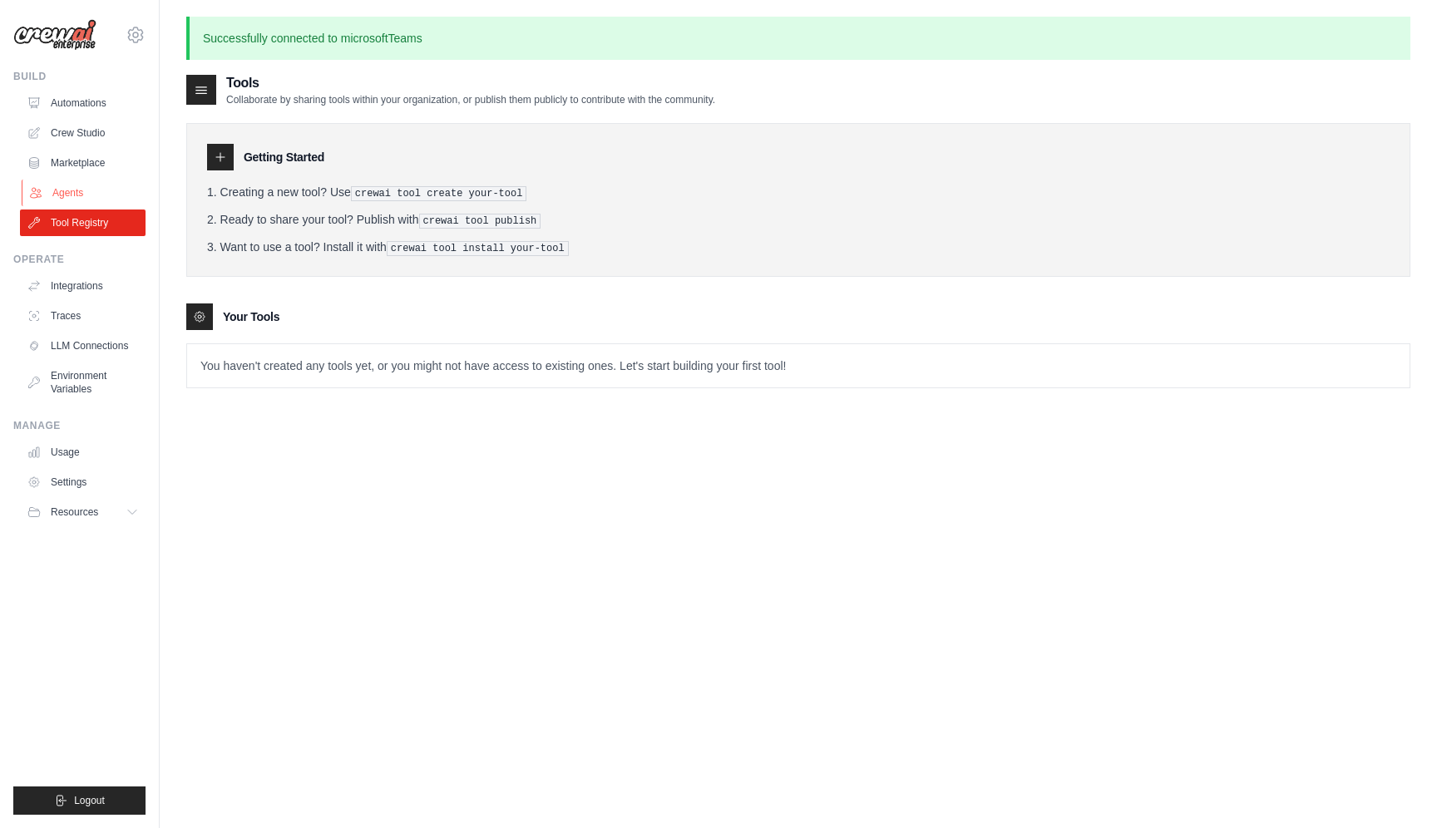
click at [67, 191] on link "Agents" at bounding box center [85, 193] width 126 height 27
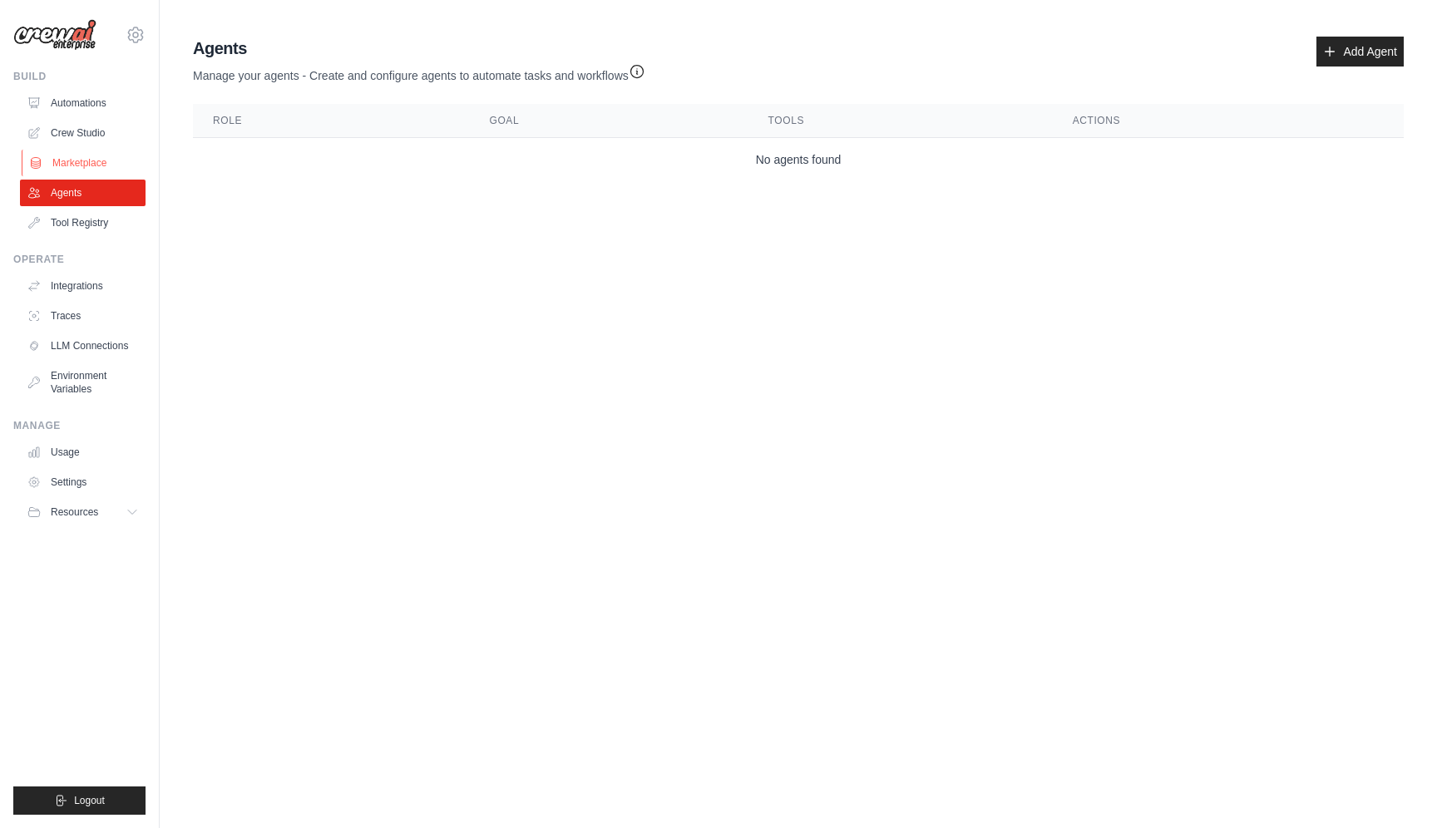
click at [80, 156] on link "Marketplace" at bounding box center [85, 163] width 126 height 27
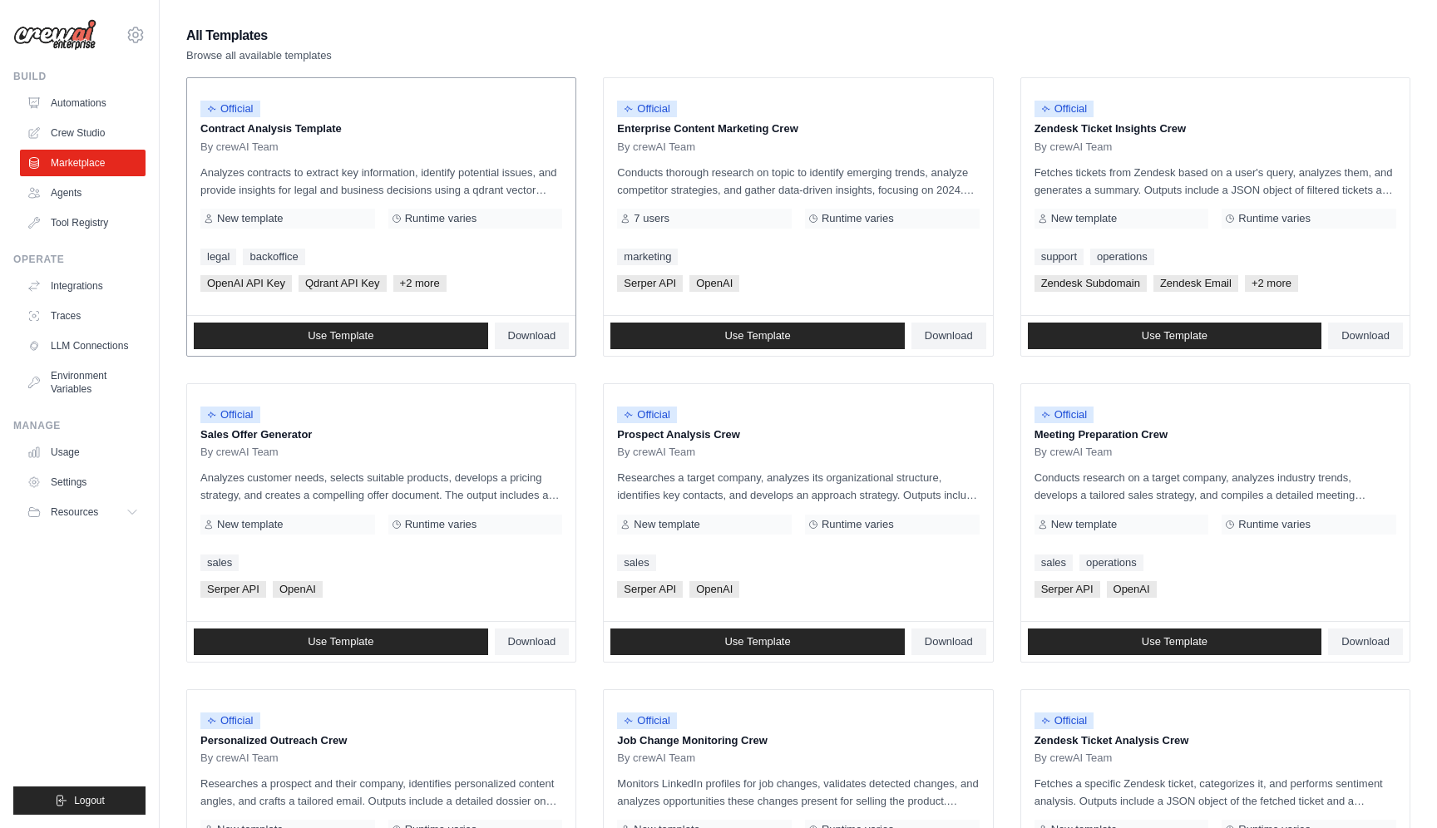
scroll to position [149, 0]
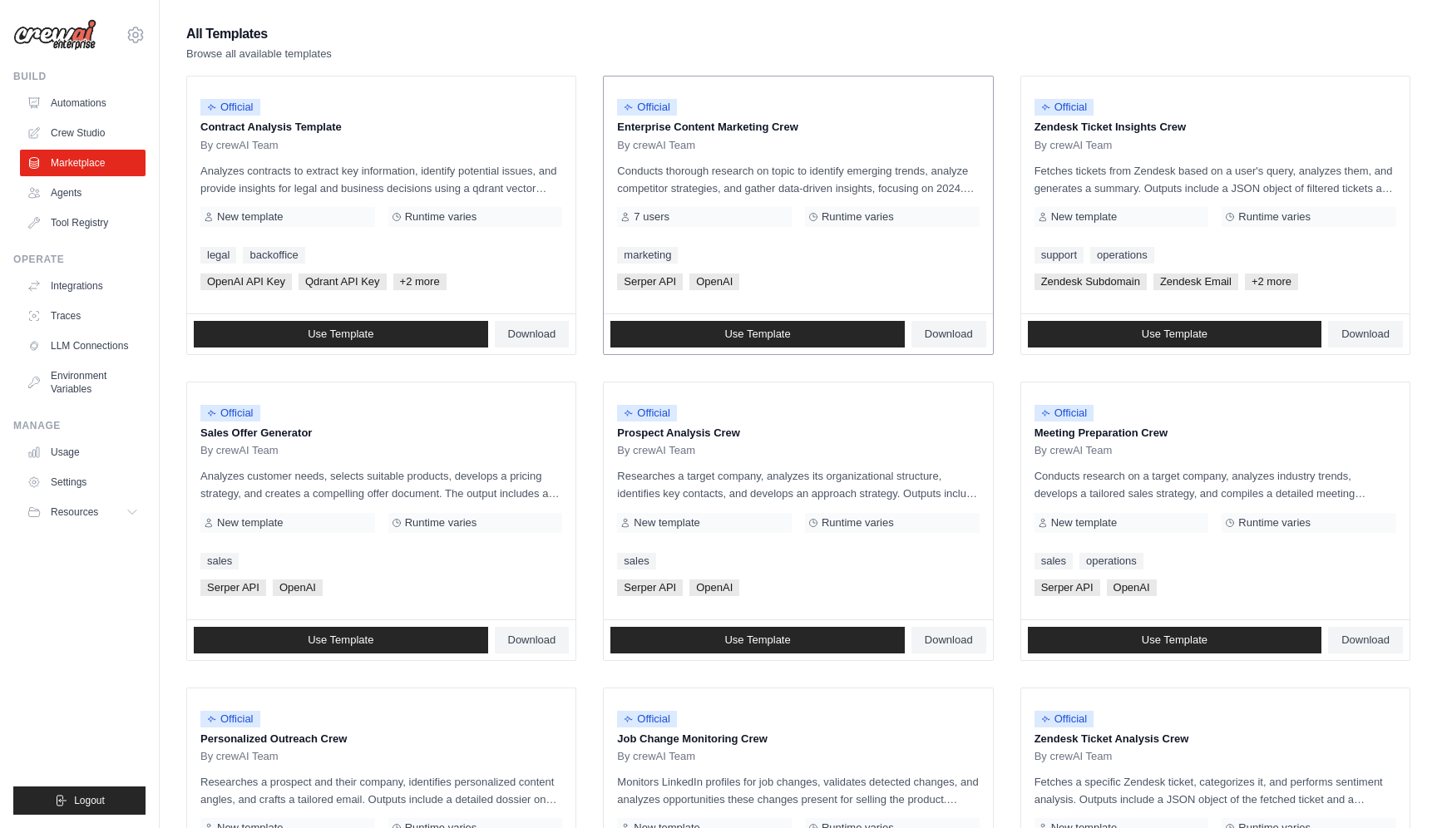
click at [625, 216] on icon at bounding box center [626, 217] width 6 height 8
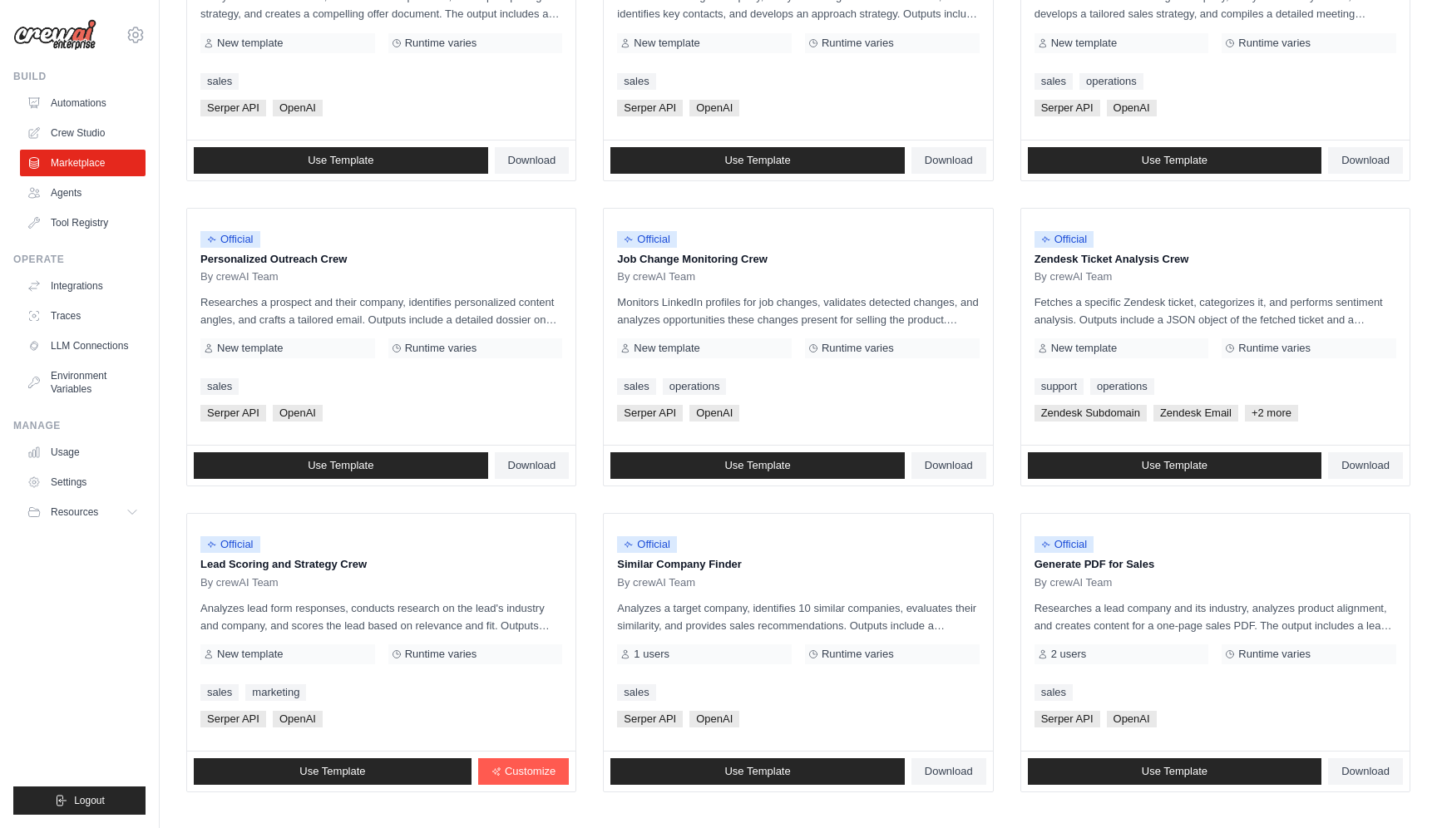
scroll to position [713, 0]
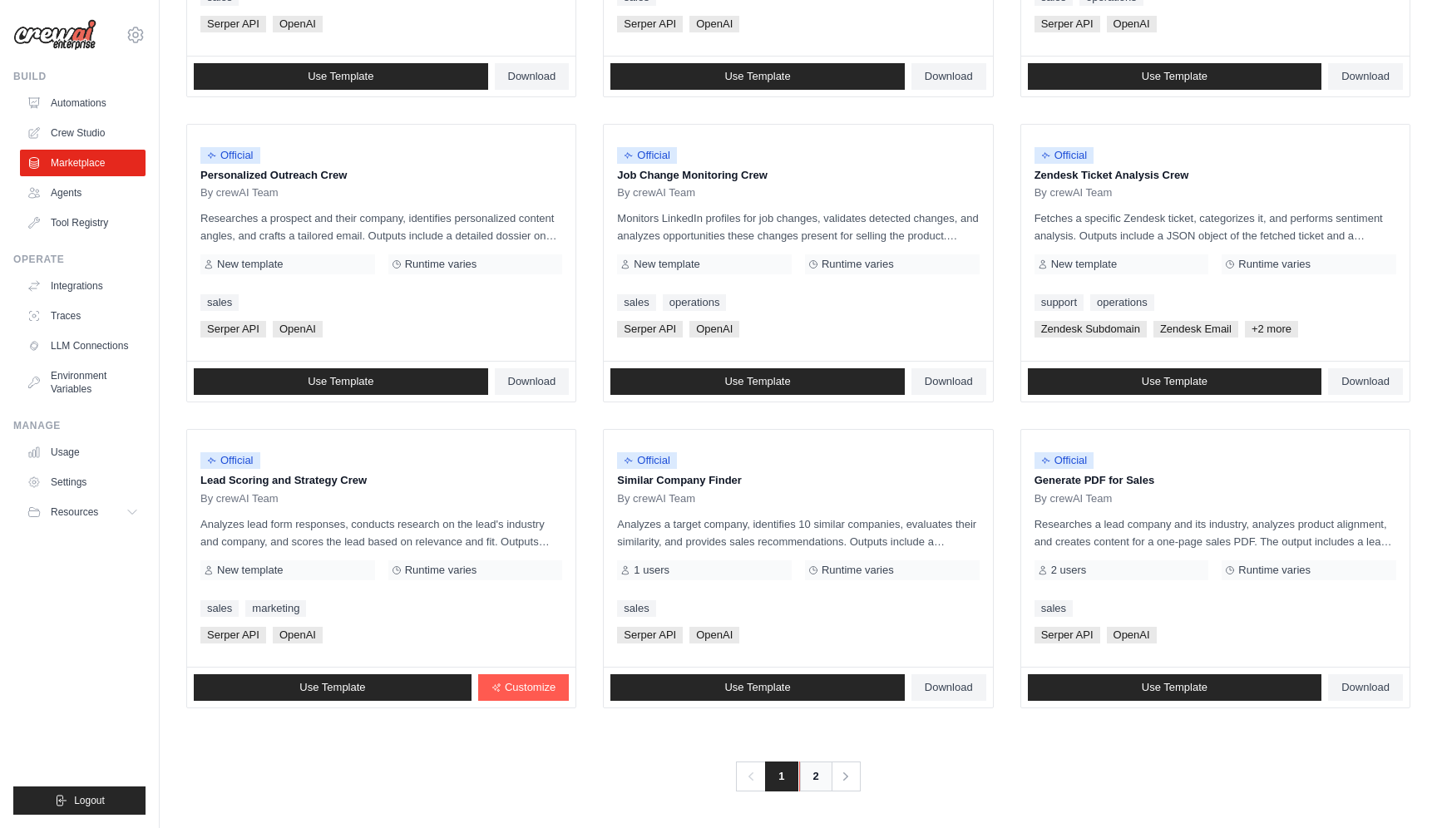
click at [812, 778] on link "2" at bounding box center [815, 777] width 33 height 30
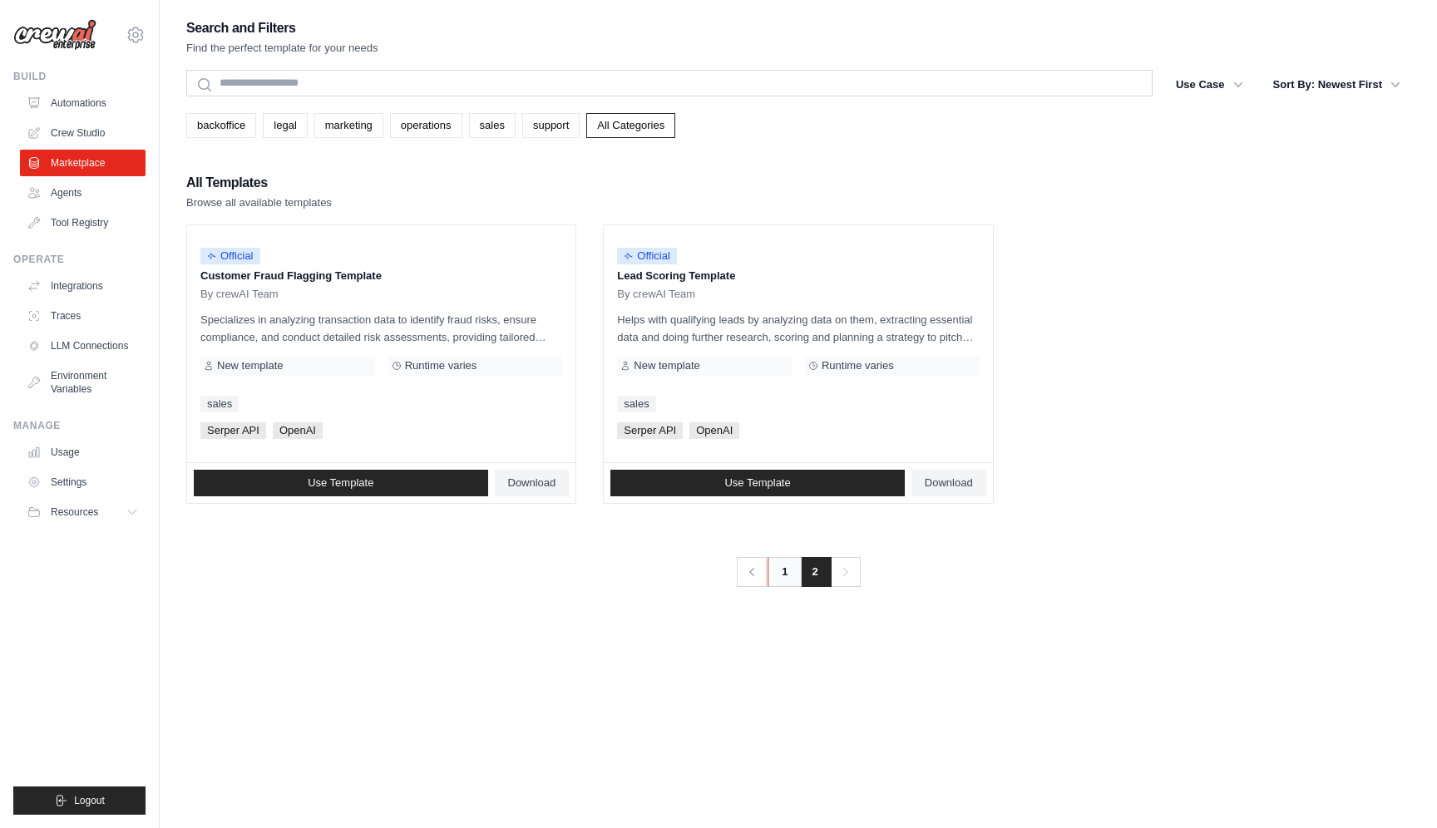
click at [784, 564] on link "1" at bounding box center [784, 572] width 33 height 30
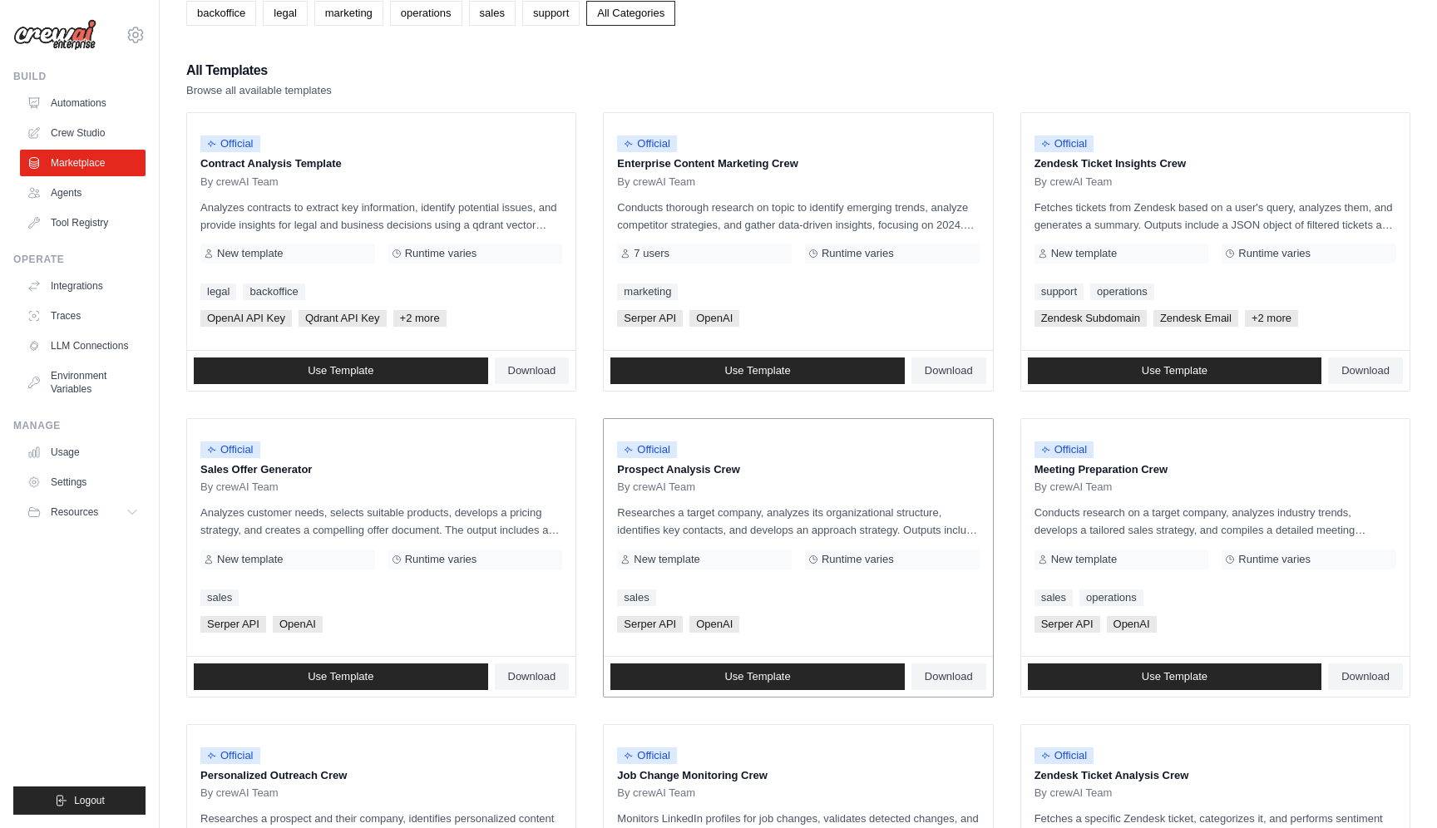
scroll to position [113, 0]
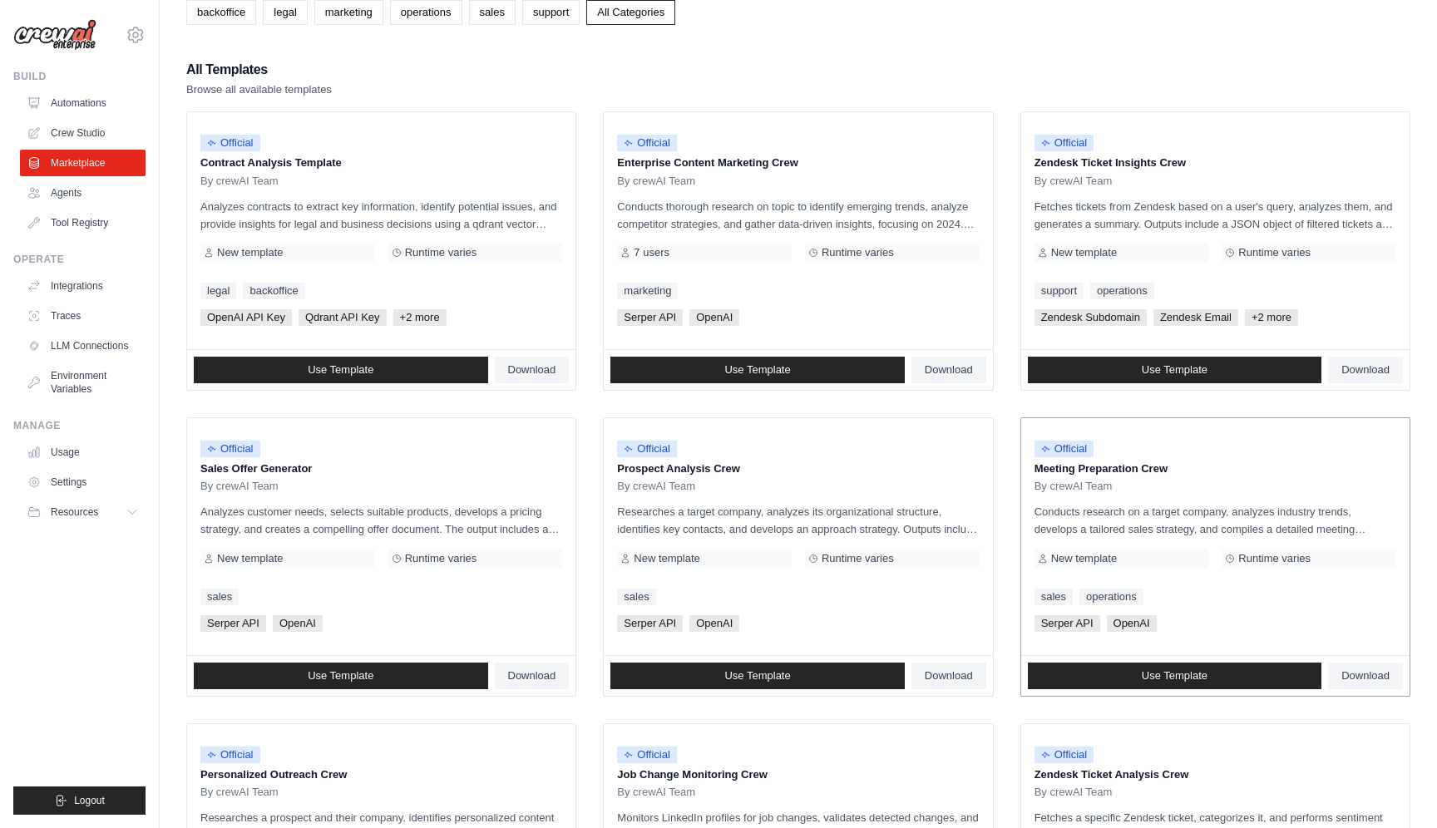
click at [1227, 530] on p "Conducts research on a target company, analyzes industry trends, develops a tai…" at bounding box center [1215, 520] width 362 height 35
click at [1356, 680] on span "Download" at bounding box center [1365, 675] width 48 height 13
click at [62, 137] on link "Crew Studio" at bounding box center [85, 133] width 126 height 27
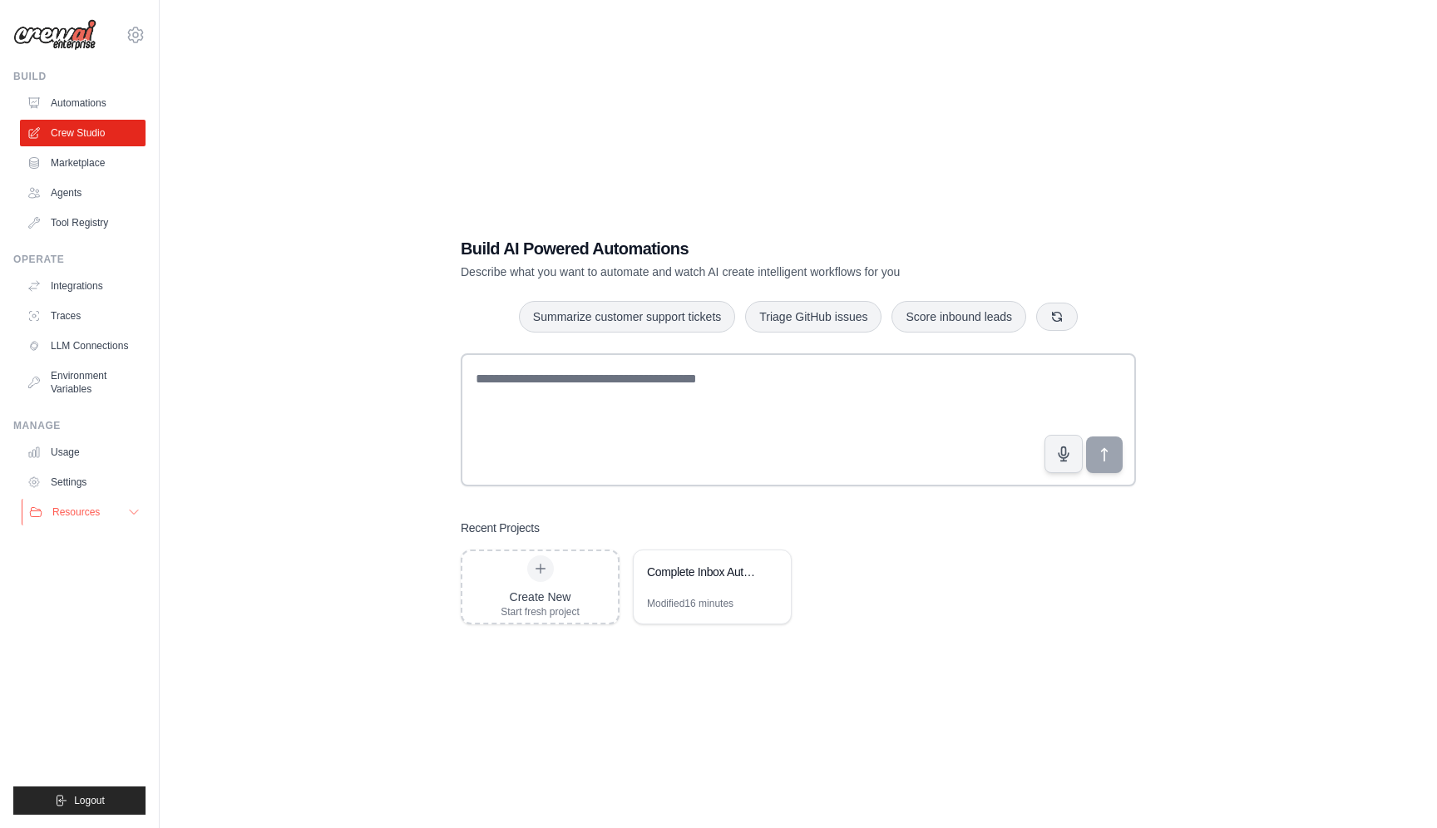
click at [123, 510] on button "Resources" at bounding box center [85, 512] width 126 height 27
click at [82, 96] on link "Automations" at bounding box center [85, 103] width 126 height 27
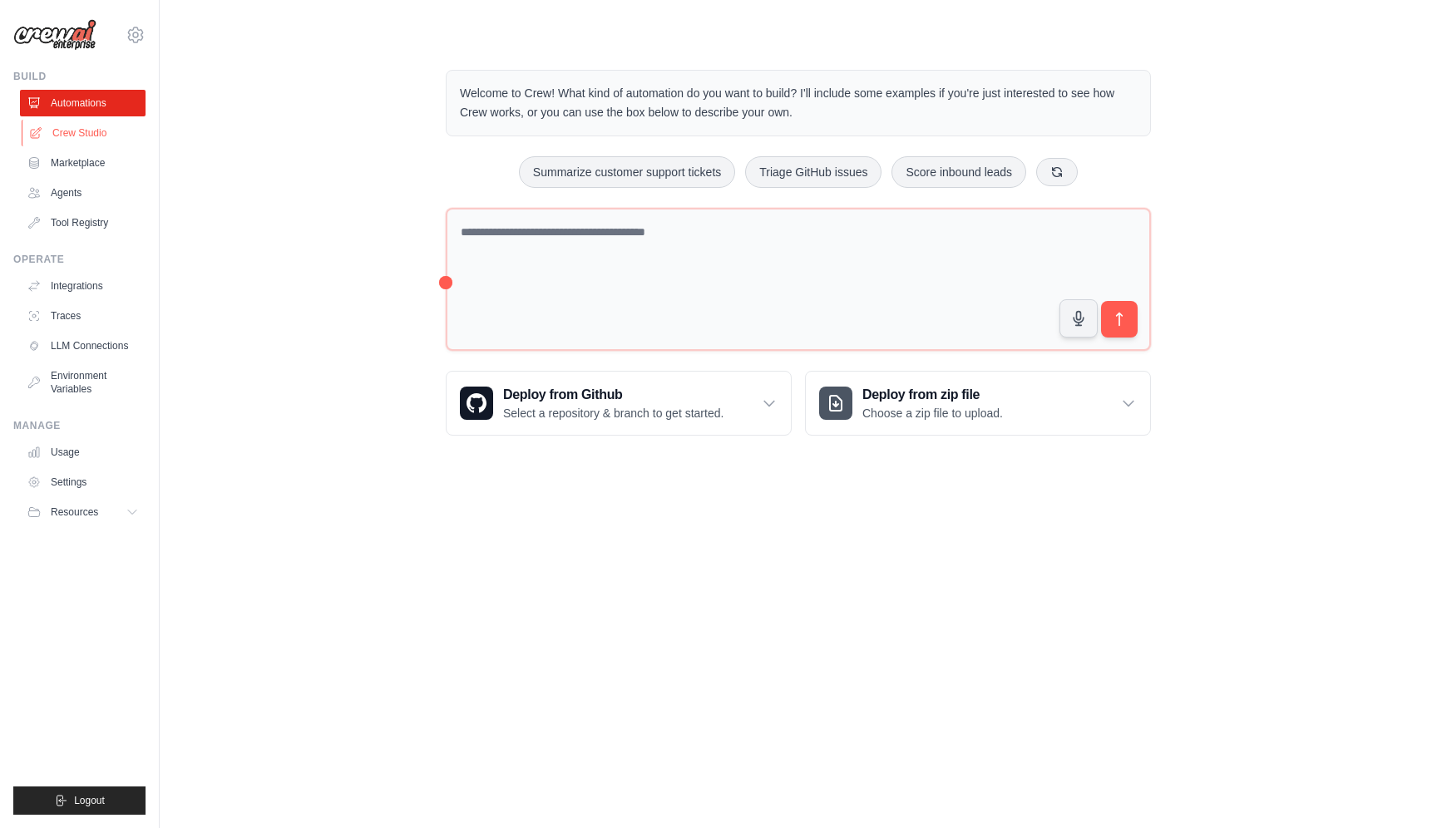
click at [82, 130] on link "Crew Studio" at bounding box center [85, 133] width 126 height 27
